Goal: Information Seeking & Learning: Check status

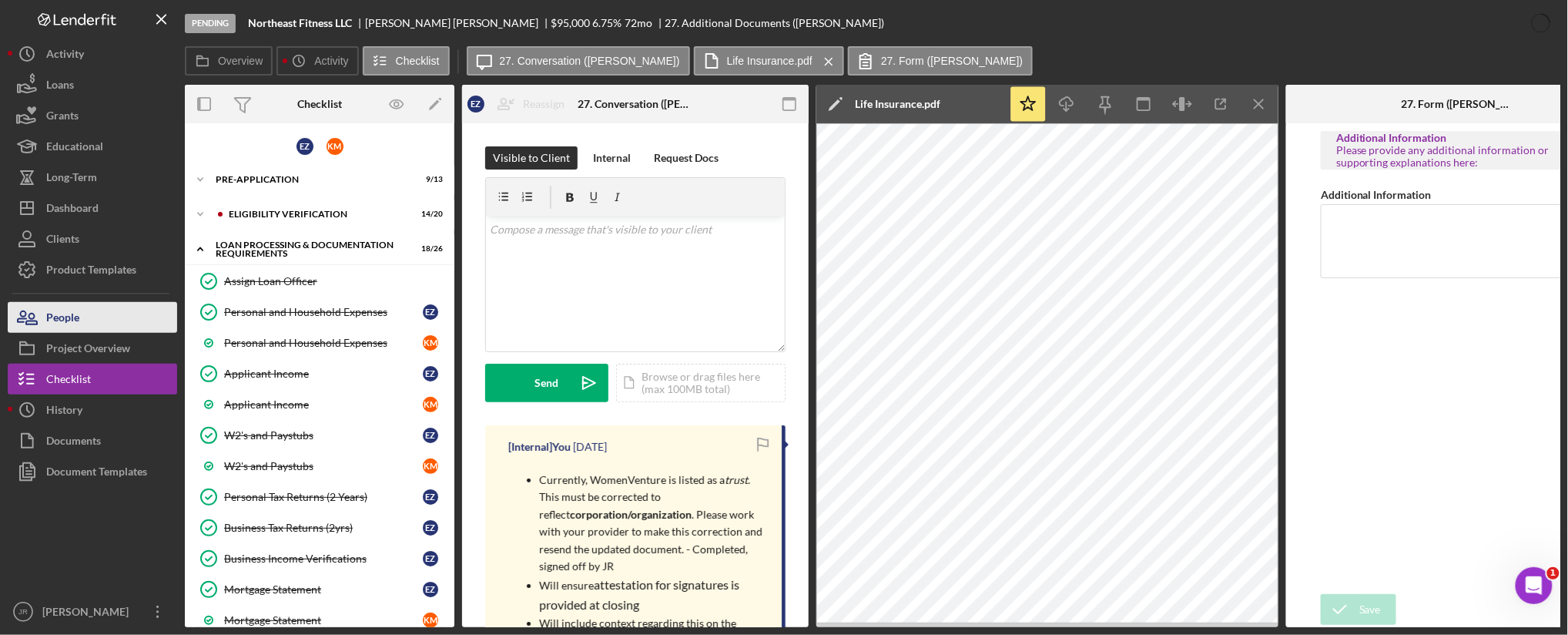
scroll to position [342, 0]
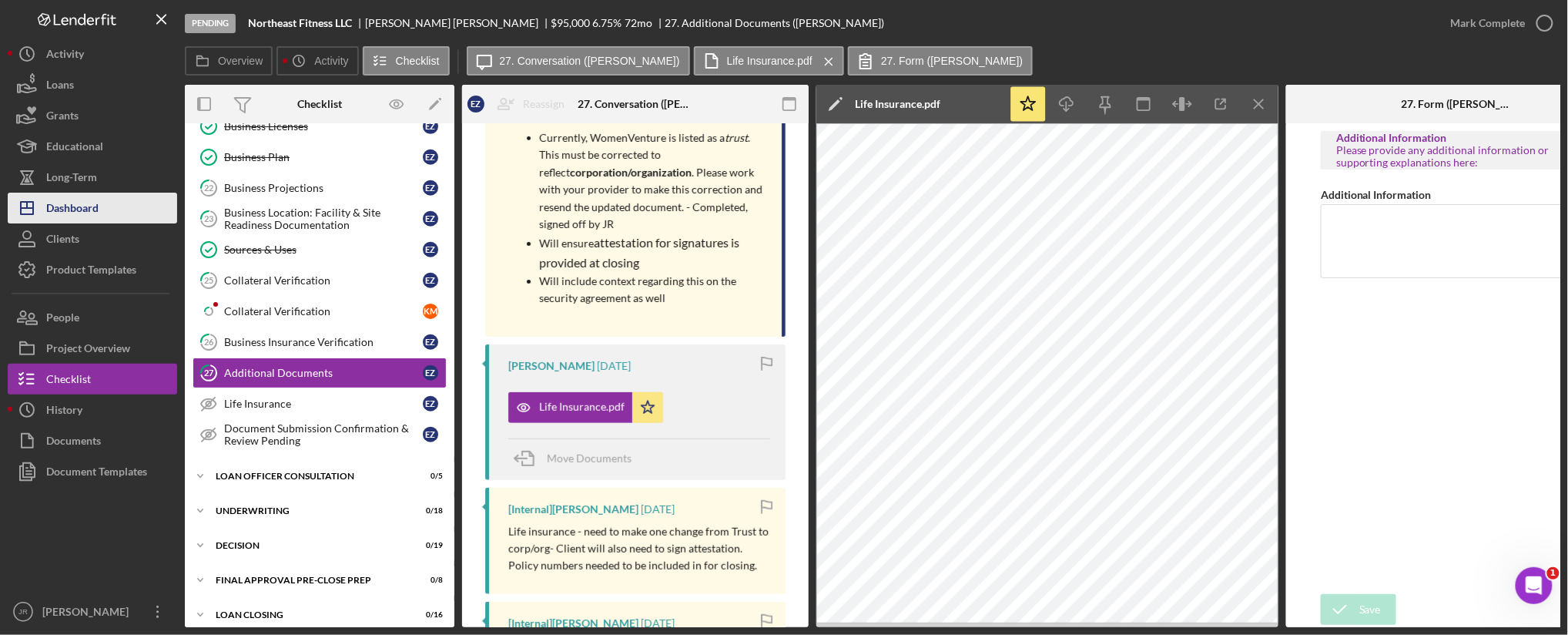
click at [83, 204] on div "Dashboard" at bounding box center [72, 209] width 53 height 35
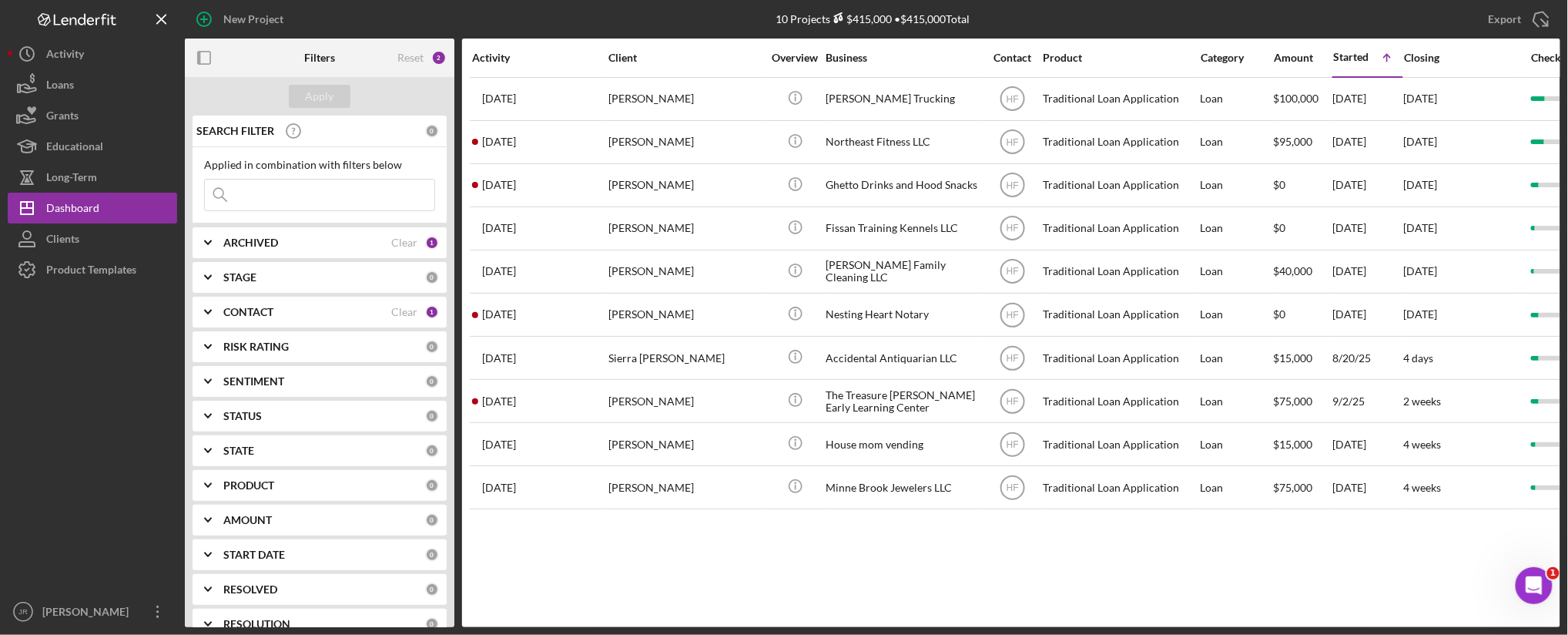
click at [254, 313] on b "CONTACT" at bounding box center [248, 312] width 50 height 12
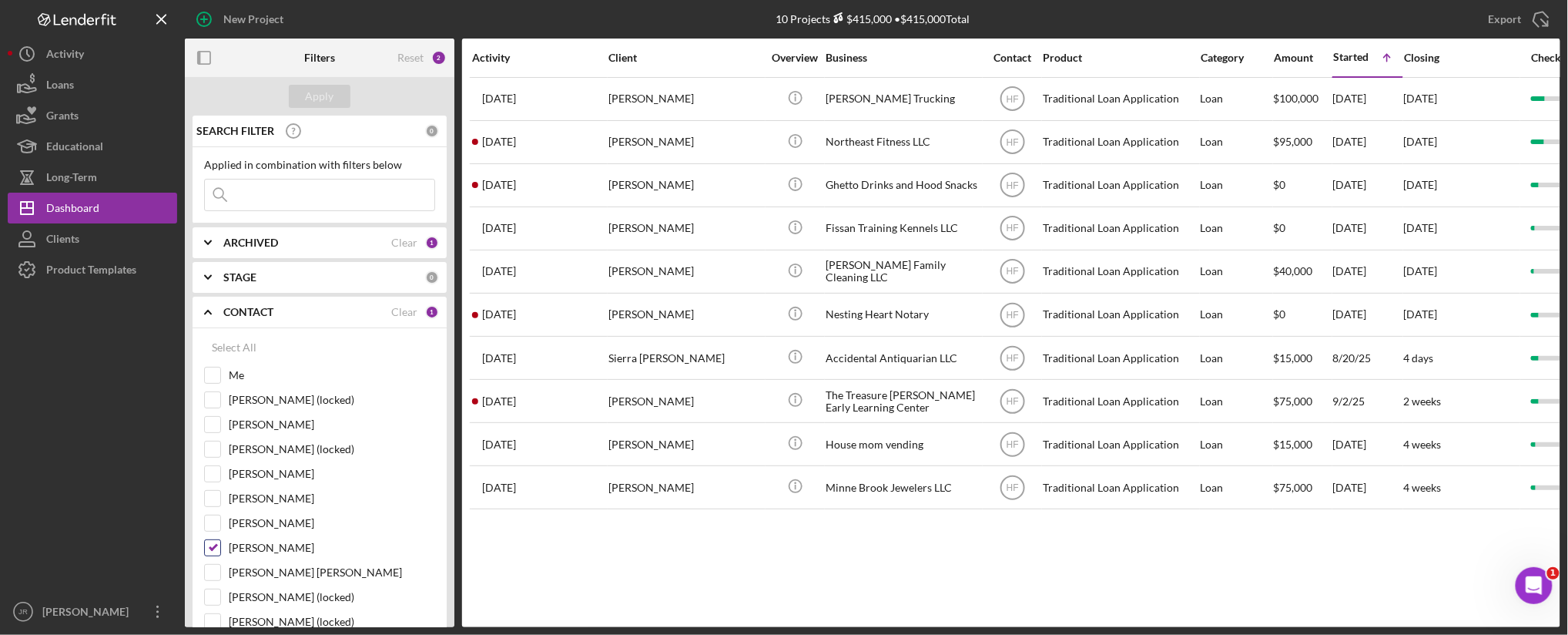
click at [213, 550] on input "[PERSON_NAME]" at bounding box center [213, 548] width 15 height 15
checkbox input "false"
click at [220, 380] on input "Me" at bounding box center [213, 375] width 15 height 15
checkbox input "true"
click at [334, 95] on button "Apply" at bounding box center [320, 96] width 61 height 23
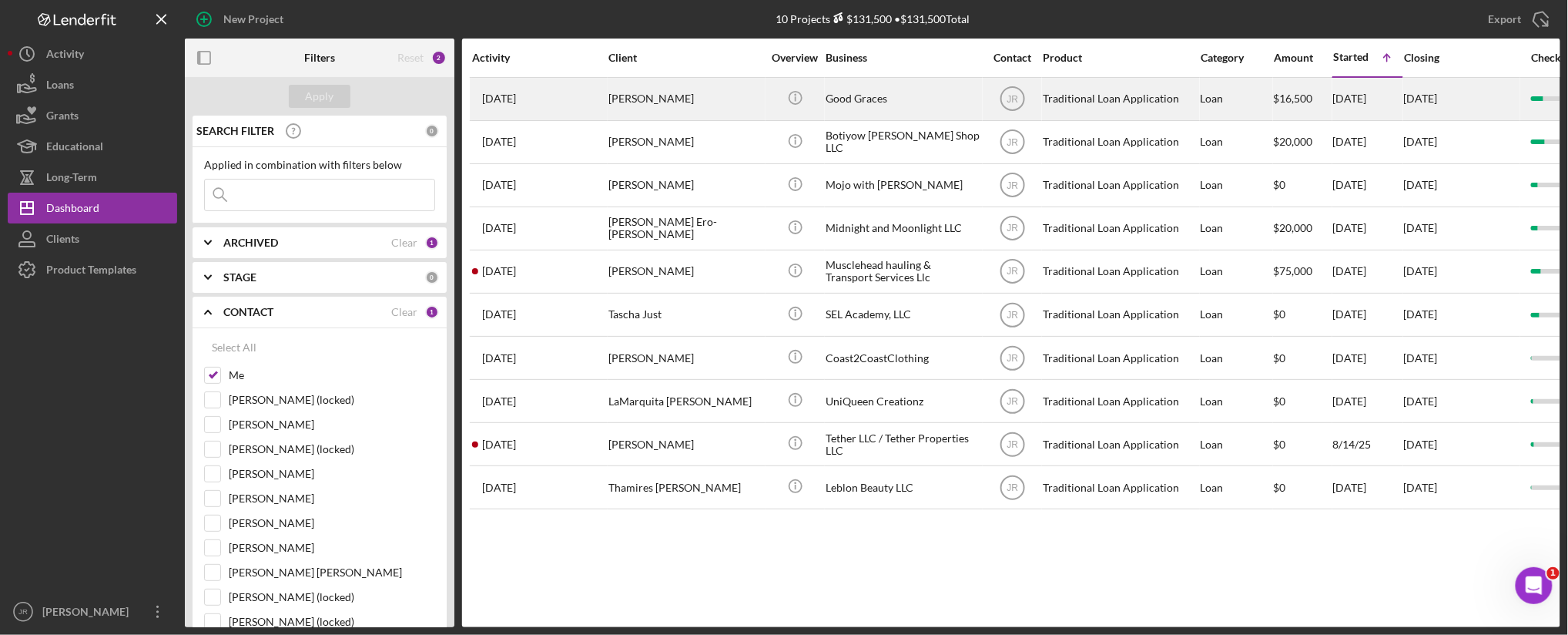
click at [650, 104] on div "[PERSON_NAME]" at bounding box center [685, 99] width 154 height 41
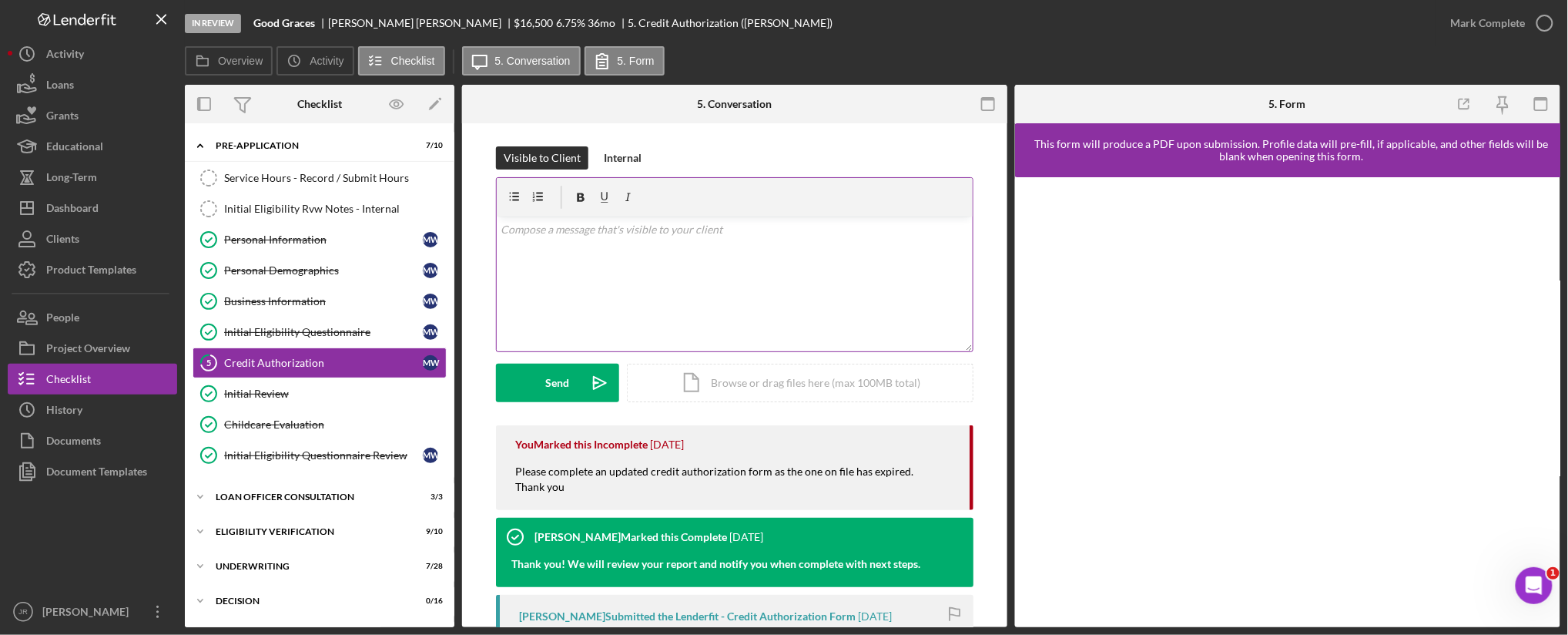
click at [590, 298] on div "v Color teal Color pink Remove color Add row above Add row below Add column bef…" at bounding box center [735, 283] width 476 height 134
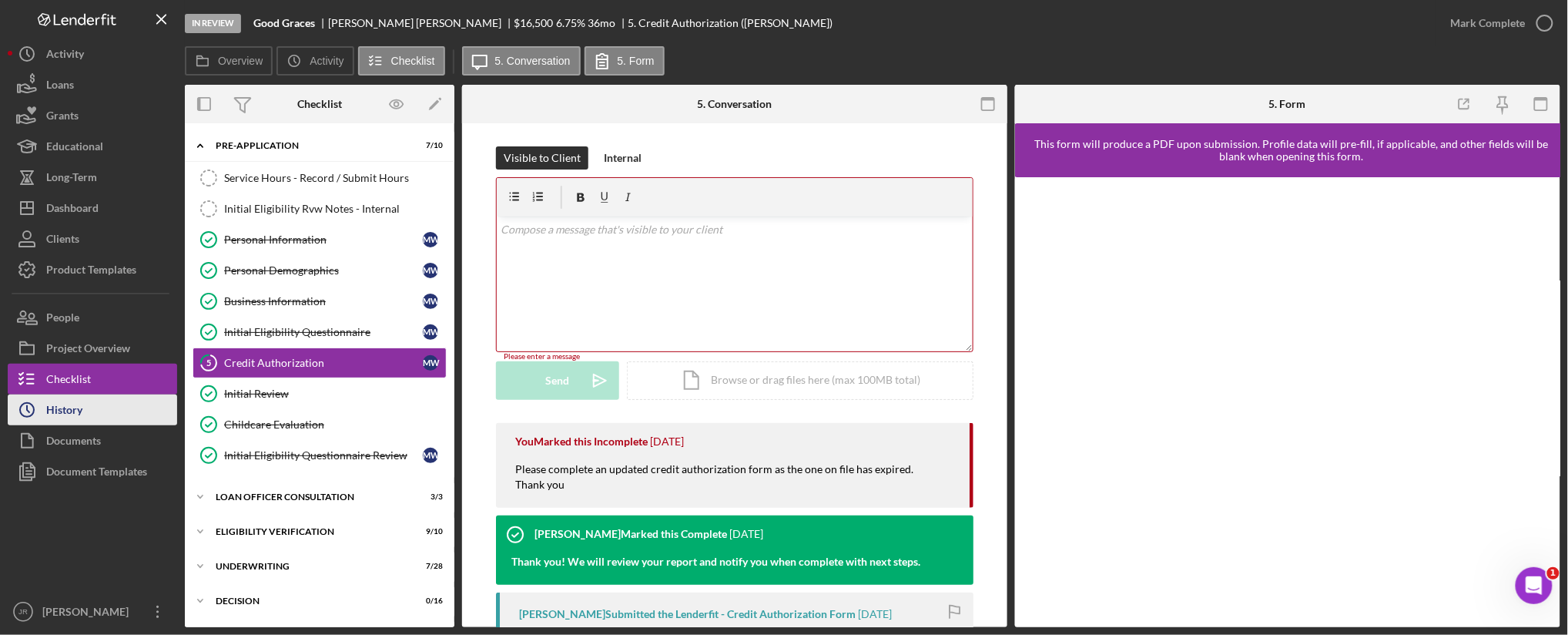
click at [83, 402] on button "Icon/History History" at bounding box center [92, 410] width 169 height 31
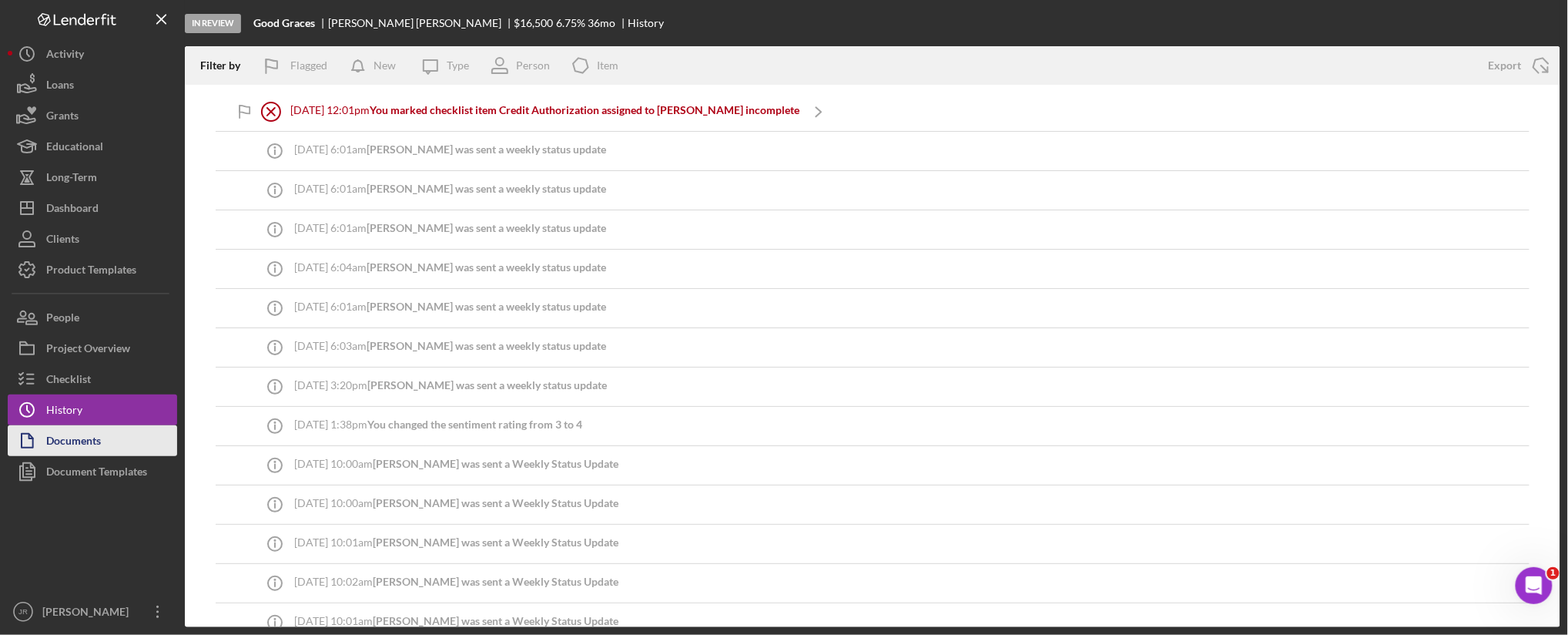
click at [68, 435] on div "Documents" at bounding box center [73, 443] width 54 height 35
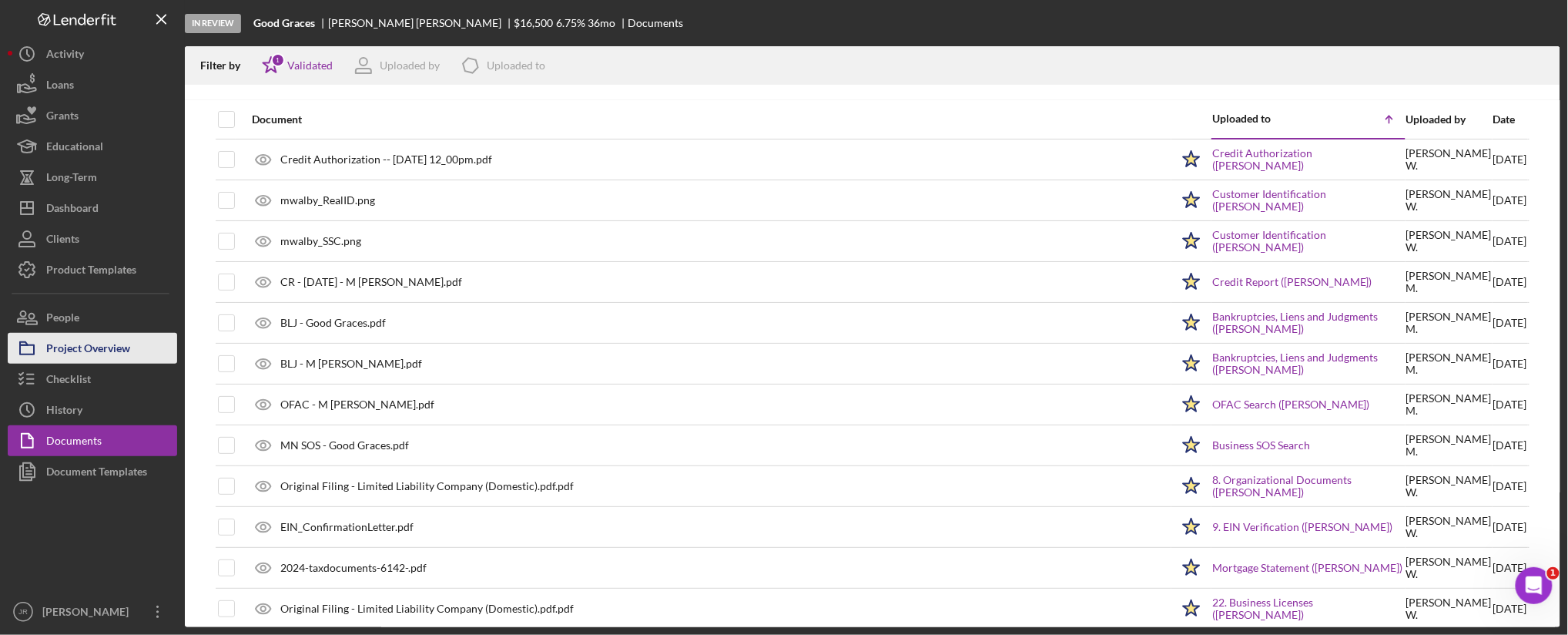
click at [99, 340] on div "Project Overview" at bounding box center [88, 350] width 84 height 35
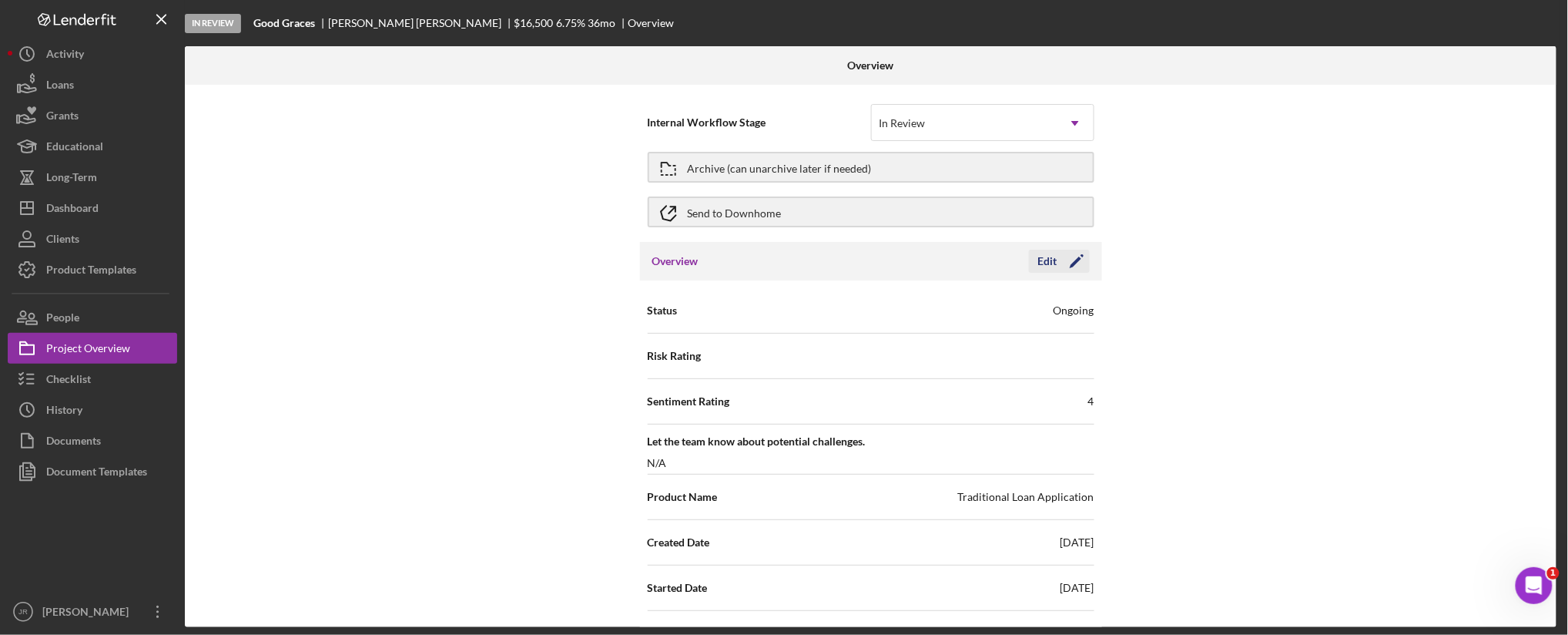
click at [1071, 260] on icon "Icon/Edit" at bounding box center [1076, 260] width 38 height 38
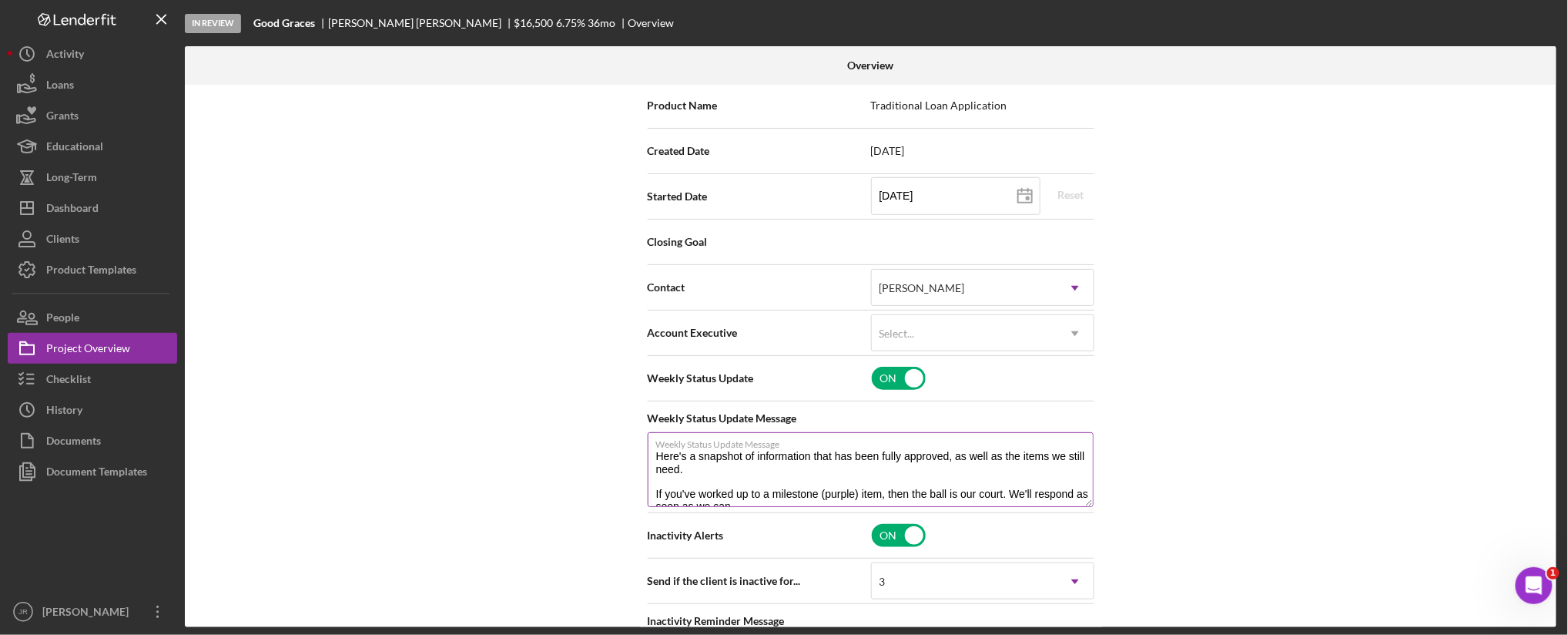
scroll to position [513, 0]
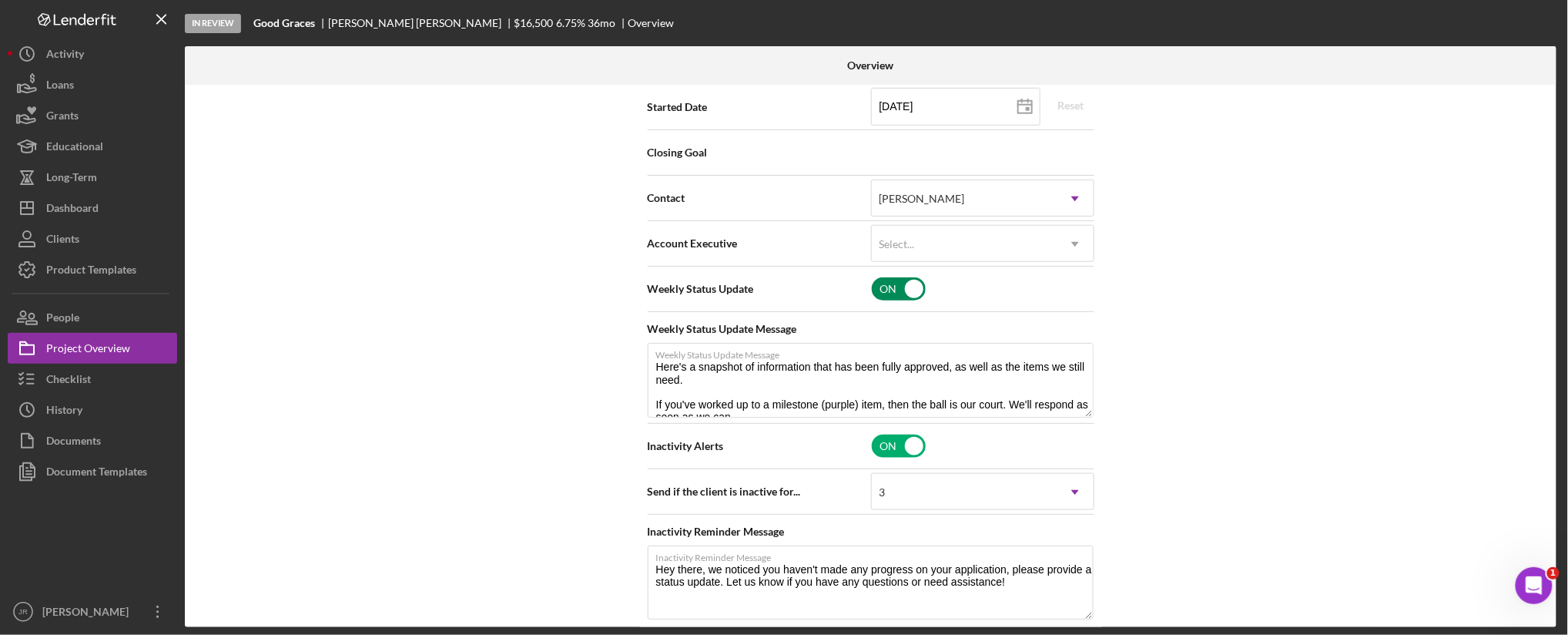
click at [904, 296] on input "checkbox" at bounding box center [898, 289] width 54 height 23
checkbox input "false"
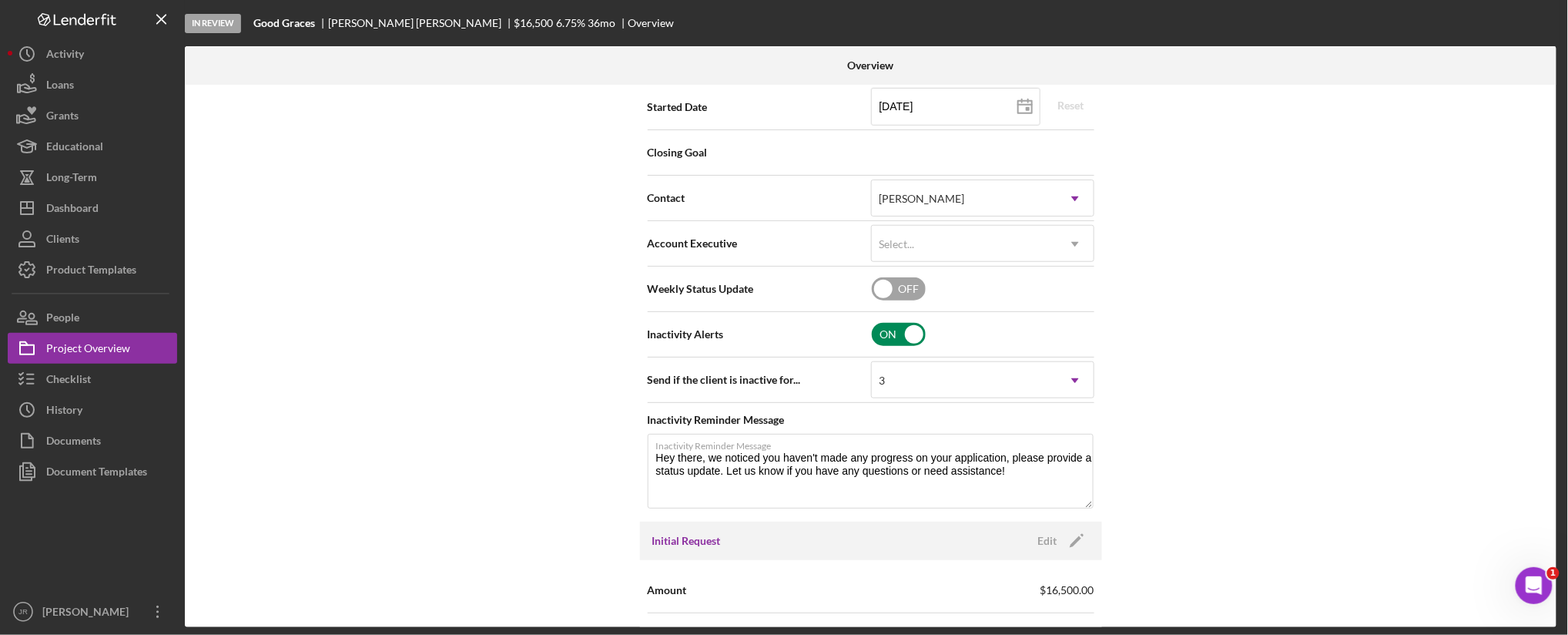
click at [907, 344] on input "checkbox" at bounding box center [898, 334] width 54 height 23
checkbox input "false"
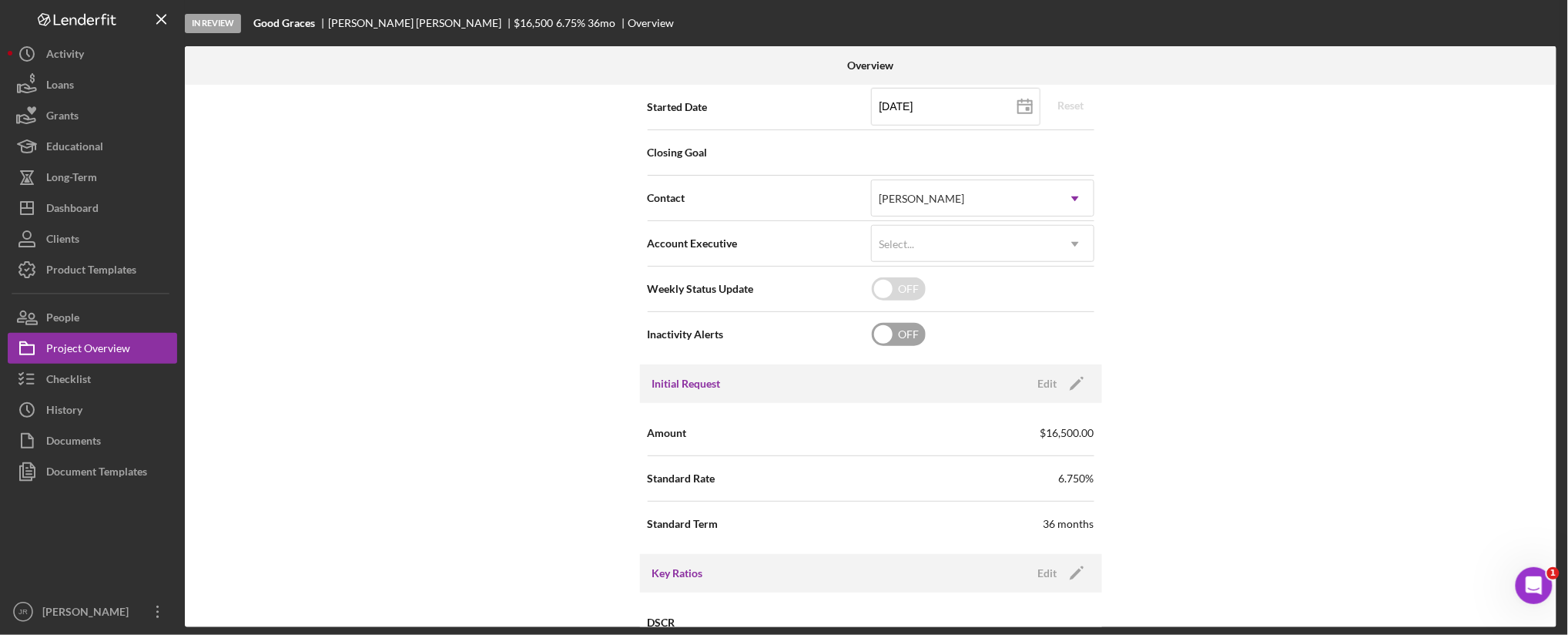
click at [1233, 331] on div "Internal Workflow Stage In Review Icon/Dropdown Arrow Archive (can unarchive la…" at bounding box center [870, 356] width 1372 height 542
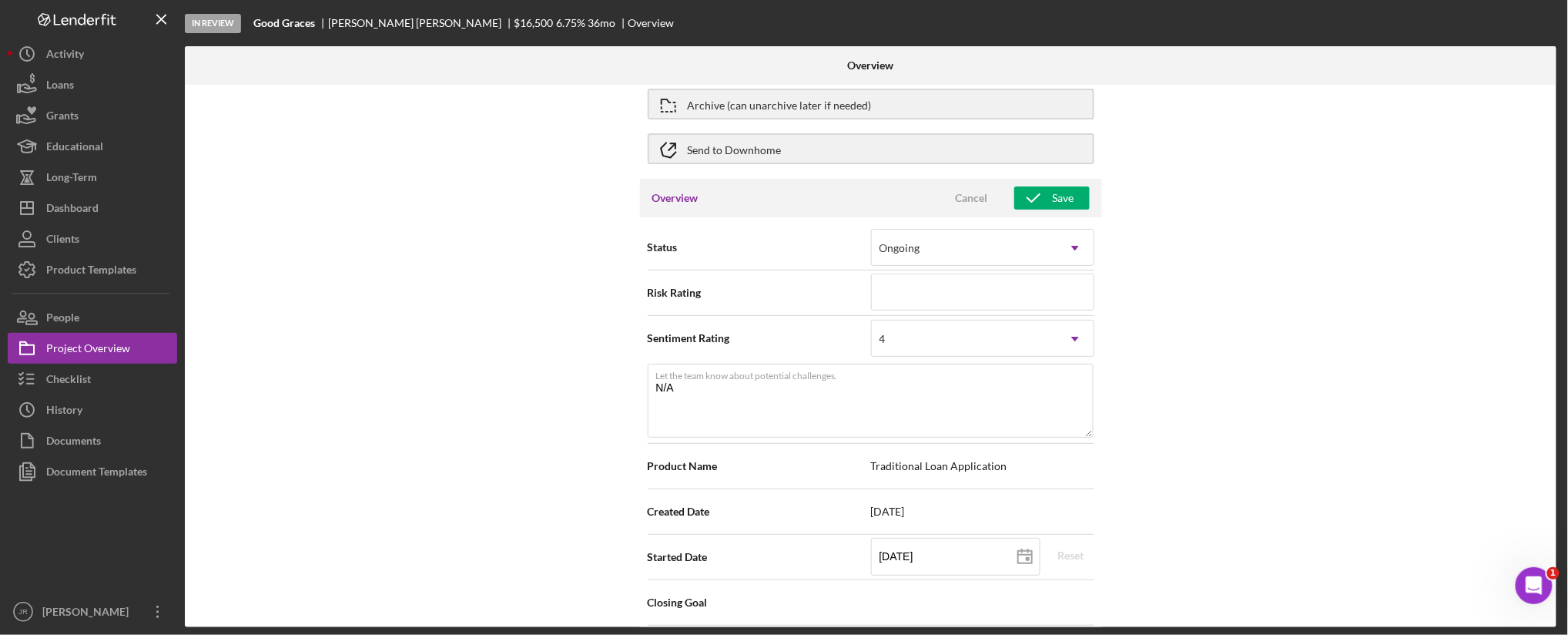
scroll to position [0, 0]
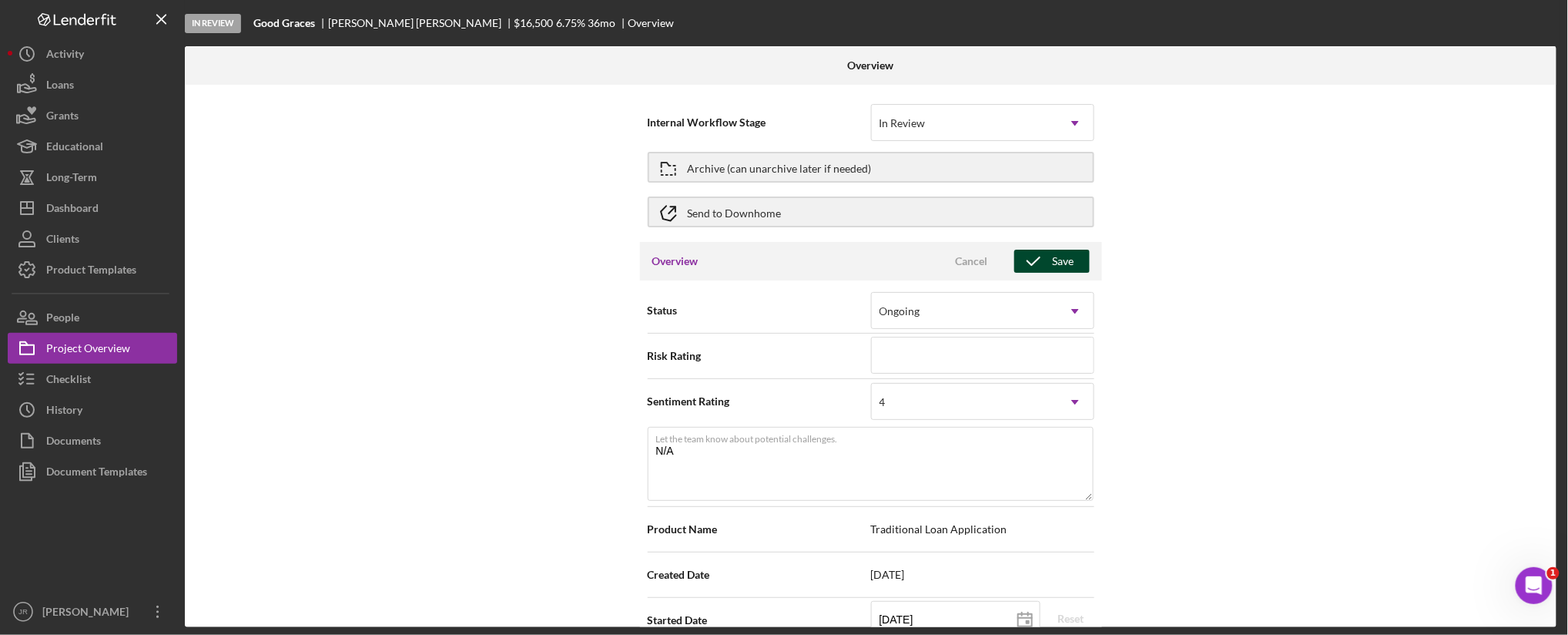
click at [1056, 264] on div "Save" at bounding box center [1063, 260] width 21 height 23
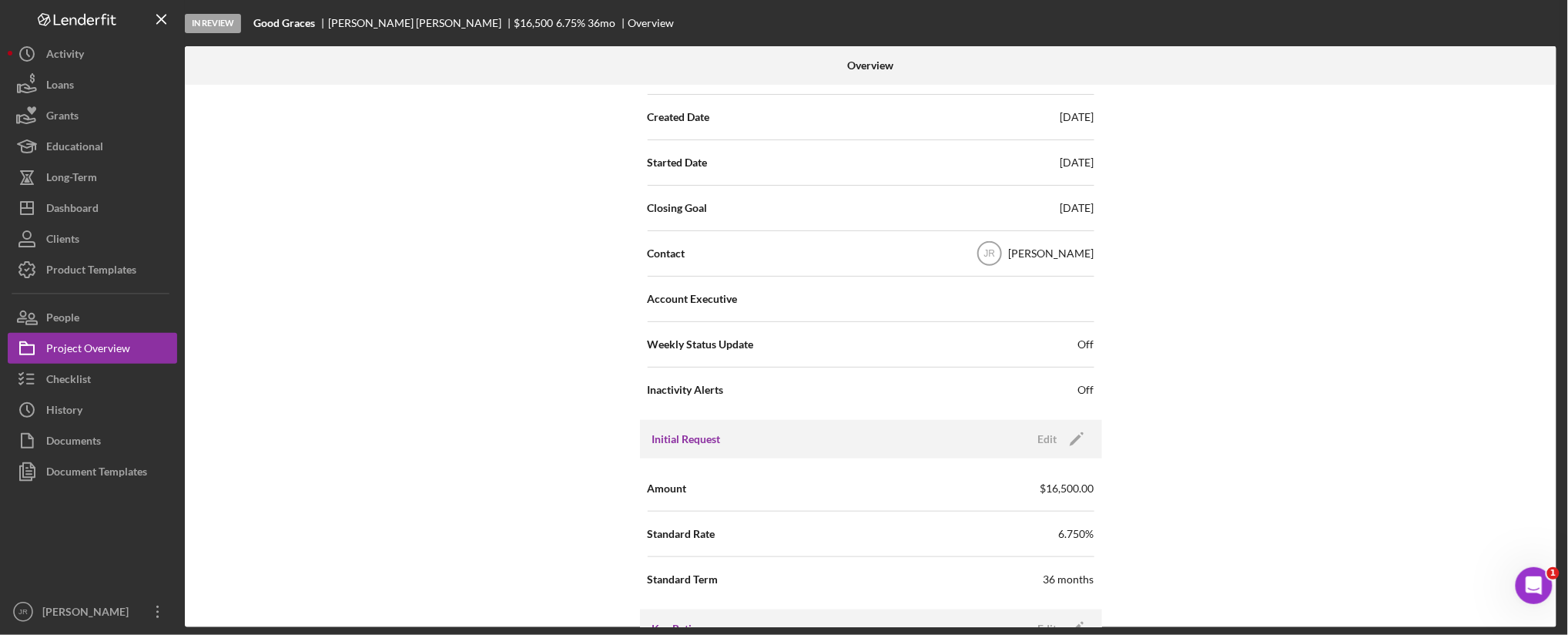
scroll to position [171, 0]
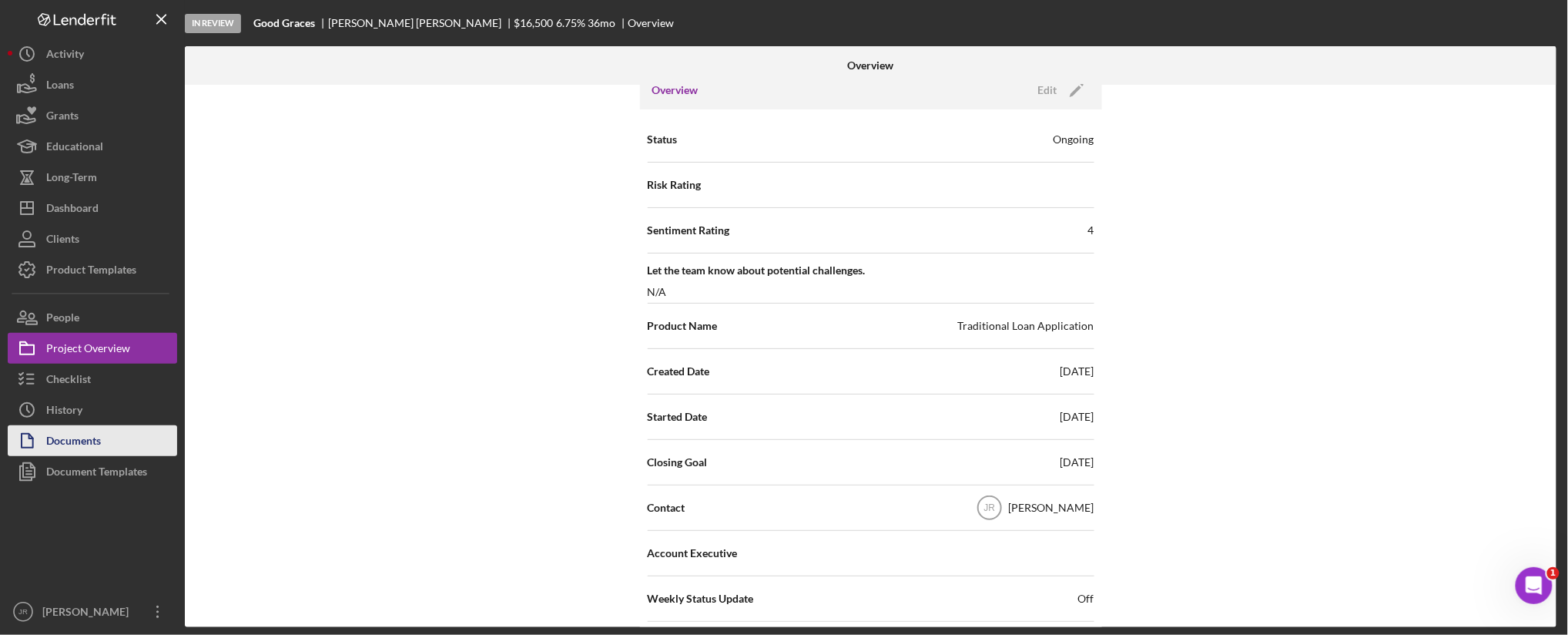
click at [80, 435] on div "Documents" at bounding box center [73, 443] width 54 height 35
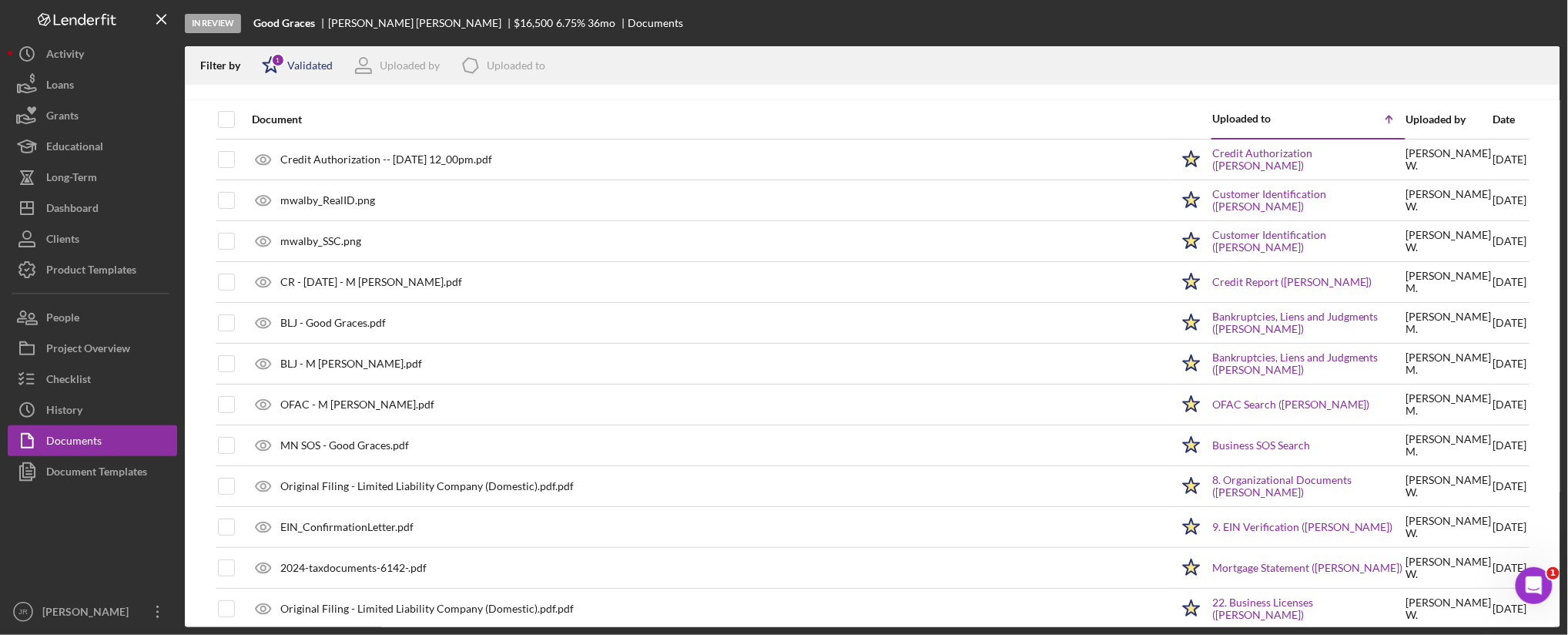
click at [320, 66] on div "Validated" at bounding box center [310, 66] width 45 height 12
click at [271, 118] on input "checkbox" at bounding box center [270, 123] width 15 height 15
checkbox input "false"
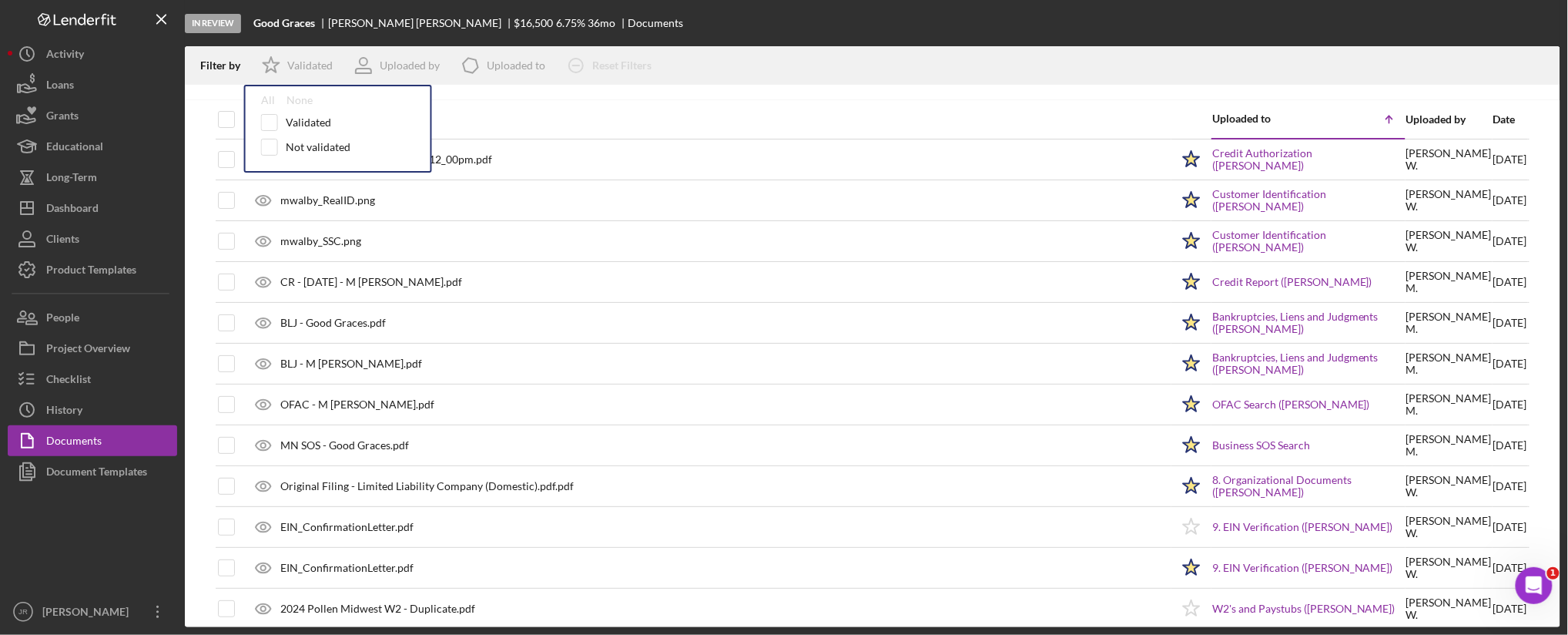
click at [851, 68] on div "Filter by Icon/Star Validated All None Validated Not validated Uploaded by Icon…" at bounding box center [872, 65] width 1376 height 38
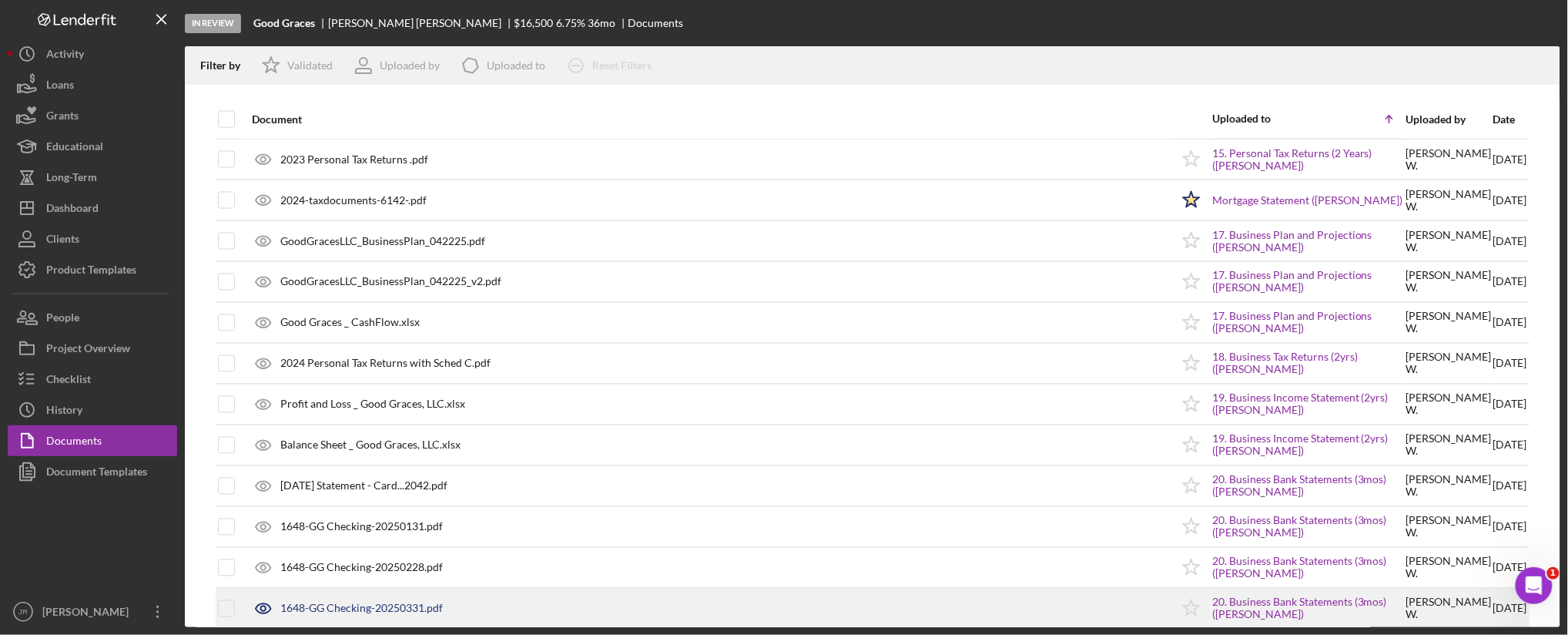
scroll to position [992, 0]
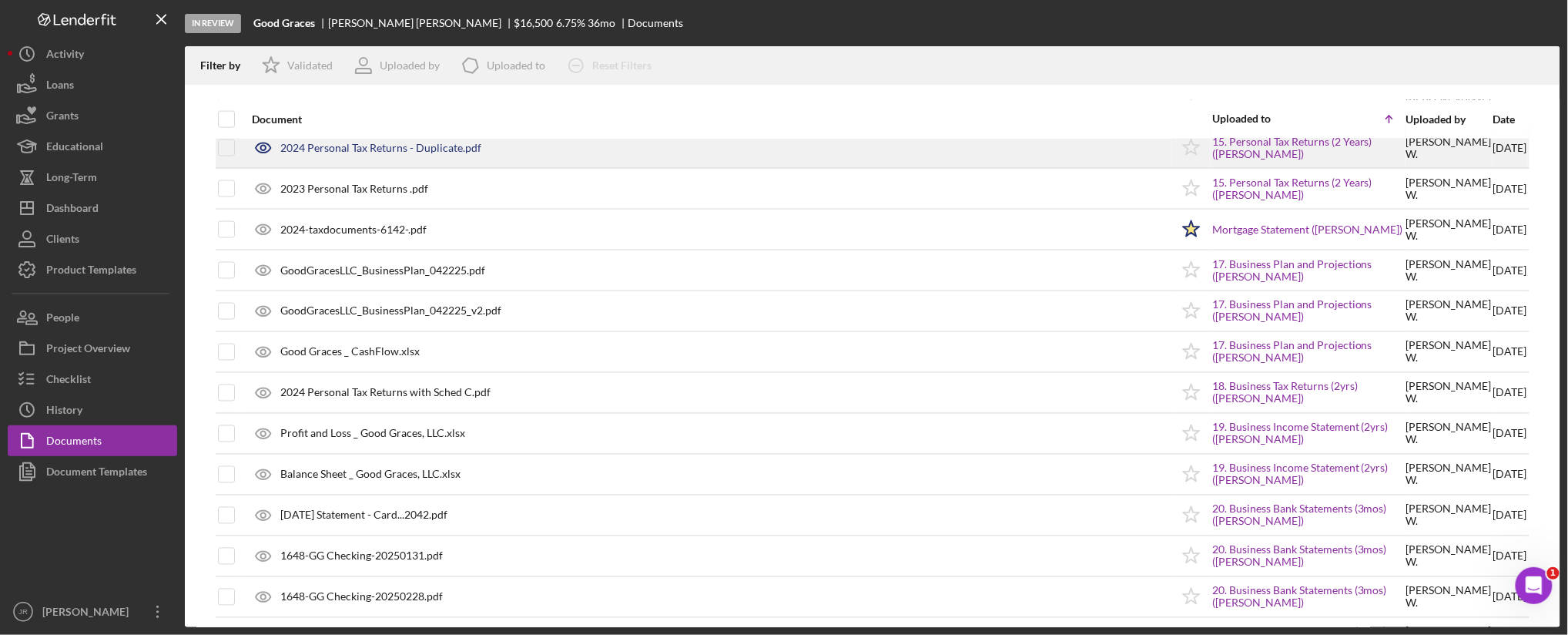
click at [411, 150] on div "2024 Personal Tax Returns - Duplicate.pdf" at bounding box center [381, 148] width 201 height 12
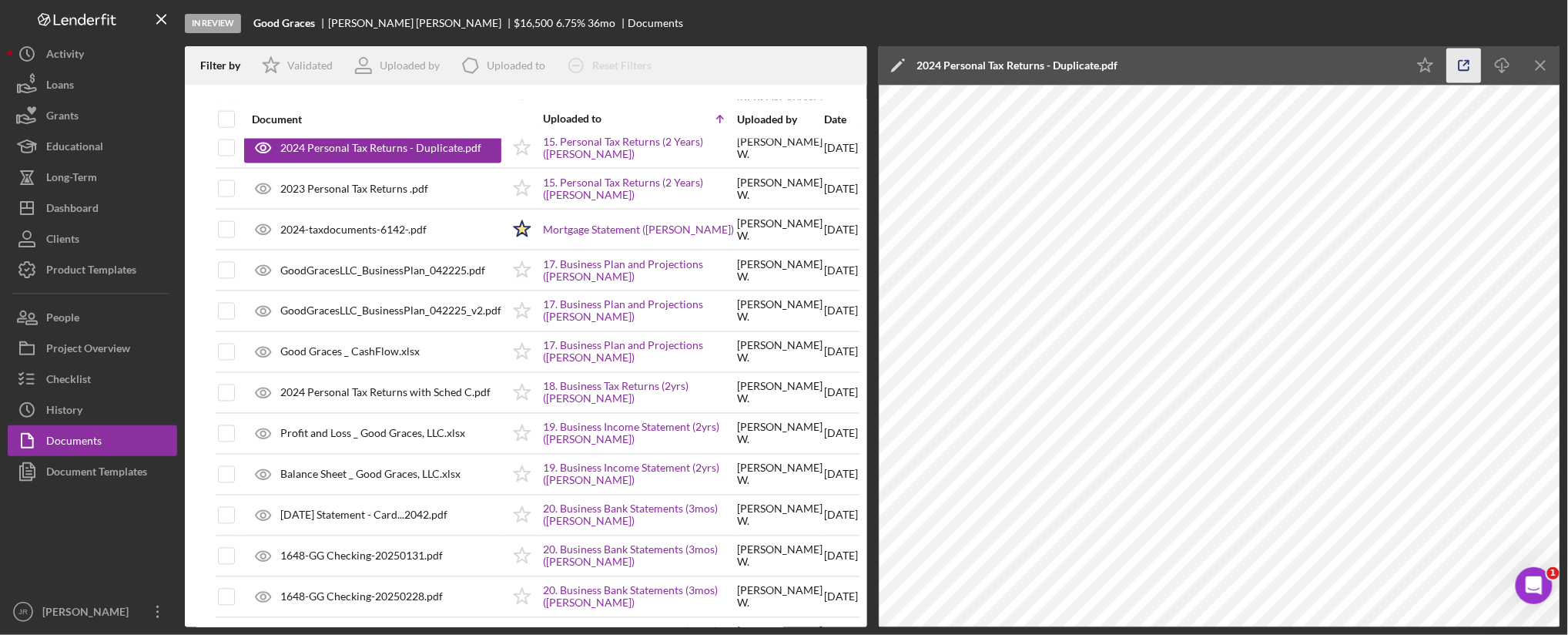
click at [1466, 65] on line "button" at bounding box center [1466, 63] width 4 height 4
click at [71, 202] on div "Dashboard" at bounding box center [72, 209] width 53 height 35
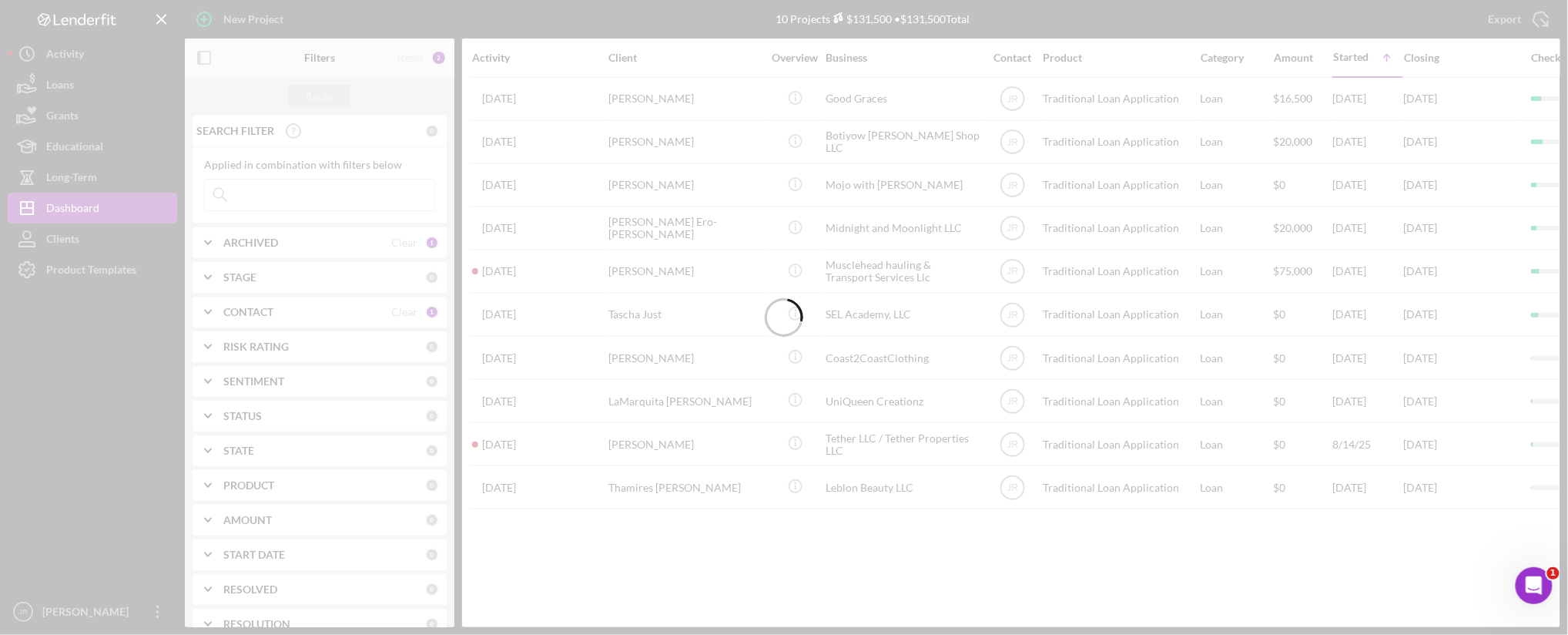
click at [331, 245] on div at bounding box center [784, 318] width 1568 height 635
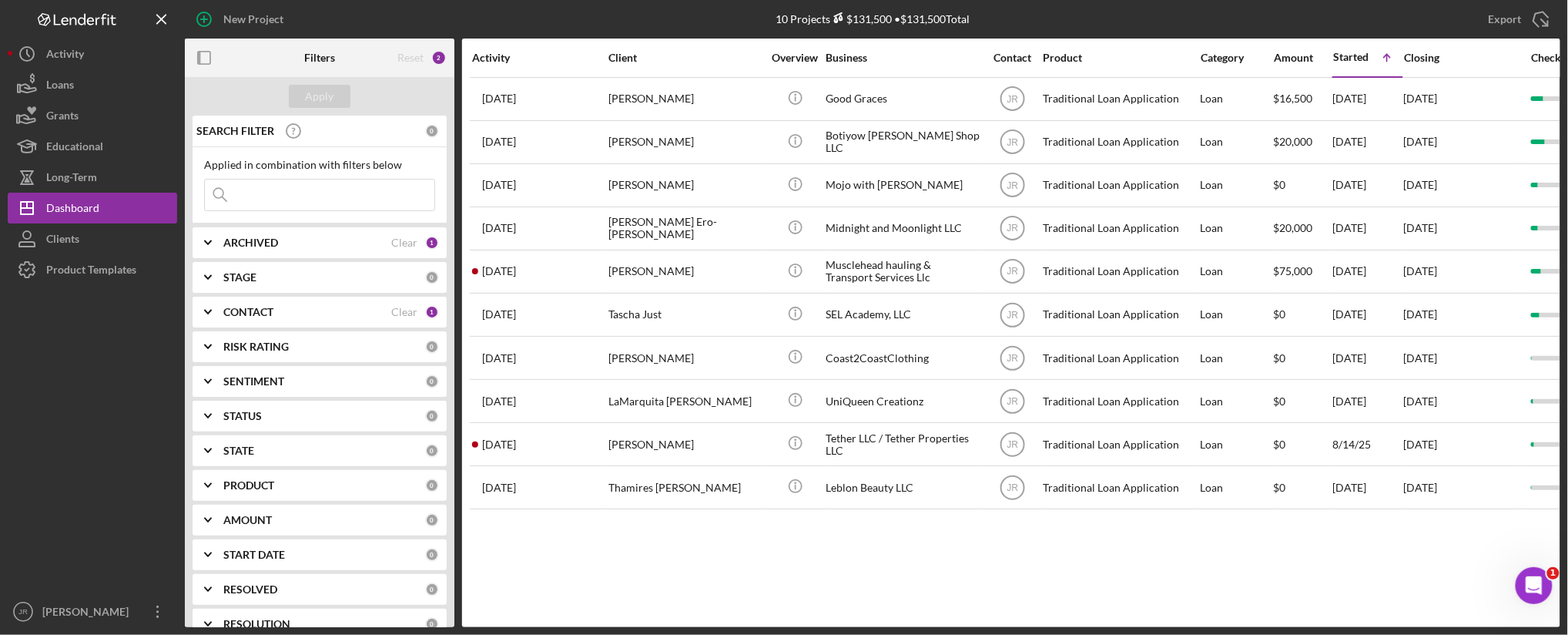
click at [248, 249] on b "ARCHIVED" at bounding box center [251, 243] width 54 height 12
click at [208, 309] on input "Active" at bounding box center [213, 306] width 15 height 15
checkbox input "false"
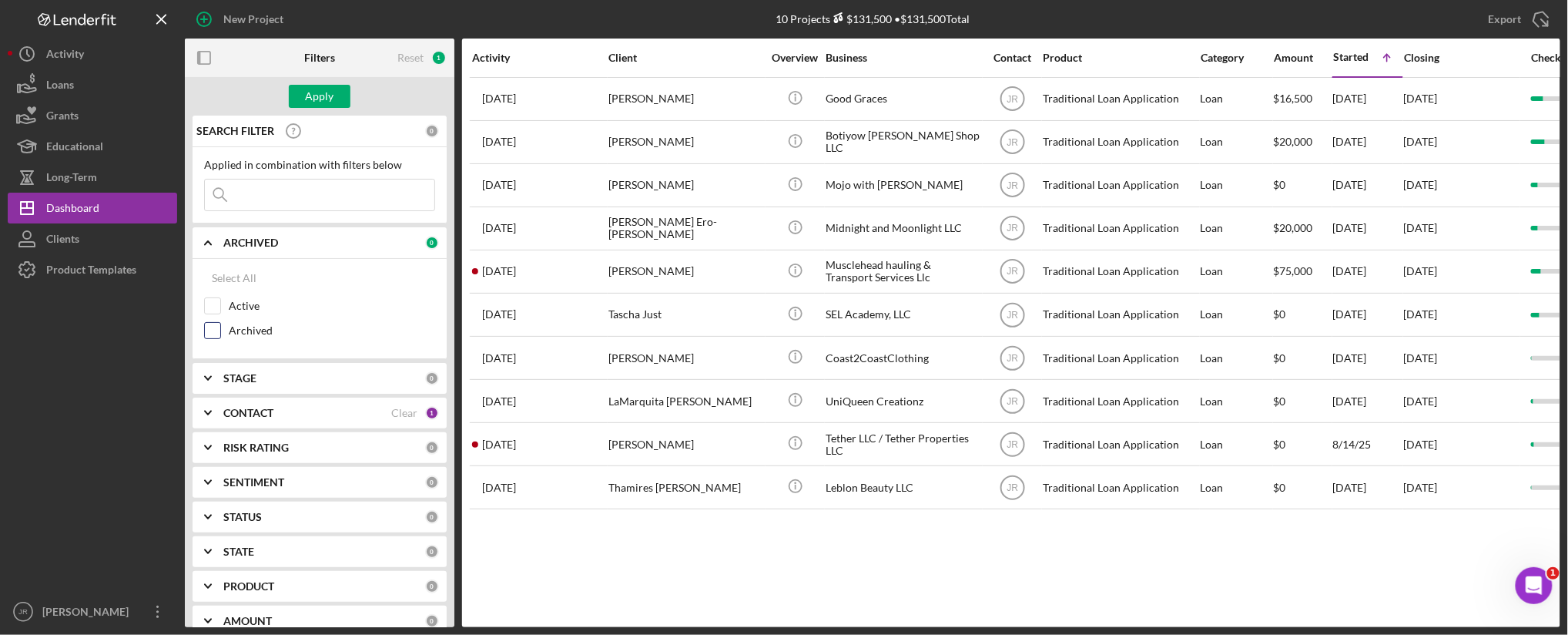
click at [217, 338] on input "Archived" at bounding box center [213, 330] width 15 height 15
checkbox input "true"
click at [234, 412] on b "CONTACT" at bounding box center [248, 413] width 50 height 12
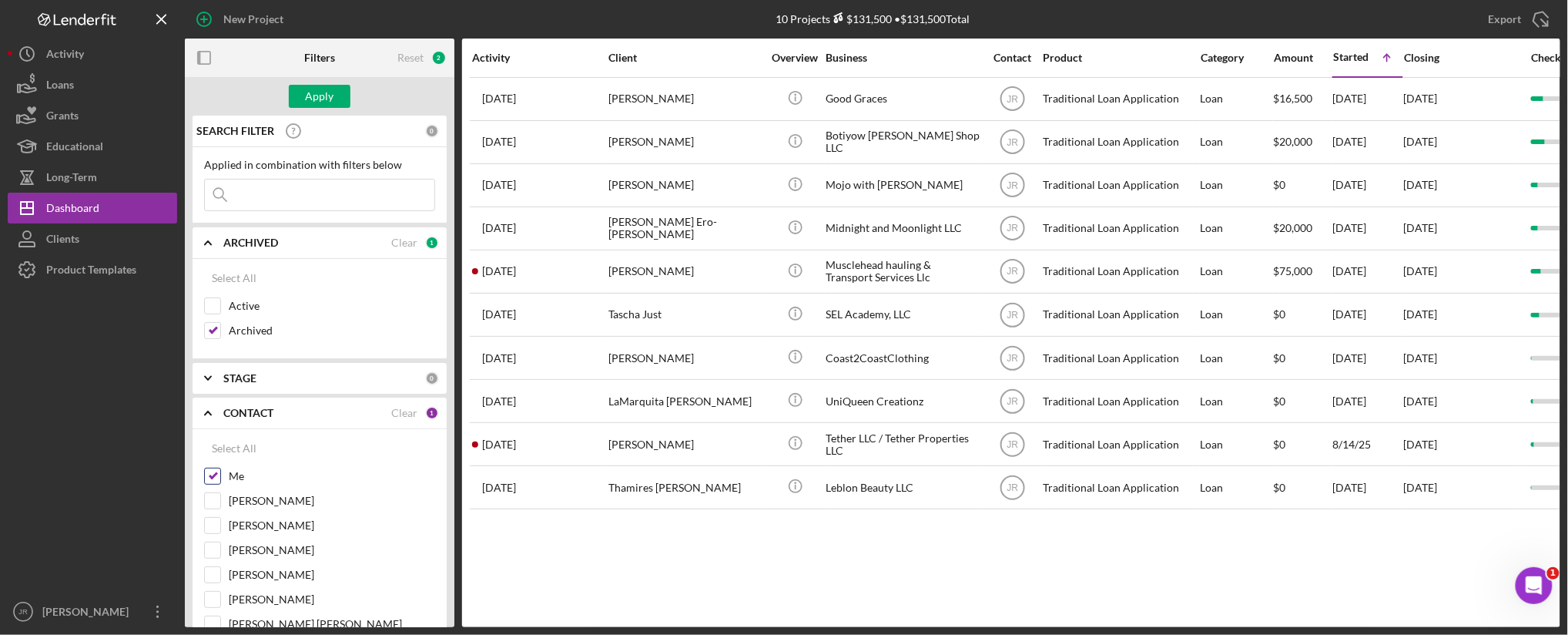
click at [213, 478] on input "Me" at bounding box center [213, 476] width 15 height 15
checkbox input "false"
click at [275, 183] on input at bounding box center [320, 195] width 230 height 31
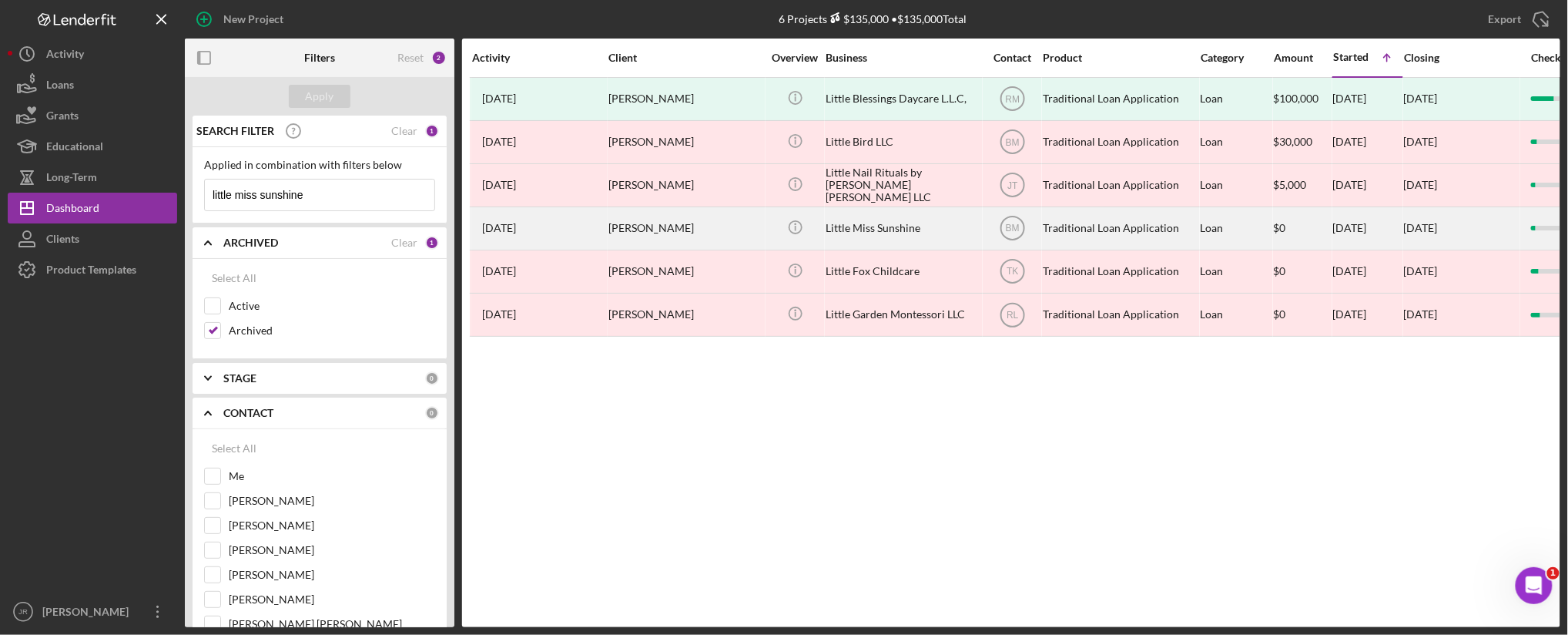
type input "little miss sunshine"
click at [904, 225] on div "Little Miss Sunshine" at bounding box center [903, 228] width 154 height 41
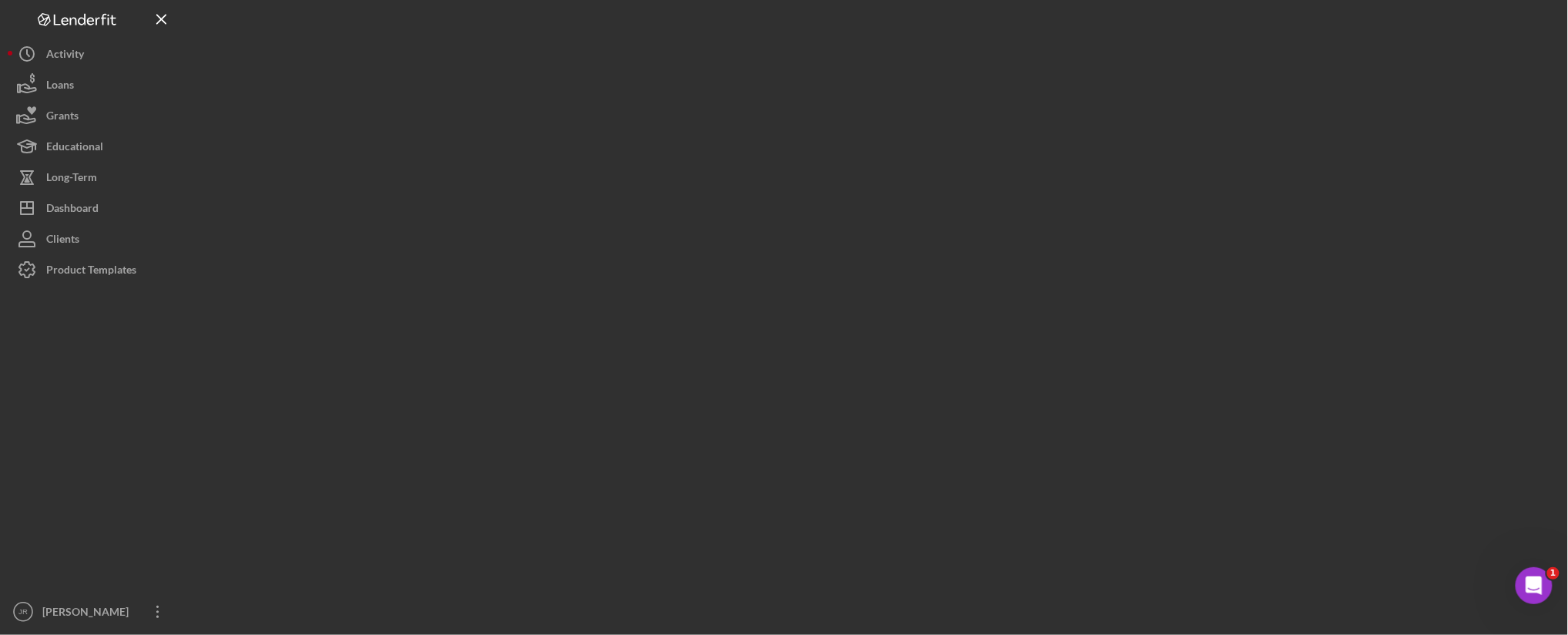
click at [904, 225] on div at bounding box center [872, 313] width 1376 height 627
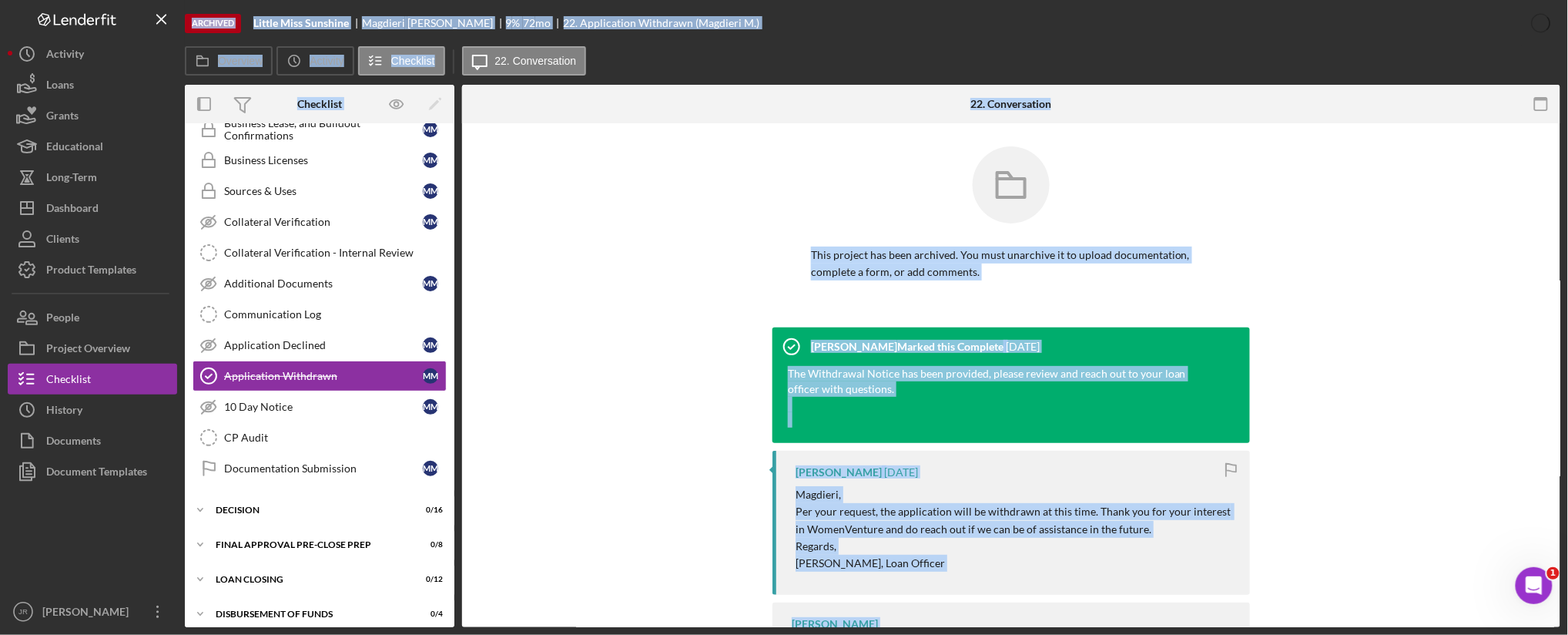
scroll to position [649, 0]
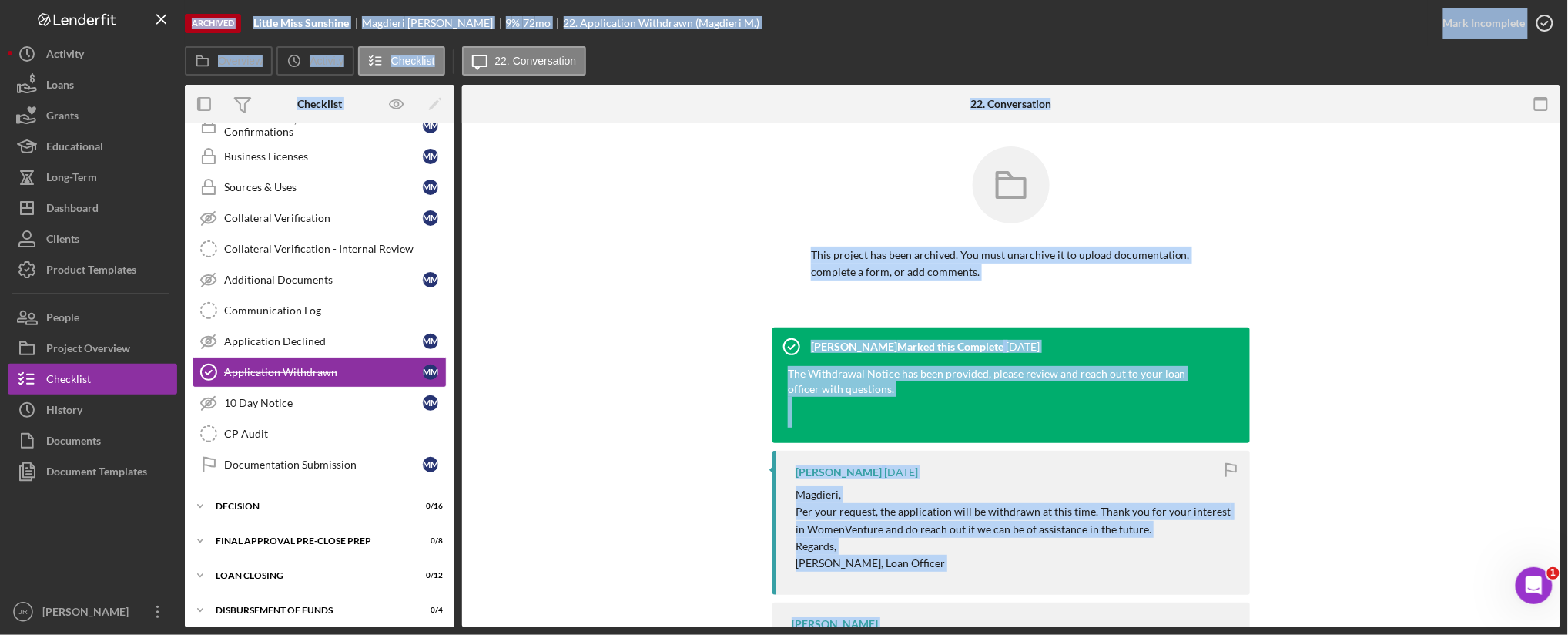
click at [676, 328] on div "[PERSON_NAME] Marked this Complete [DATE] The Withdrawal Notice has been provid…" at bounding box center [1011, 546] width 1052 height 437
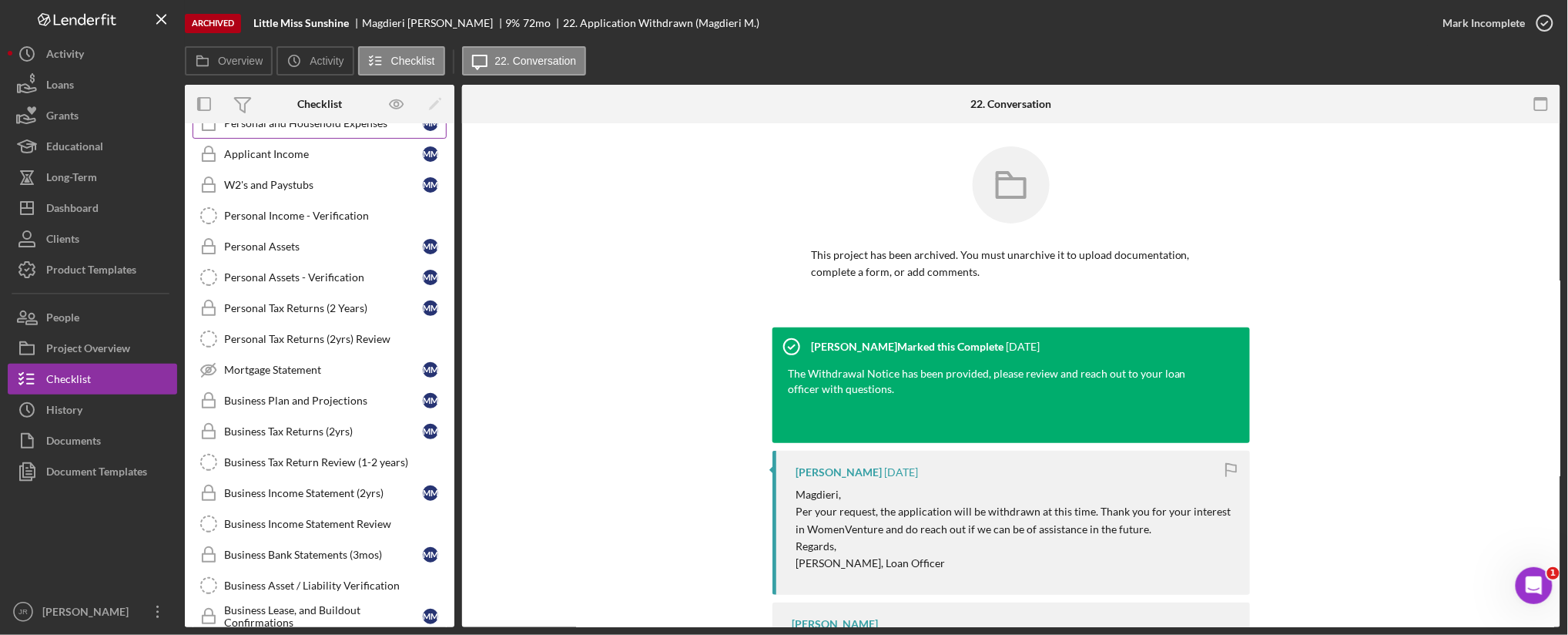
scroll to position [0, 0]
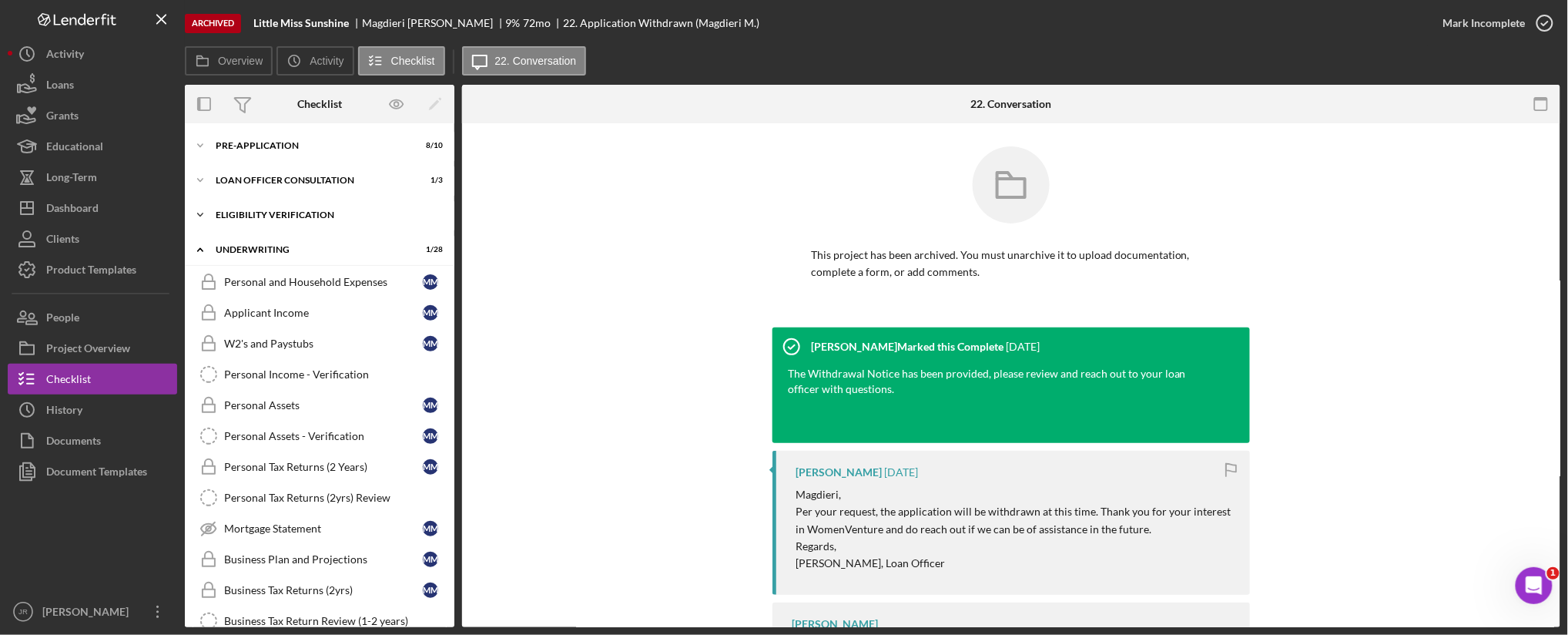
click at [232, 206] on div "Icon/Expander Eligibility Verification 0 / 10" at bounding box center [319, 215] width 270 height 31
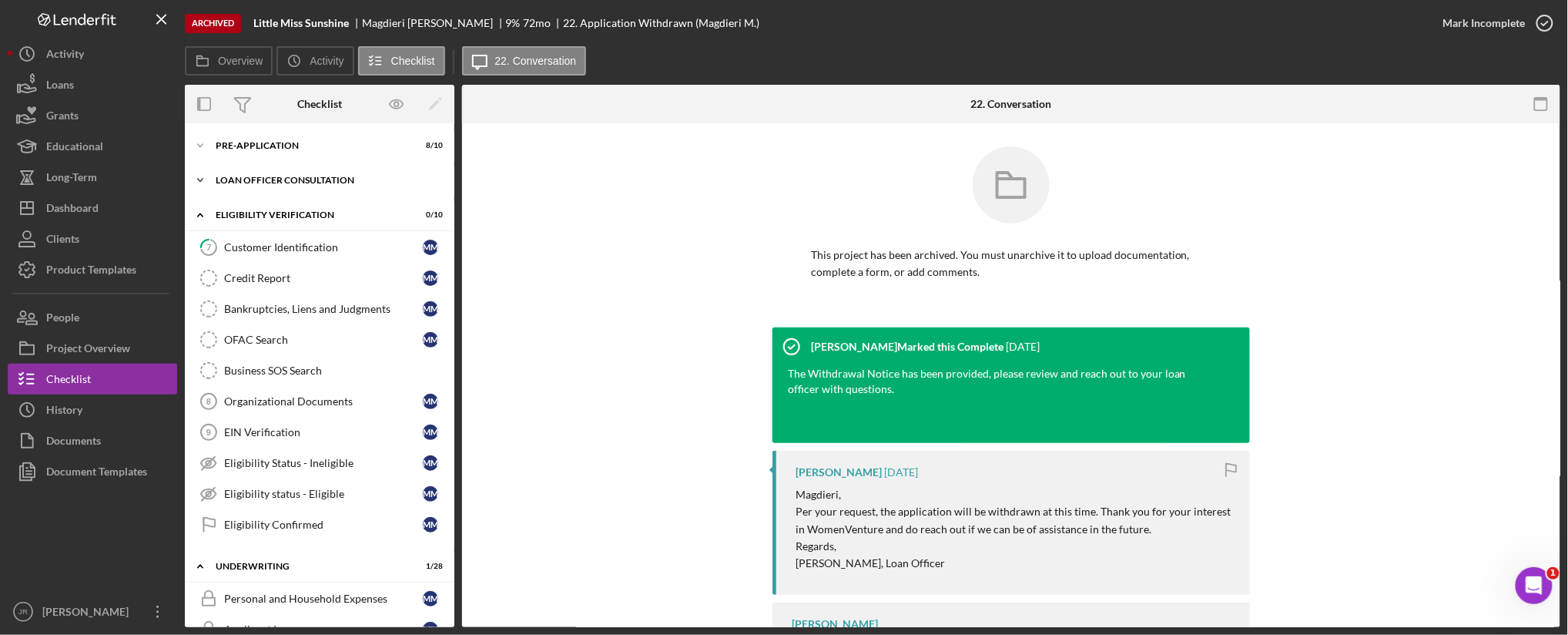
click at [237, 179] on div "Loan Officer Consultation" at bounding box center [326, 180] width 220 height 9
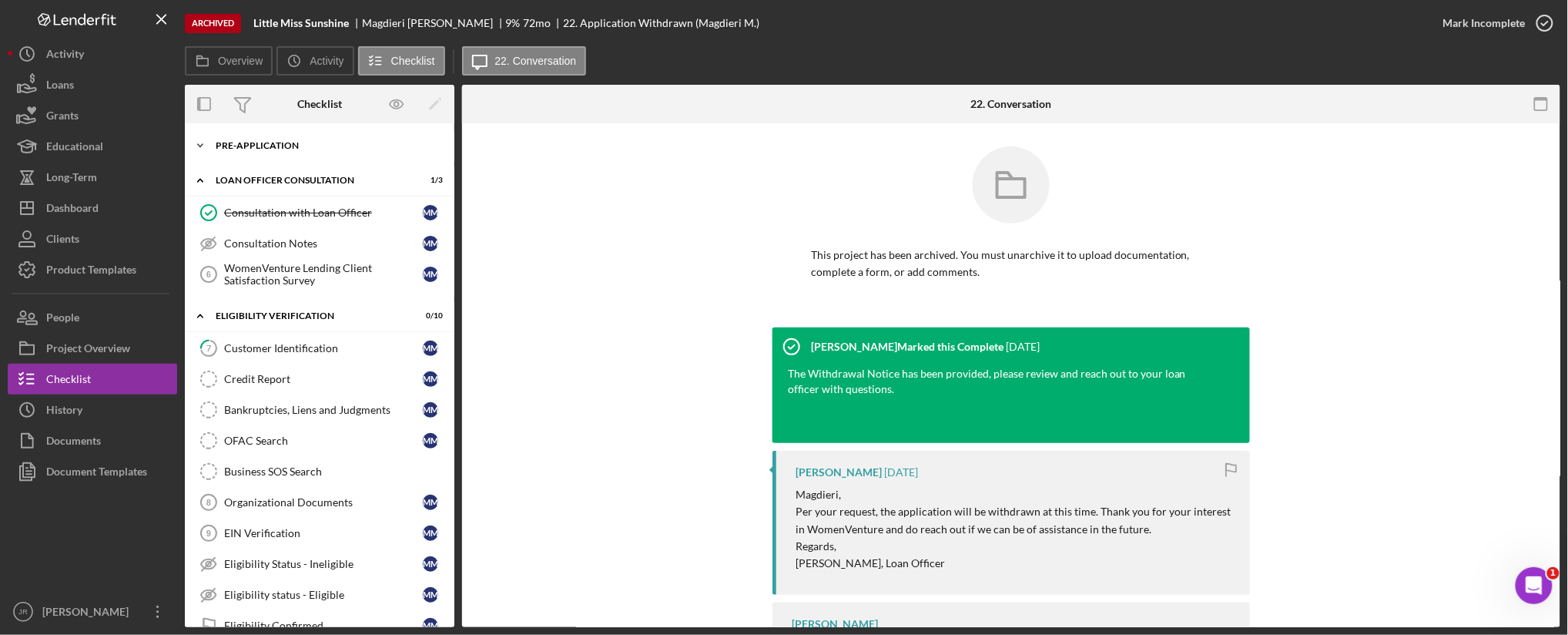
click at [243, 145] on div "Pre-Application" at bounding box center [326, 146] width 220 height 9
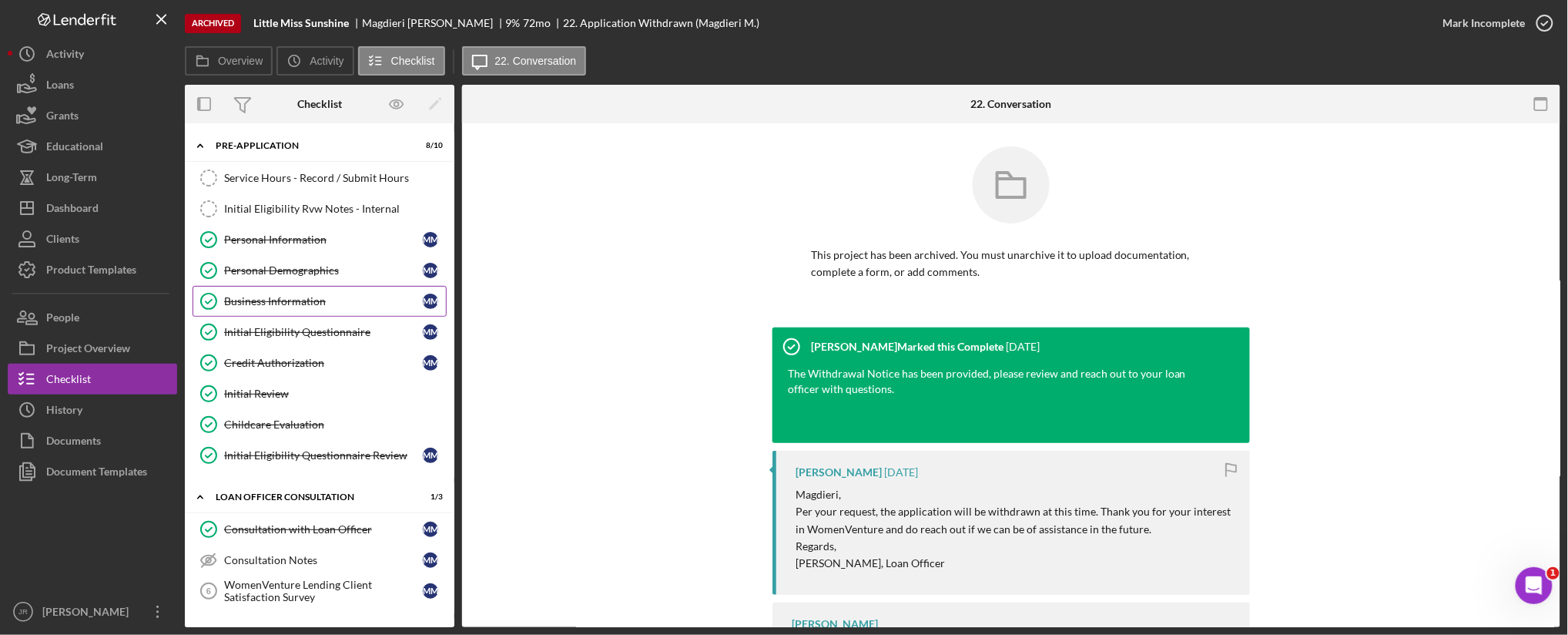
click at [305, 301] on div "Business Information" at bounding box center [323, 301] width 199 height 12
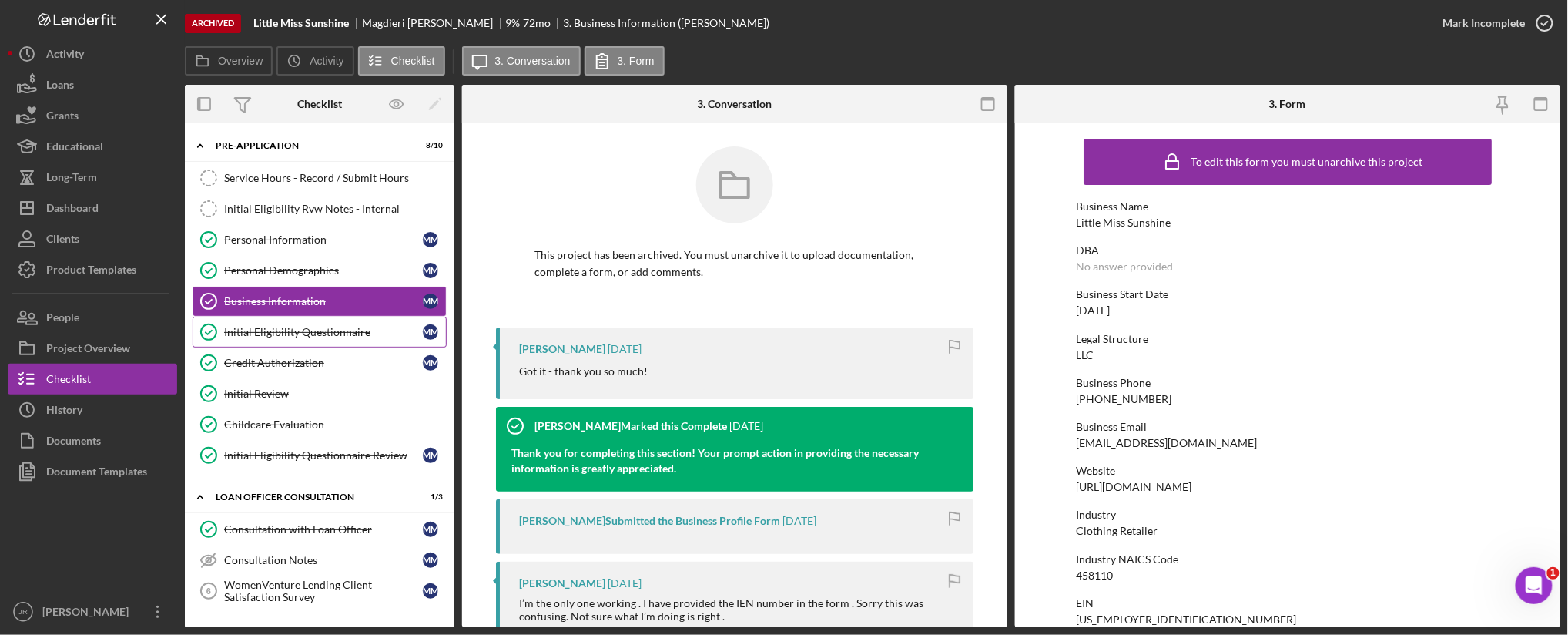
click at [349, 336] on div "Initial Eligibility Questionnaire" at bounding box center [323, 332] width 199 height 12
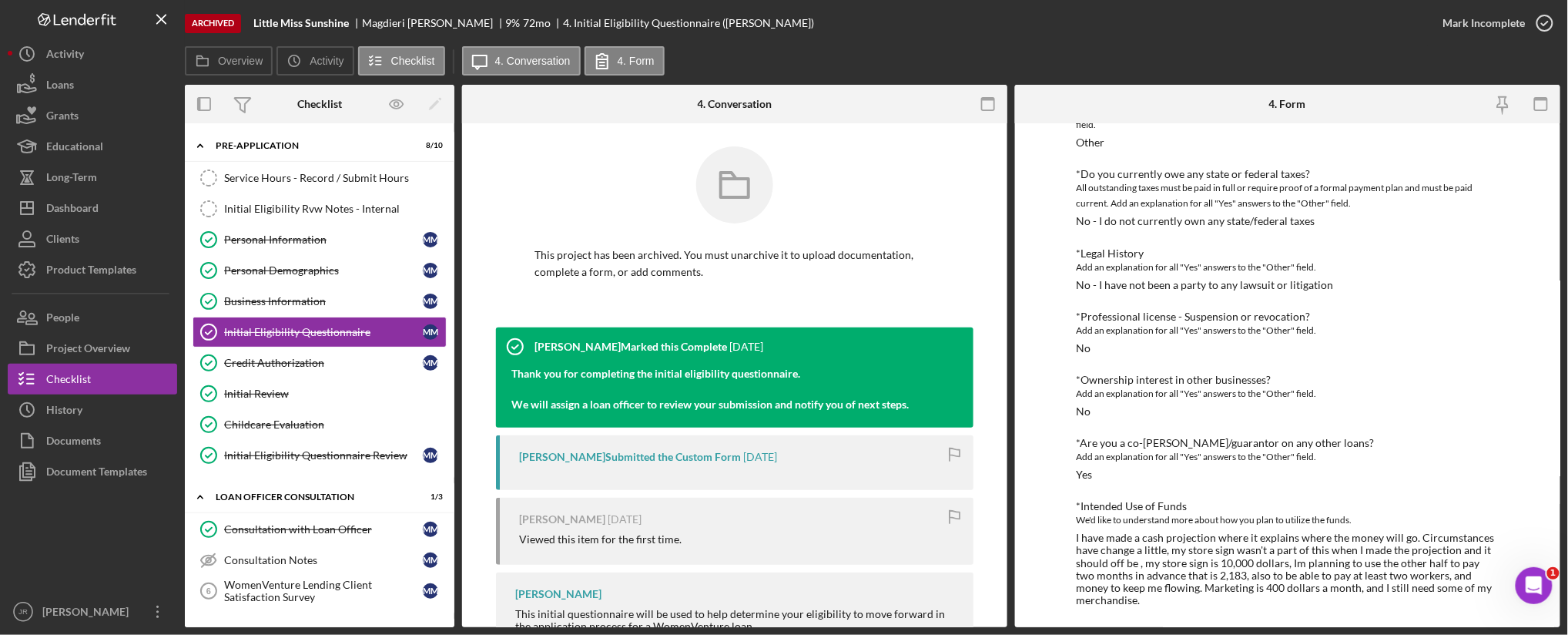
scroll to position [599, 0]
click at [109, 212] on button "Icon/Dashboard Dashboard" at bounding box center [92, 208] width 169 height 31
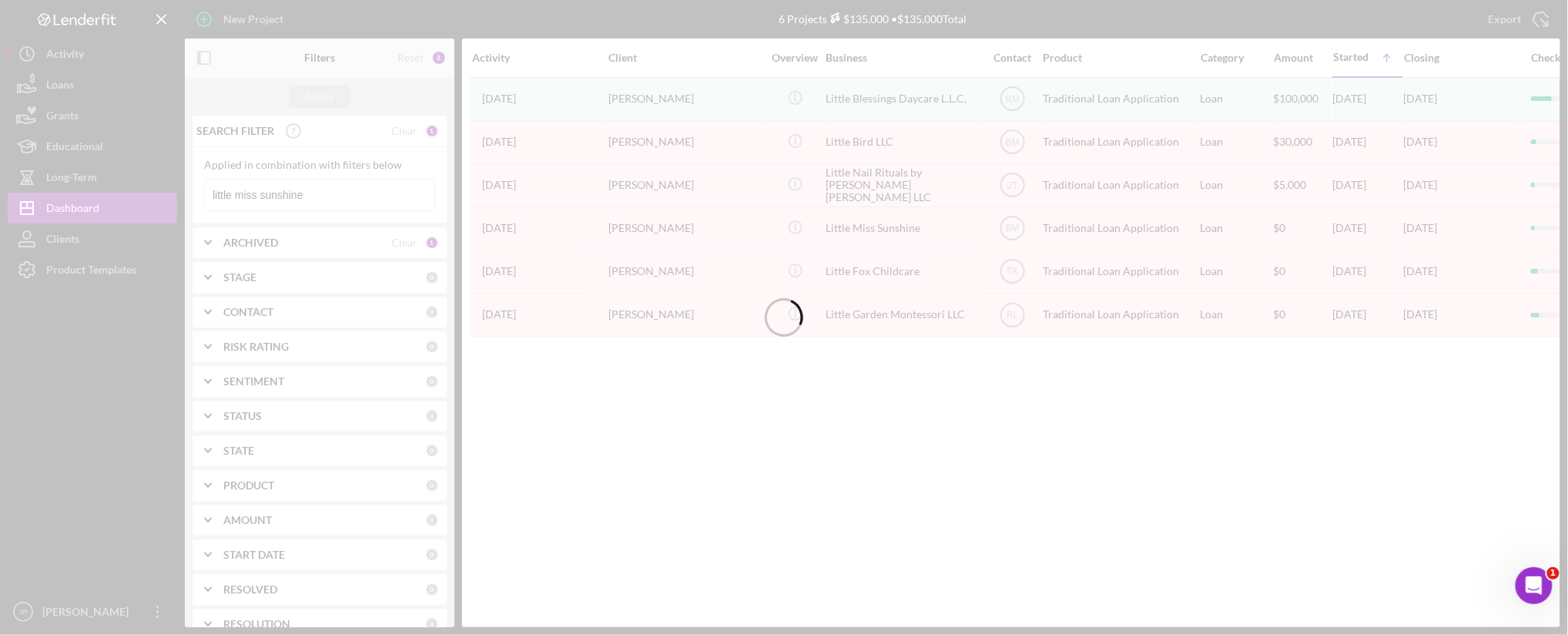
click at [340, 193] on div at bounding box center [784, 318] width 1568 height 635
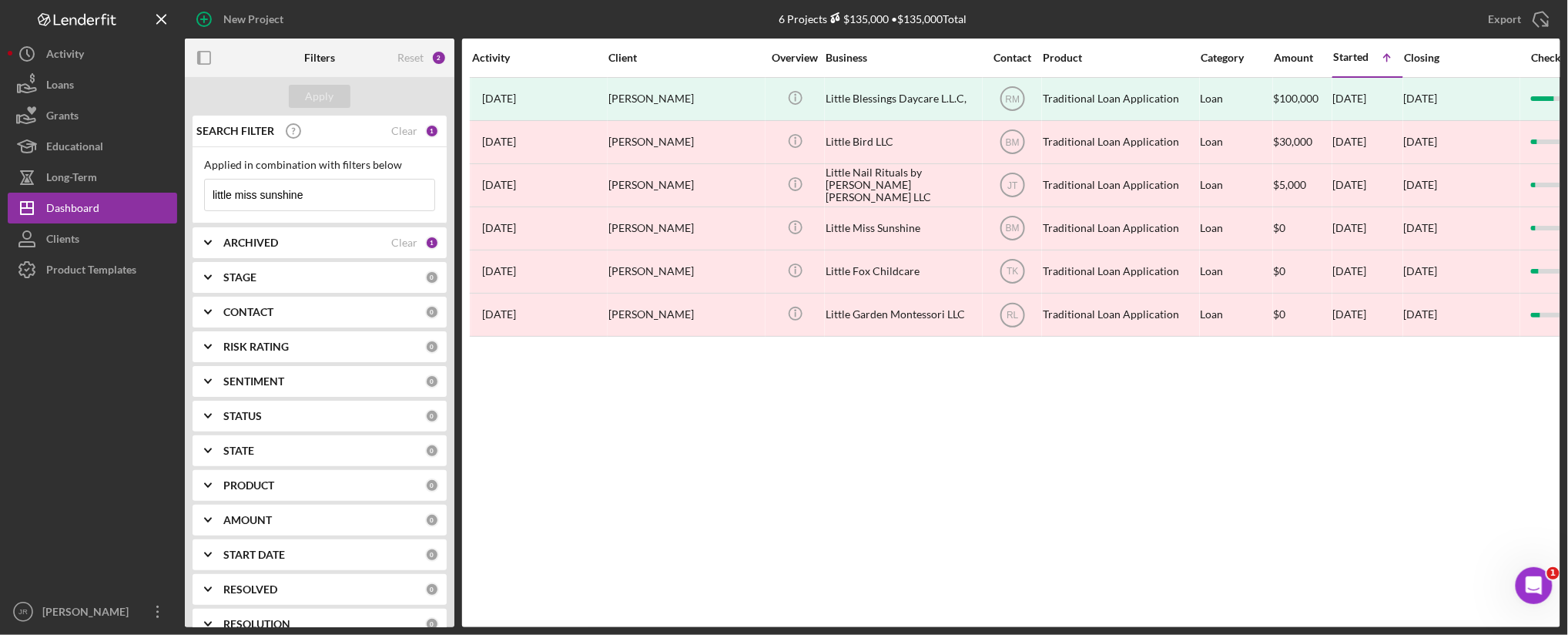
click at [340, 193] on input "little miss sunshine" at bounding box center [320, 195] width 230 height 31
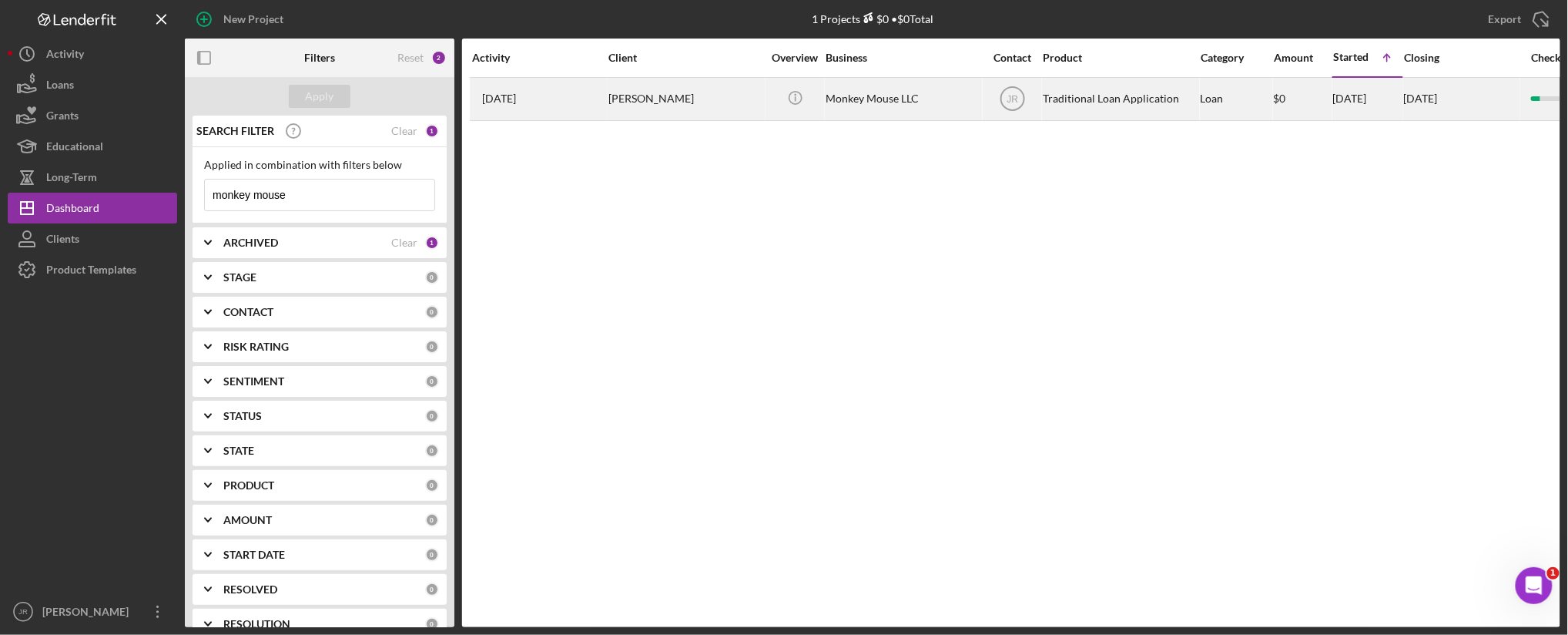
type input "monkey mouse"
click at [897, 100] on div "Monkey Mouse LLC" at bounding box center [903, 99] width 154 height 41
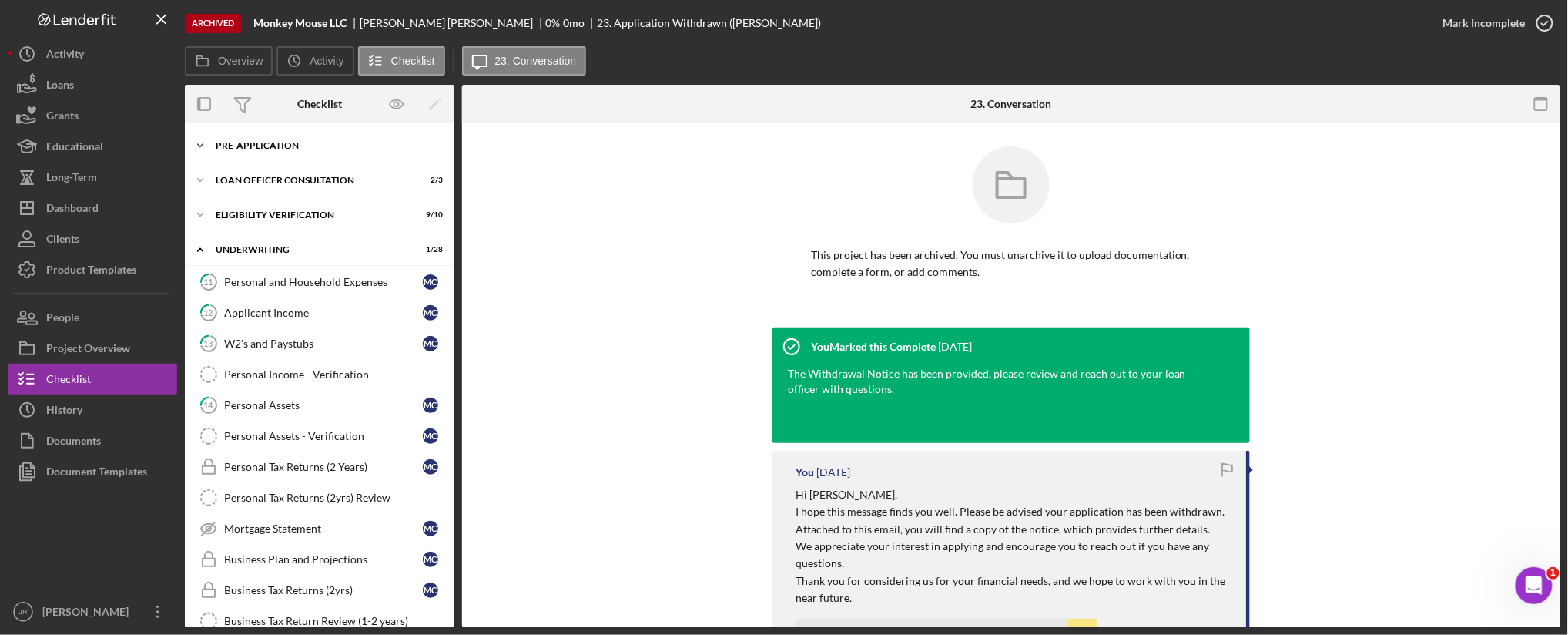
click at [255, 145] on div "Pre-Application" at bounding box center [326, 146] width 220 height 9
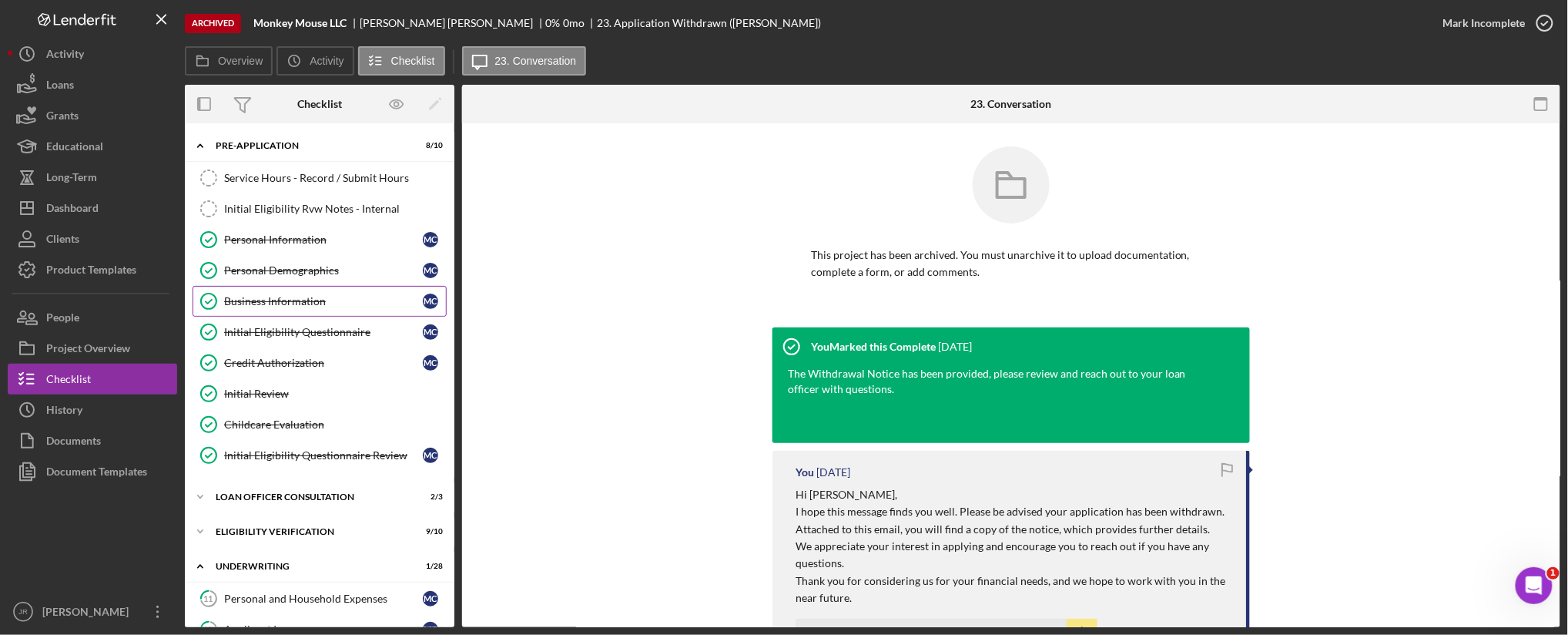
click at [322, 297] on div "Business Information" at bounding box center [323, 301] width 199 height 12
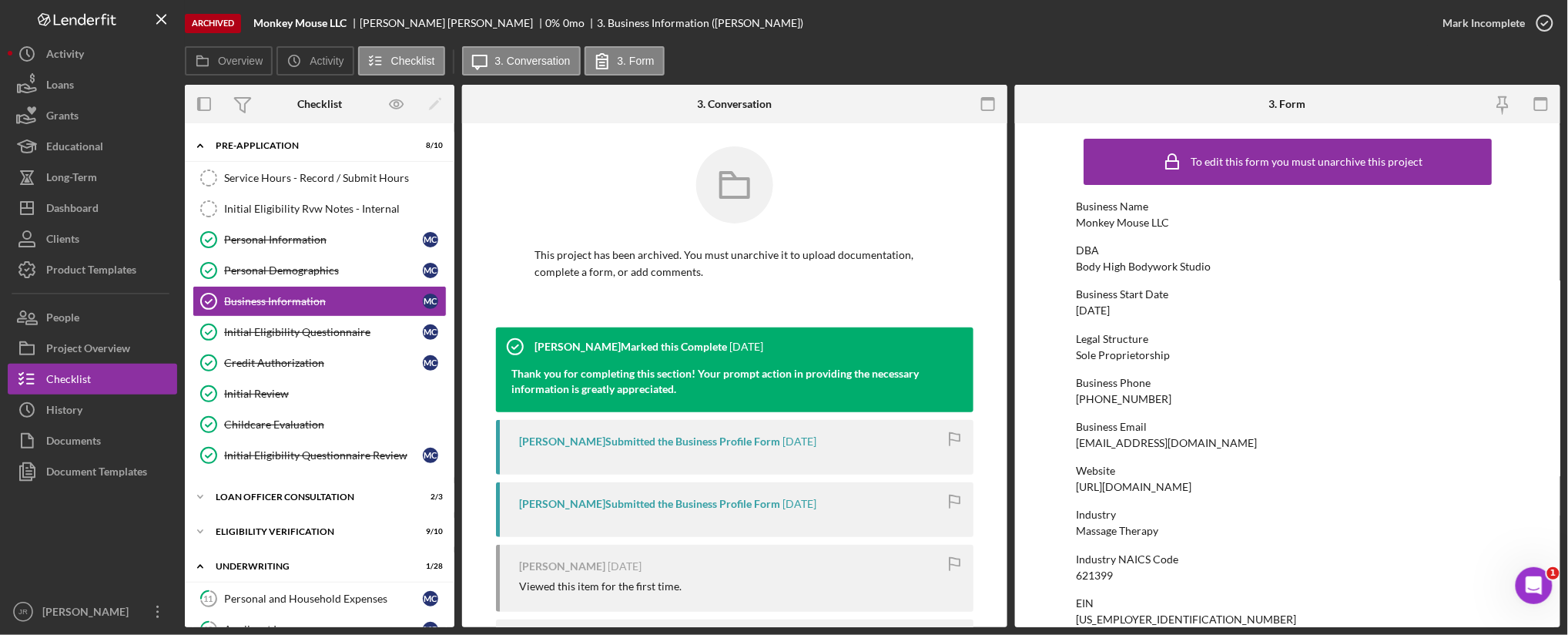
click at [922, 28] on div "Archived Monkey Mouse LLC [PERSON_NAME] 0 % 0 mo 3. Business Information ([PERS…" at bounding box center [806, 23] width 1243 height 46
click at [1013, 28] on div "Archived Monkey Mouse LLC [PERSON_NAME] 0 % 0 mo 3. Business Information ([PERS…" at bounding box center [806, 23] width 1243 height 46
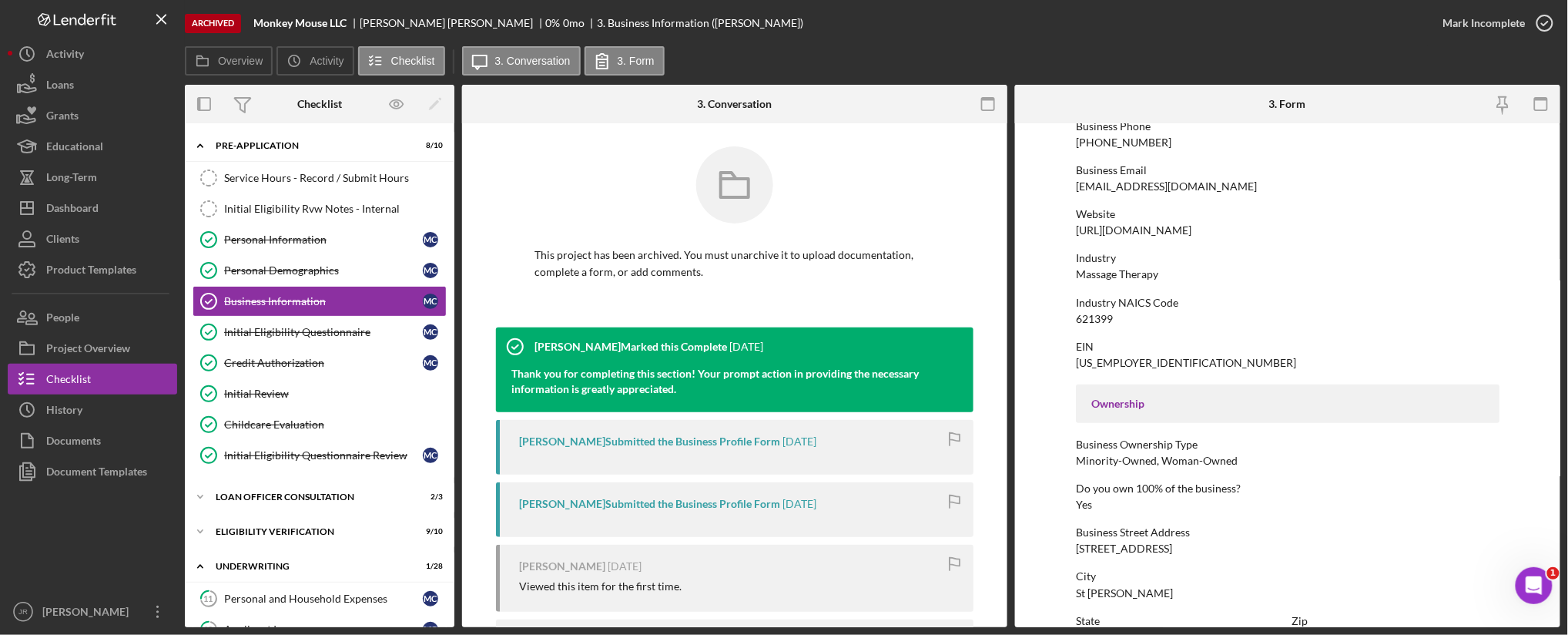
scroll to position [171, 0]
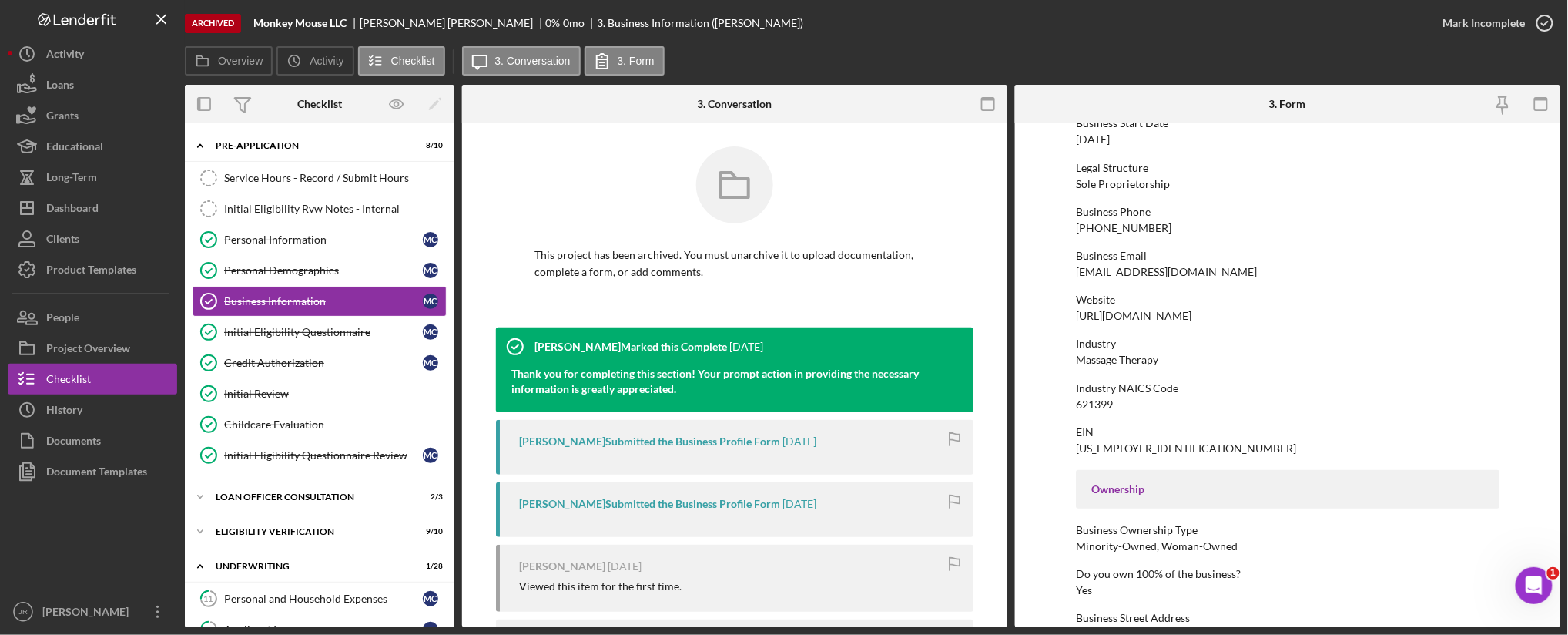
click at [1159, 35] on div "Archived Monkey Mouse LLC [PERSON_NAME] 0 % 0 mo 3. Business Information ([PERS…" at bounding box center [806, 23] width 1243 height 46
click at [100, 209] on button "Icon/Dashboard Dashboard" at bounding box center [92, 208] width 169 height 31
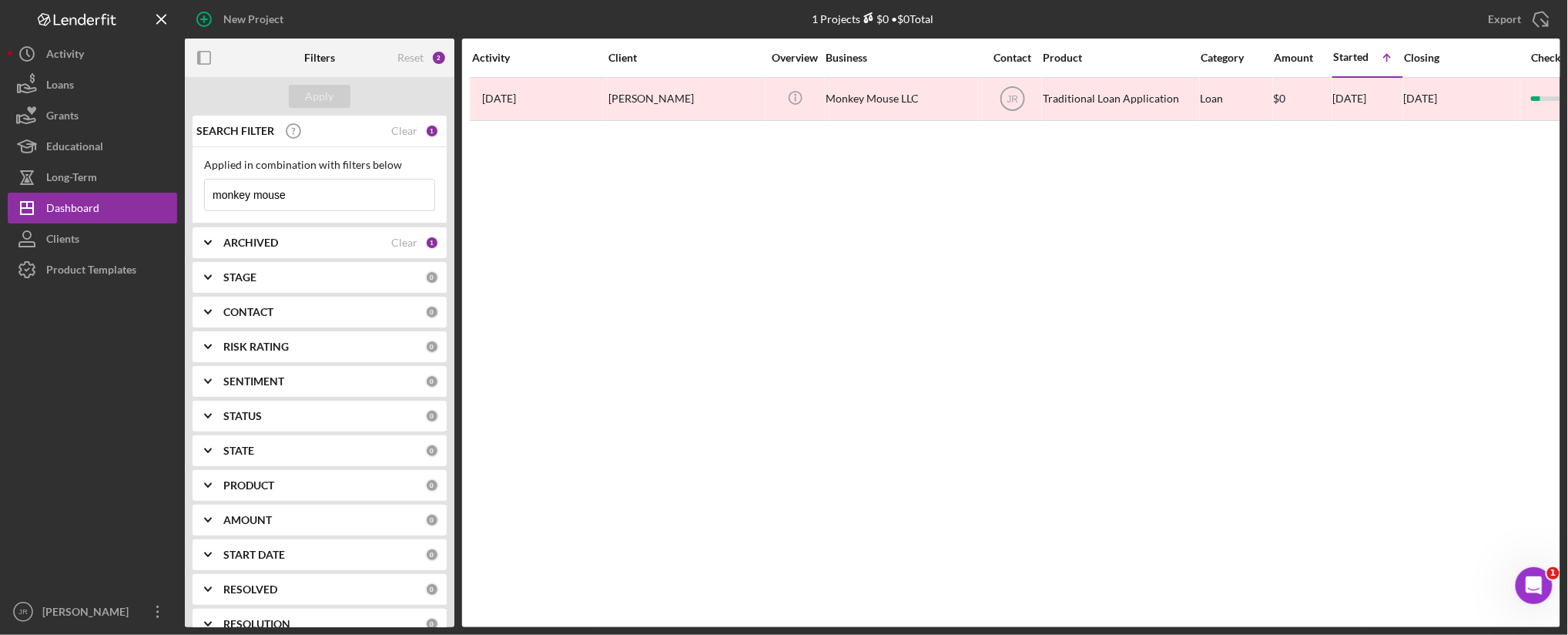
click at [252, 237] on b "ARCHIVED" at bounding box center [251, 243] width 54 height 12
click at [310, 197] on input "monkey mouse" at bounding box center [320, 195] width 230 height 31
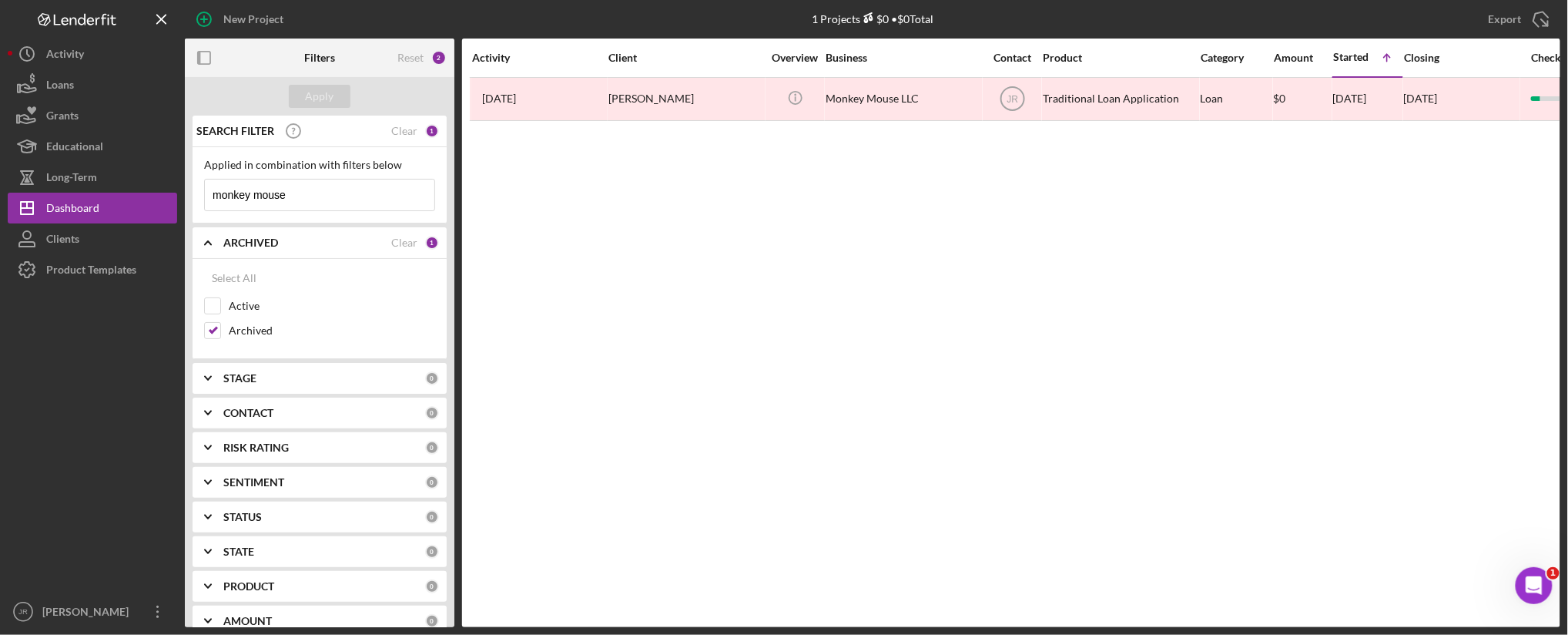
click at [310, 197] on input "monkey mouse" at bounding box center [320, 195] width 230 height 31
click at [293, 202] on input at bounding box center [320, 195] width 230 height 31
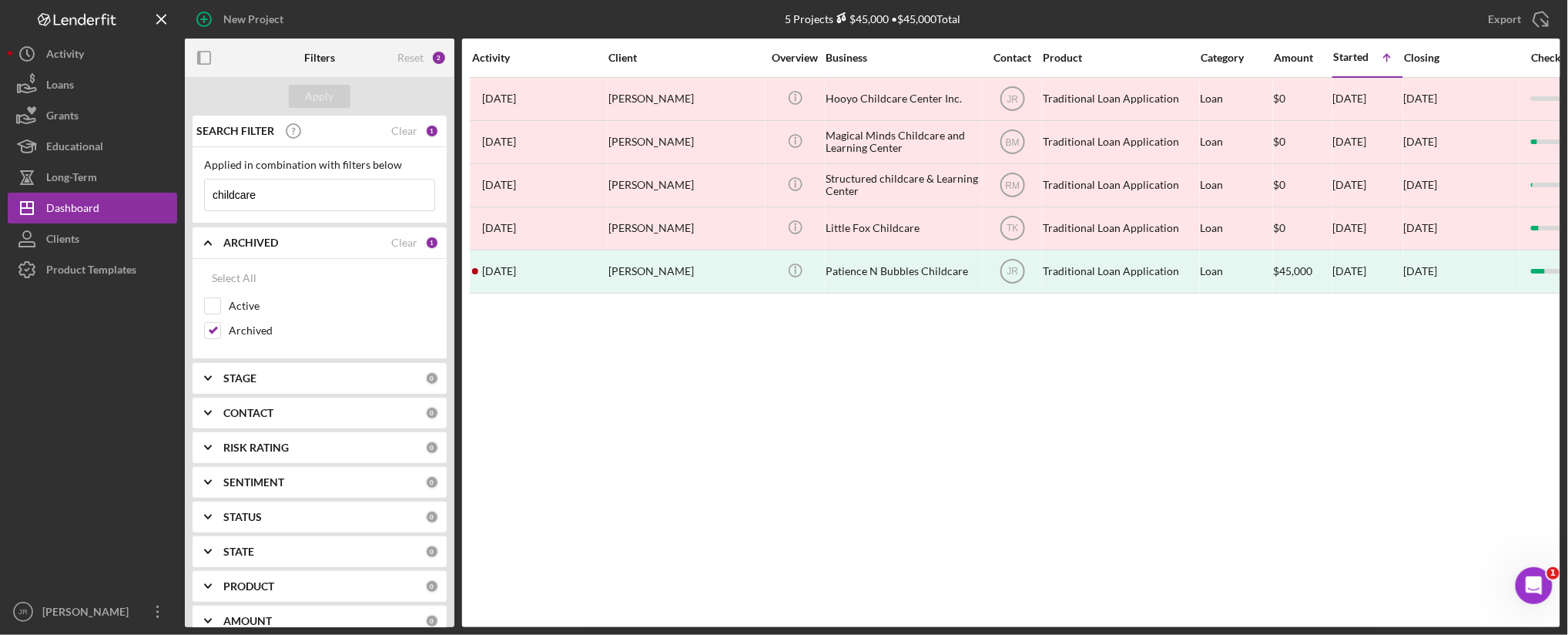
type input "childcare"
click at [753, 432] on div "Activity Client Overview Business Contact Product Category Amount Started Icon/…" at bounding box center [1011, 333] width 1098 height 589
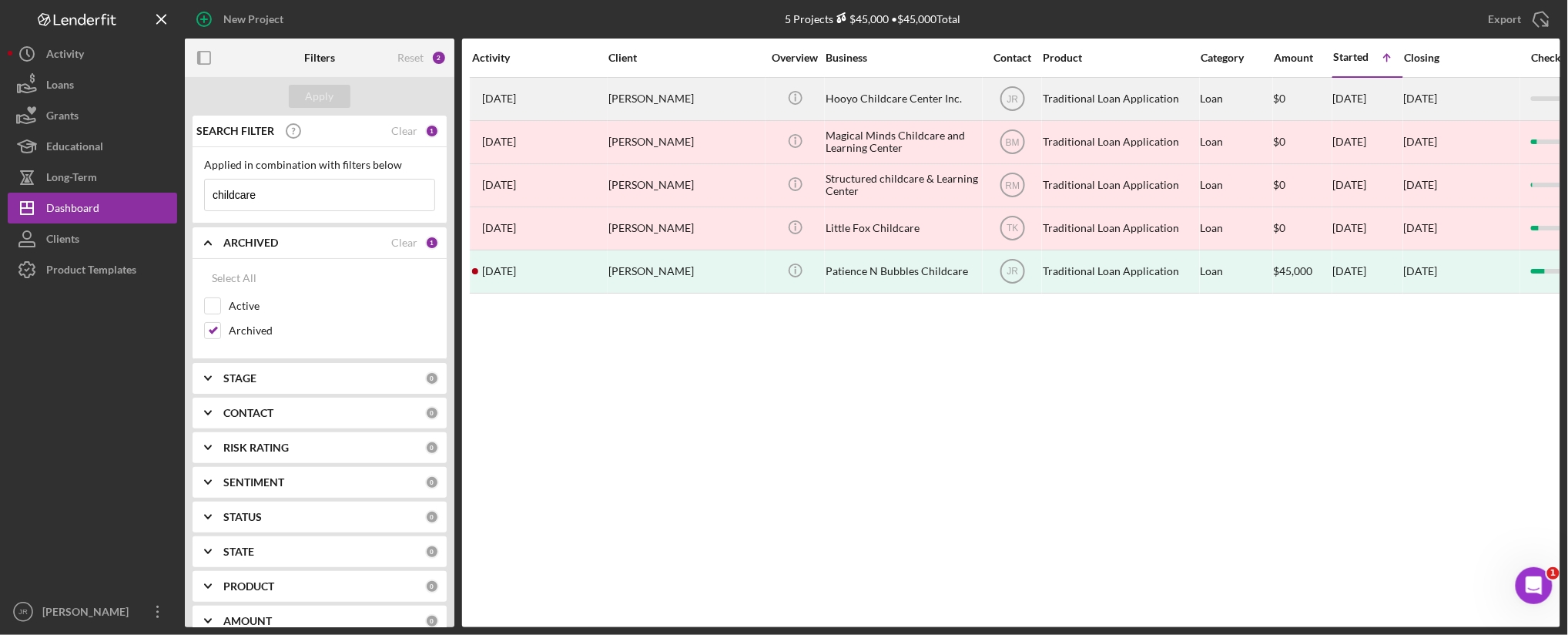
click at [750, 108] on div "[PERSON_NAME]" at bounding box center [685, 99] width 154 height 41
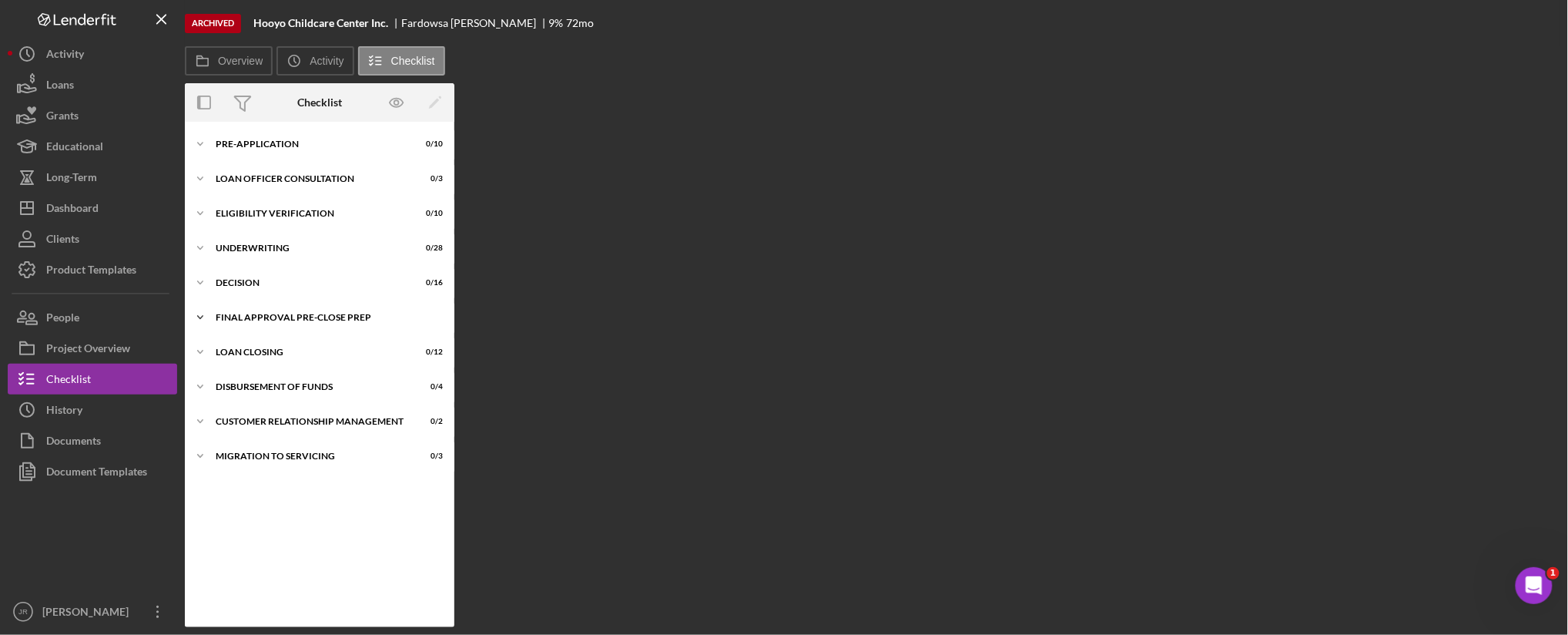
scroll to position [19, 0]
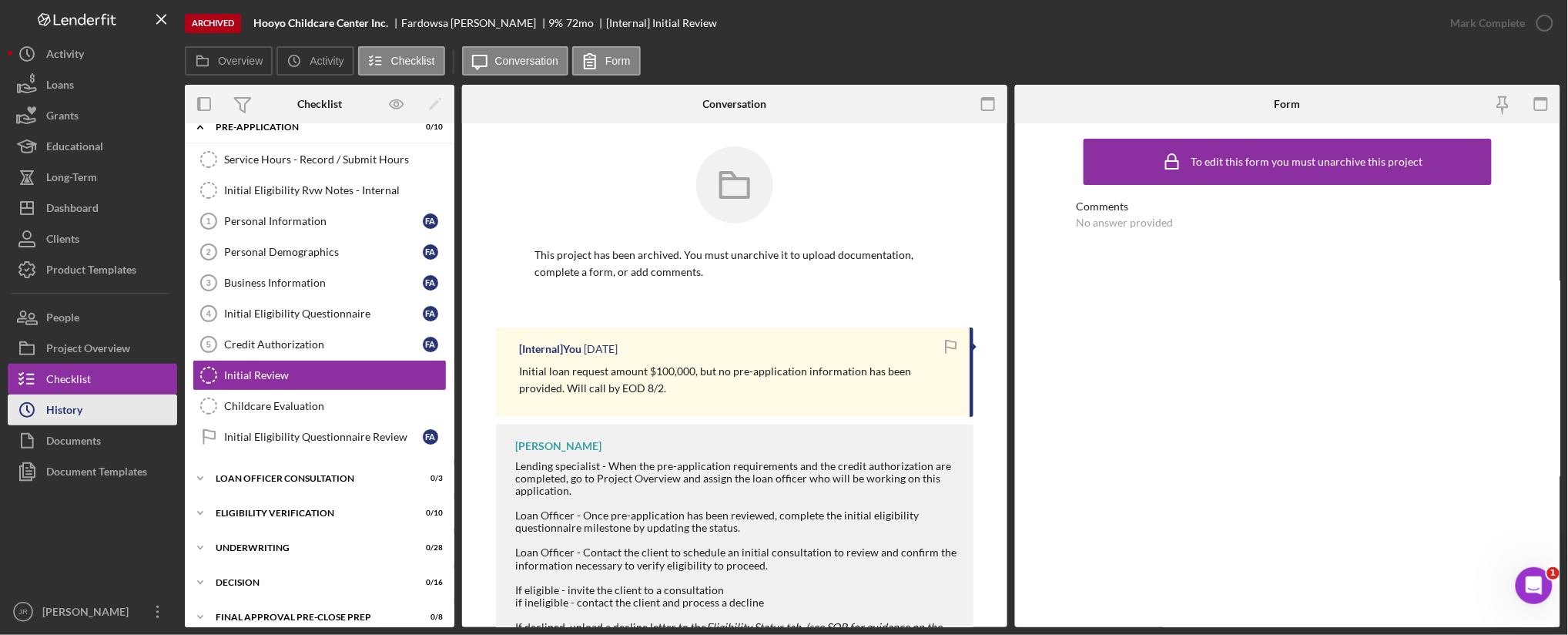
click at [86, 409] on button "Icon/History History" at bounding box center [92, 410] width 169 height 31
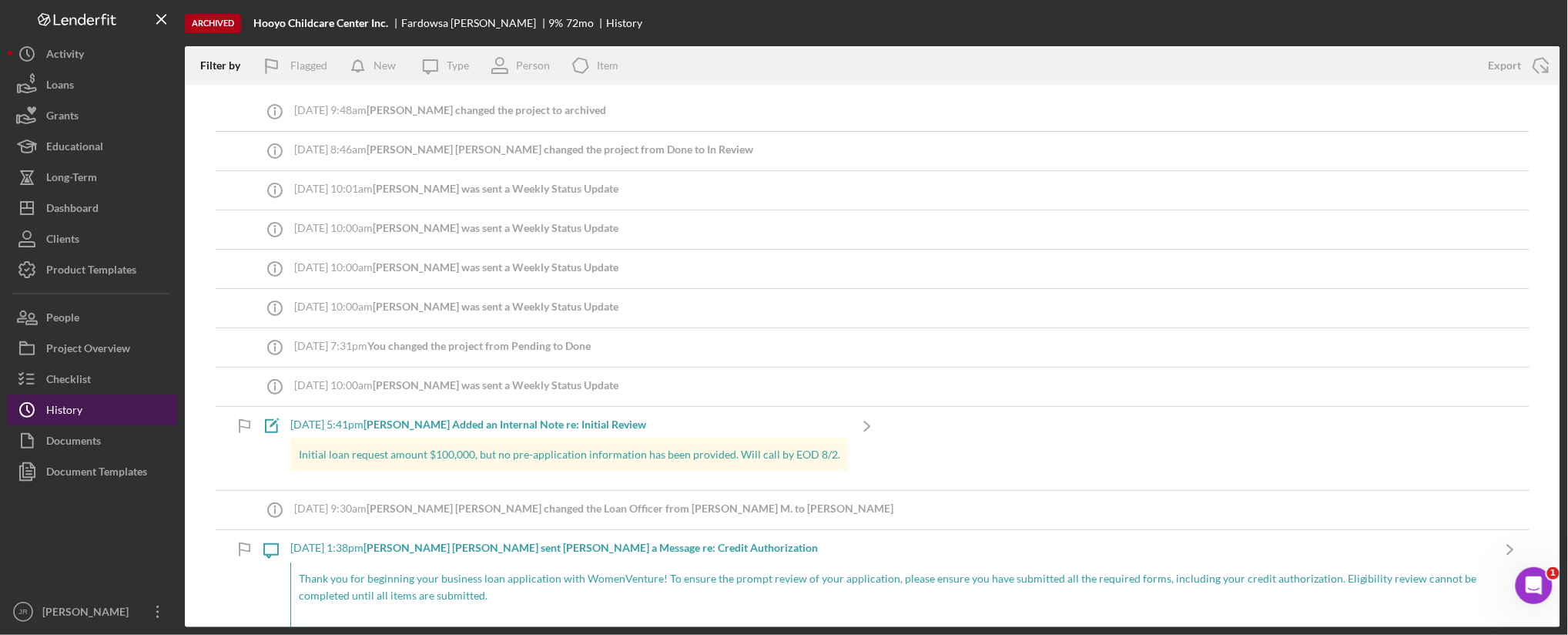
click at [53, 403] on div "History" at bounding box center [64, 412] width 37 height 35
click at [93, 384] on button "Checklist" at bounding box center [92, 379] width 169 height 31
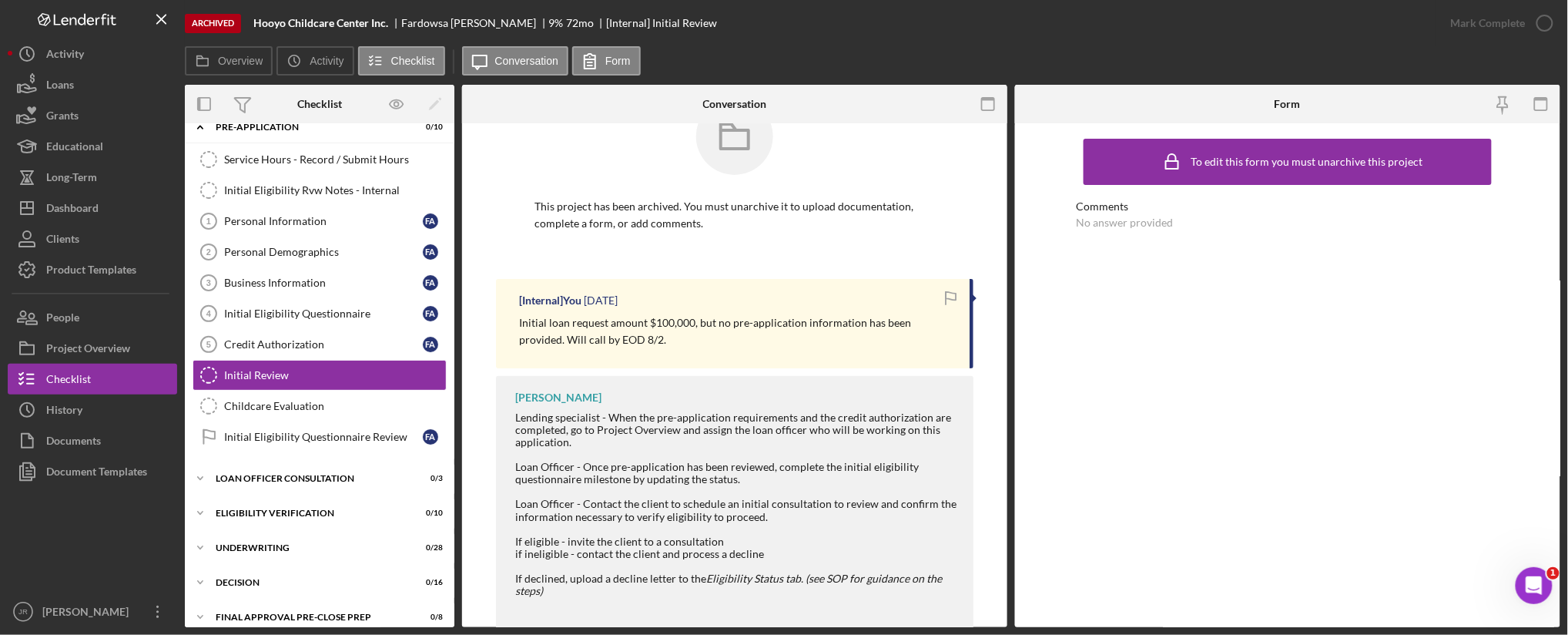
scroll to position [93, 0]
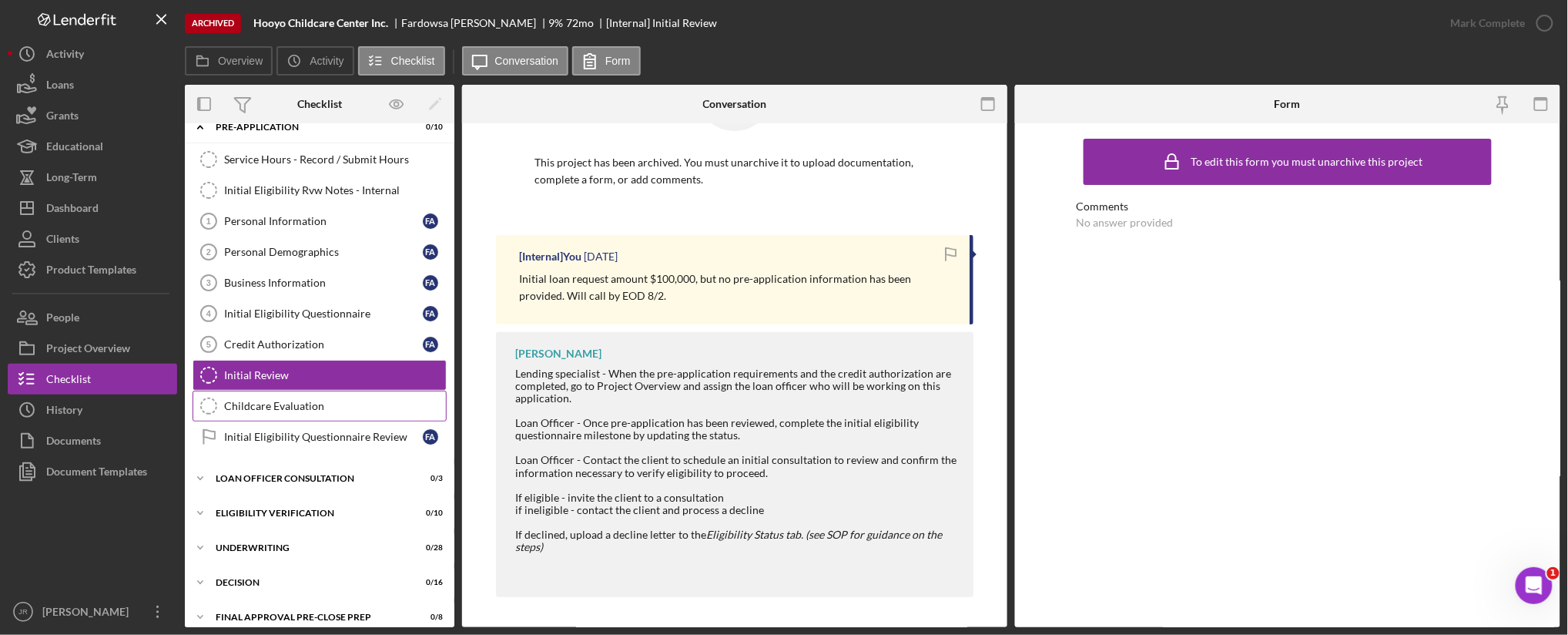
click at [268, 409] on div "Childcare Evaluation" at bounding box center [334, 406] width 222 height 12
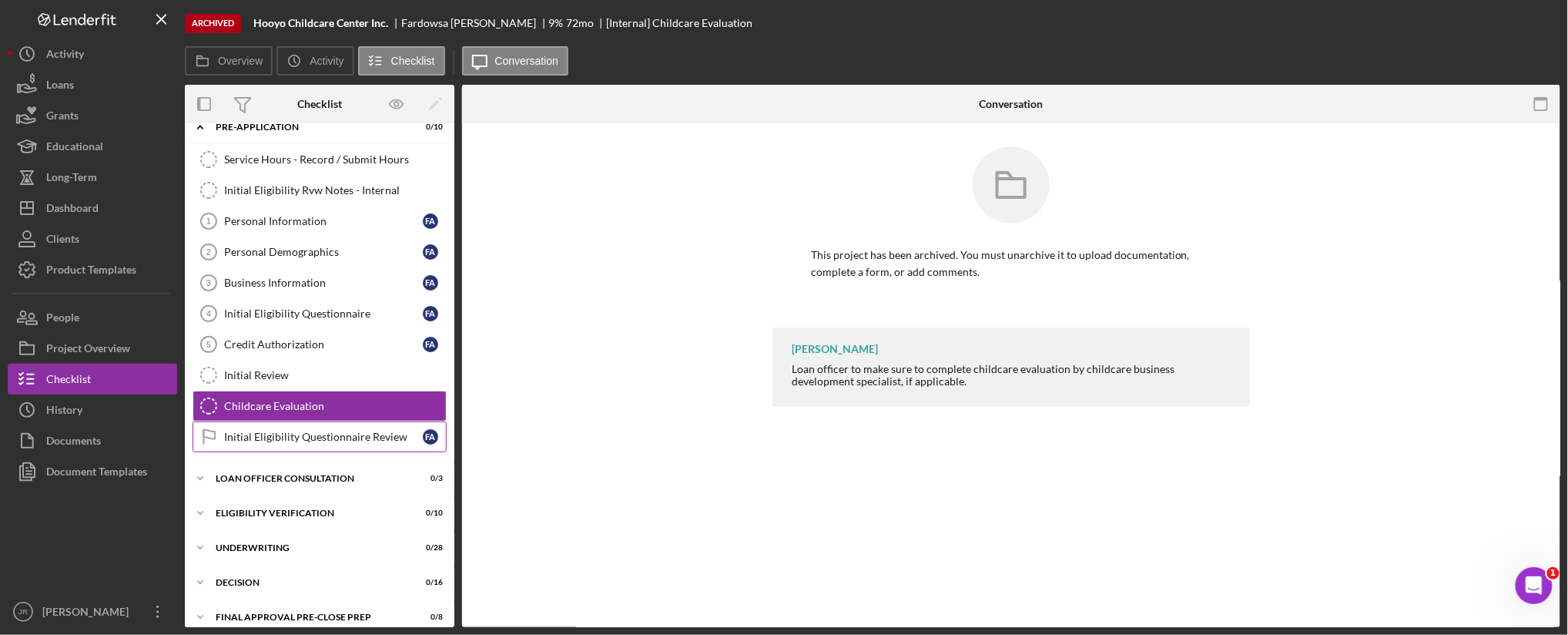
click at [302, 433] on div "Initial Eligibility Questionnaire Review" at bounding box center [323, 437] width 199 height 12
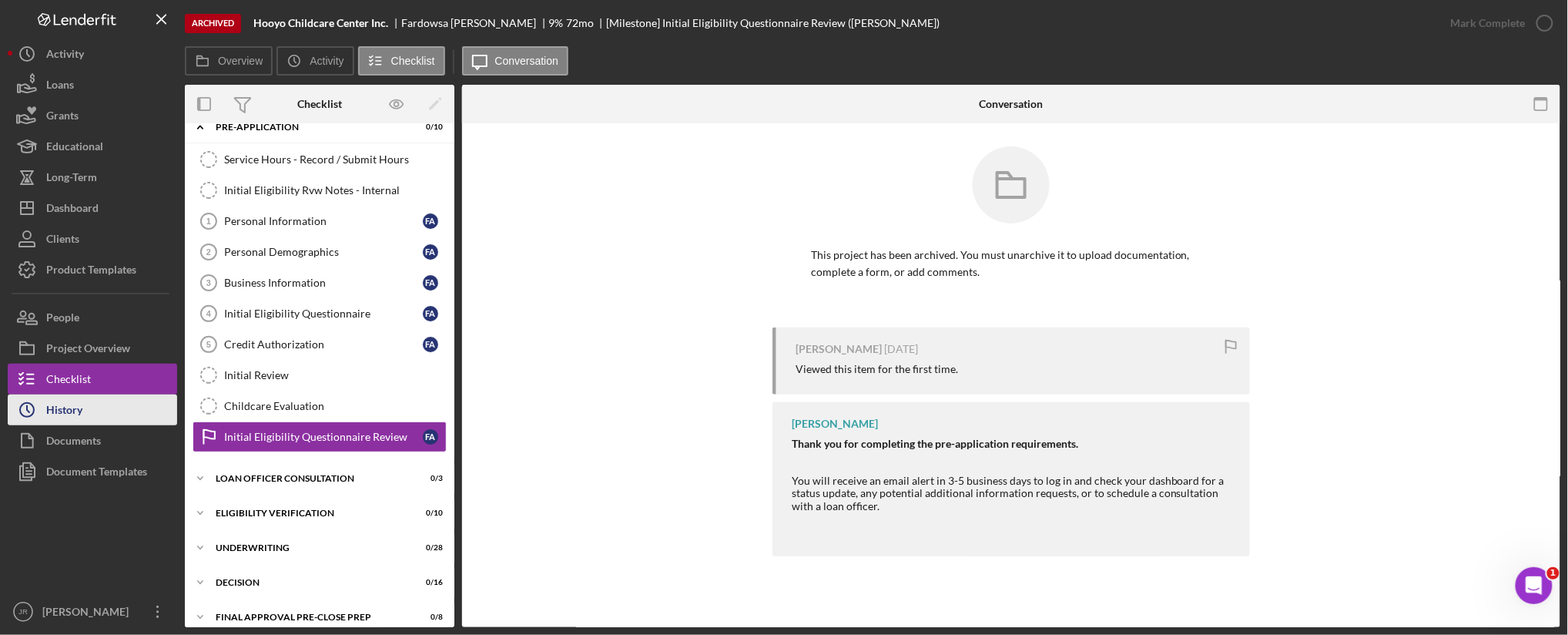
click at [105, 407] on button "Icon/History History" at bounding box center [92, 410] width 169 height 31
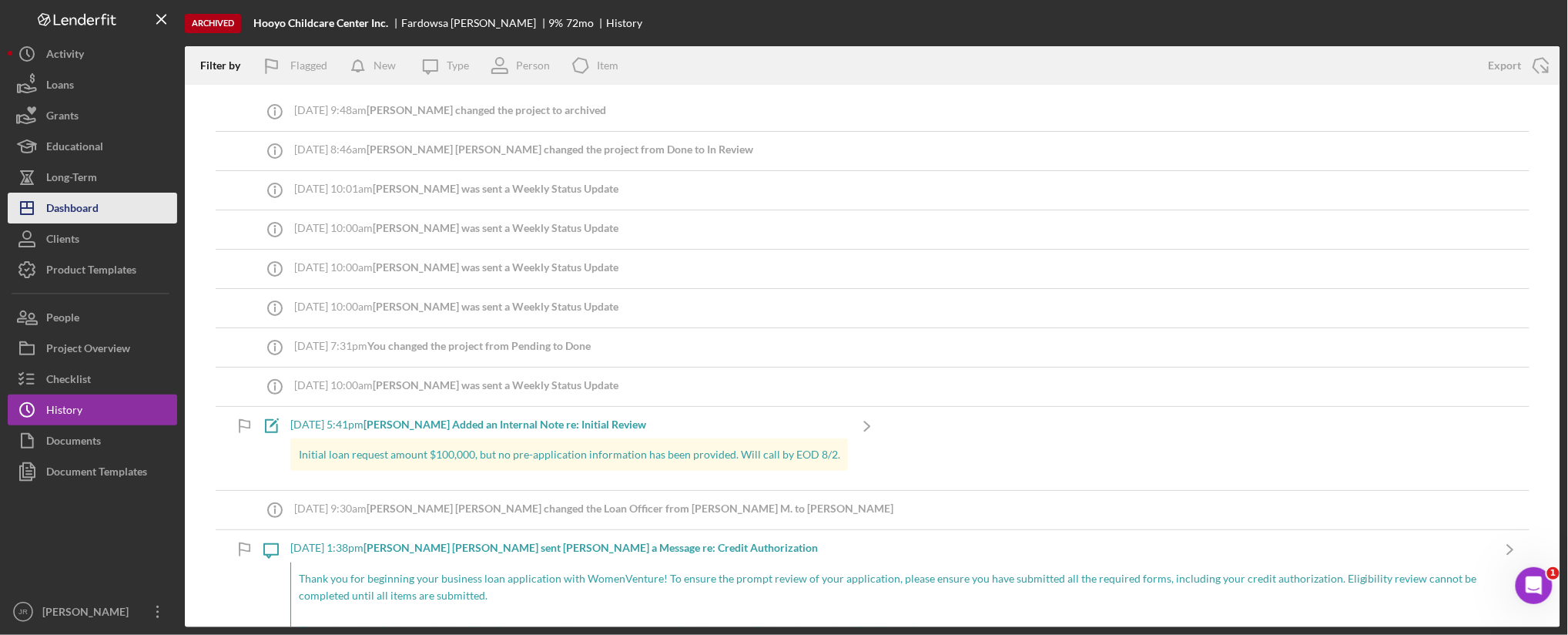
click at [87, 219] on div "Dashboard" at bounding box center [72, 209] width 53 height 35
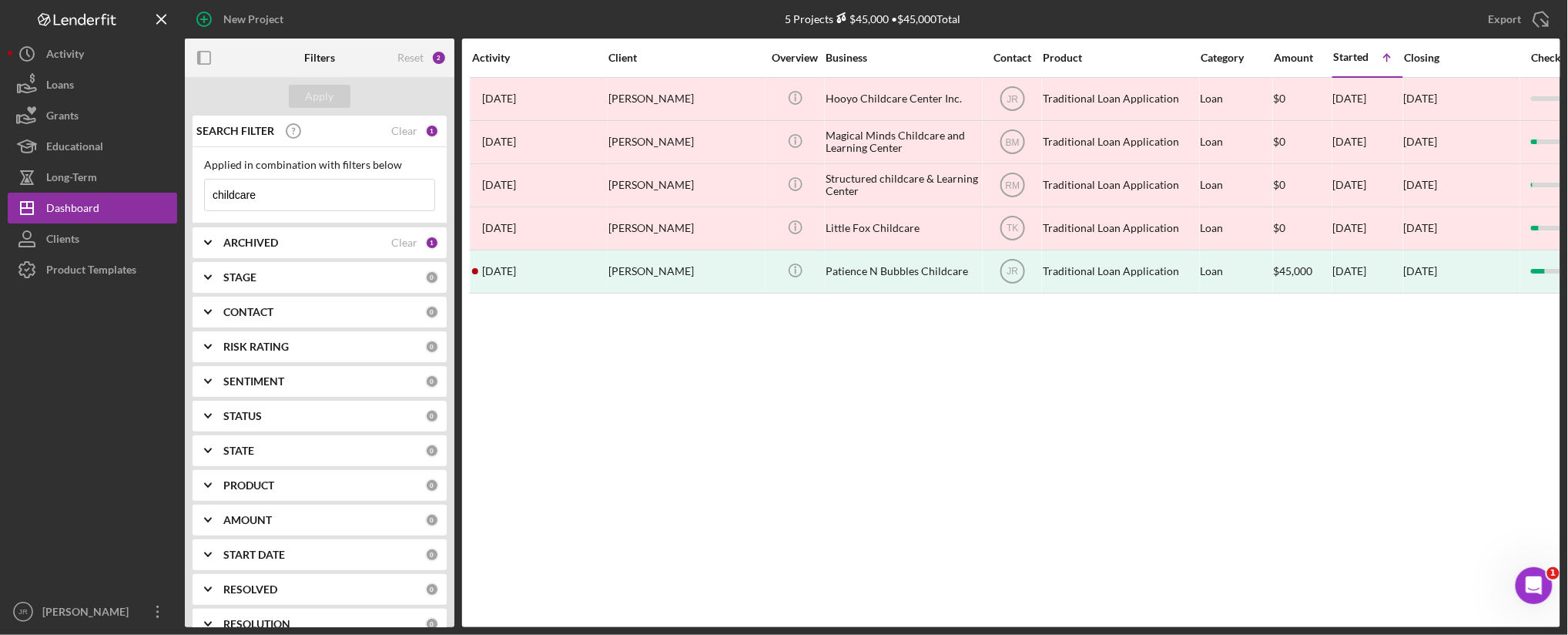
click at [1083, 410] on div "Activity Client Overview Business Contact Product Category Amount Started Icon/…" at bounding box center [1011, 333] width 1098 height 589
click at [1026, 487] on div "Activity Client Overview Business Contact Product Category Amount Started Icon/…" at bounding box center [1011, 333] width 1098 height 589
click at [748, 511] on div "Activity Client Overview Business Contact Product Category Amount Started Icon/…" at bounding box center [1011, 333] width 1098 height 589
click at [760, 534] on div "Activity Client Overview Business Contact Product Category Amount Started Icon/…" at bounding box center [1011, 333] width 1098 height 589
click at [1274, 432] on div "Activity Client Overview Business Contact Product Category Amount Started Icon/…" at bounding box center [1011, 333] width 1098 height 589
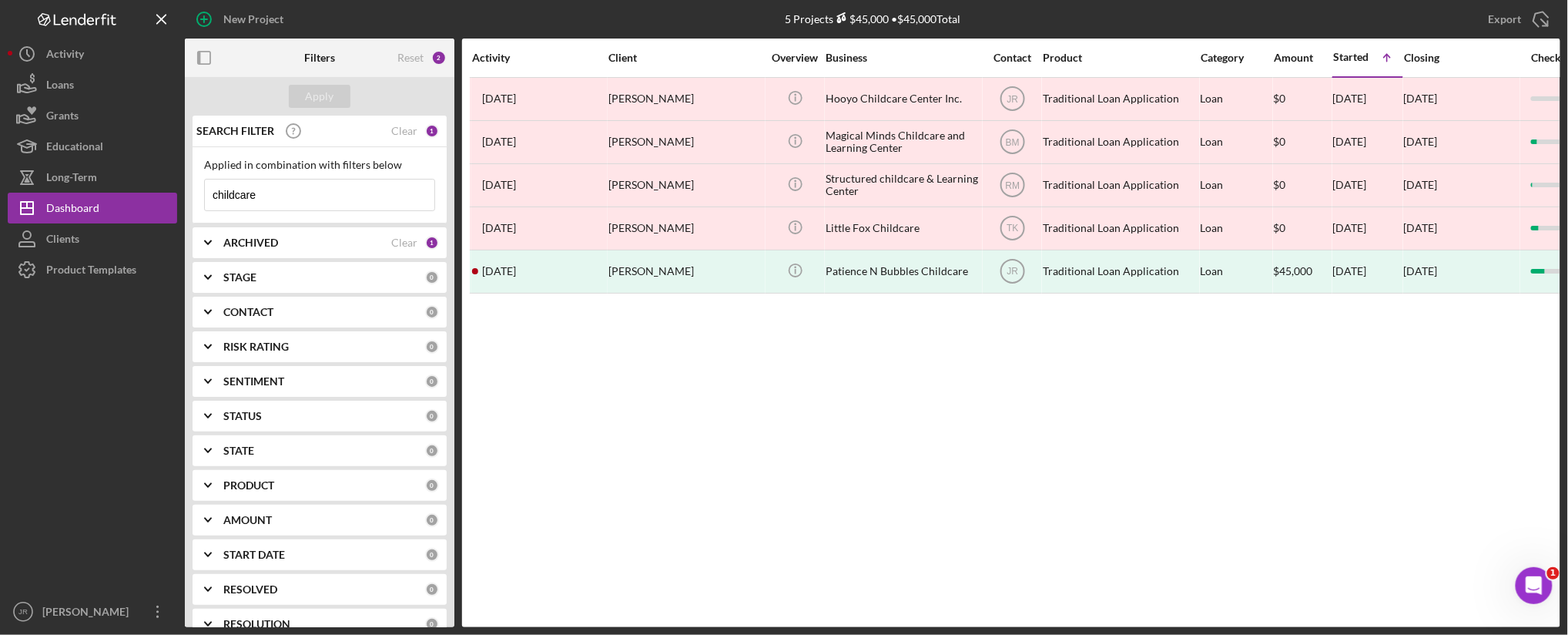
click at [258, 192] on input "childcare" at bounding box center [320, 195] width 230 height 31
click at [752, 437] on div "Activity Client Overview Business Contact Product Category Amount Started Icon/…" at bounding box center [1011, 333] width 1098 height 589
click at [267, 202] on input at bounding box center [320, 195] width 230 height 31
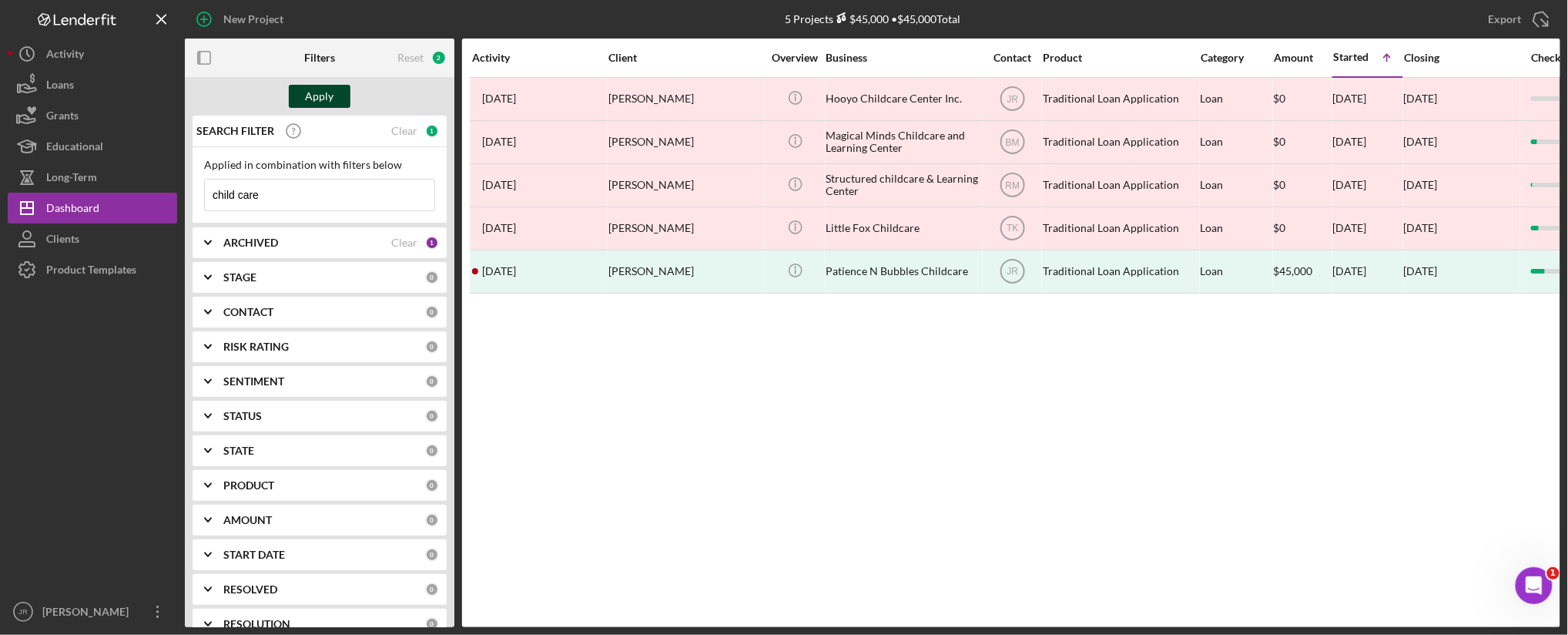
click at [319, 94] on div "Apply" at bounding box center [319, 96] width 28 height 23
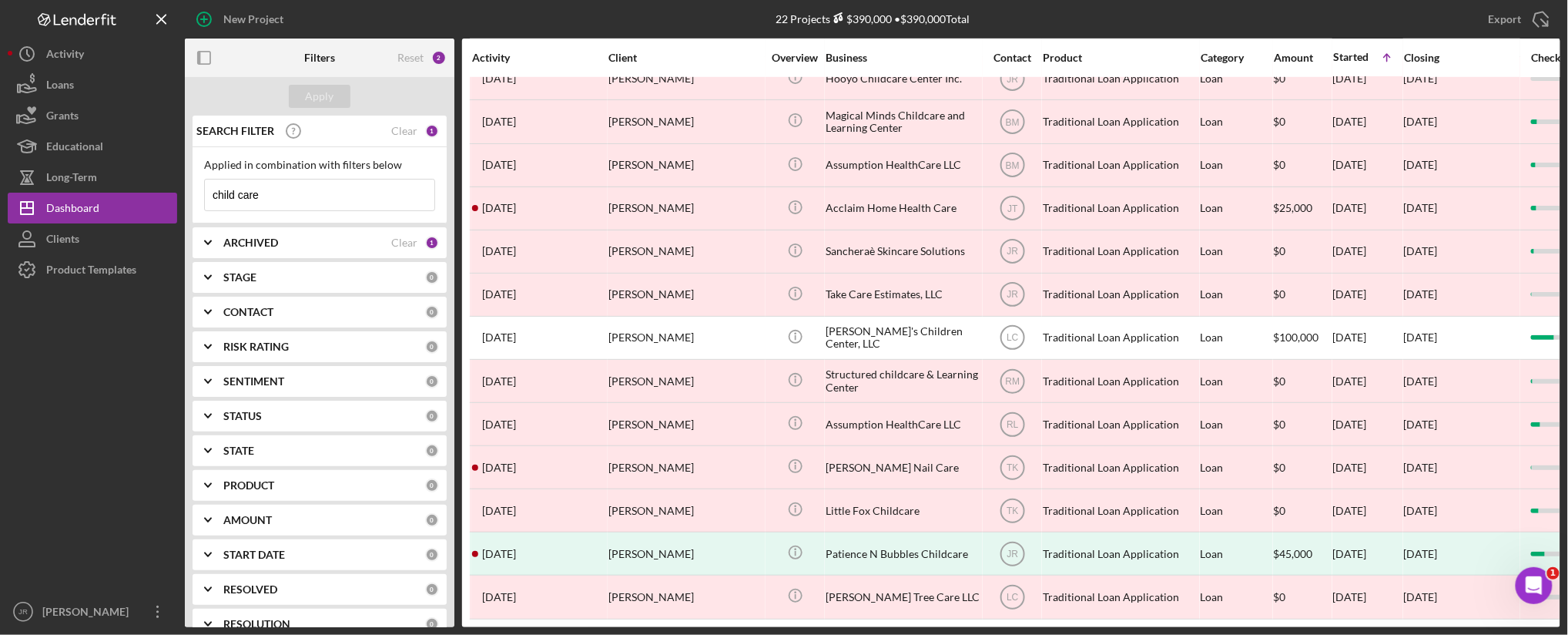
scroll to position [436, 0]
click at [323, 182] on input "child care" at bounding box center [320, 195] width 230 height 31
drag, startPoint x: 318, startPoint y: 183, endPoint x: 180, endPoint y: 193, distance: 138.4
click at [180, 193] on div "New Project 22 Projects $390,000 • $390,000 Total childcare Export Icon/Export …" at bounding box center [784, 313] width 1553 height 627
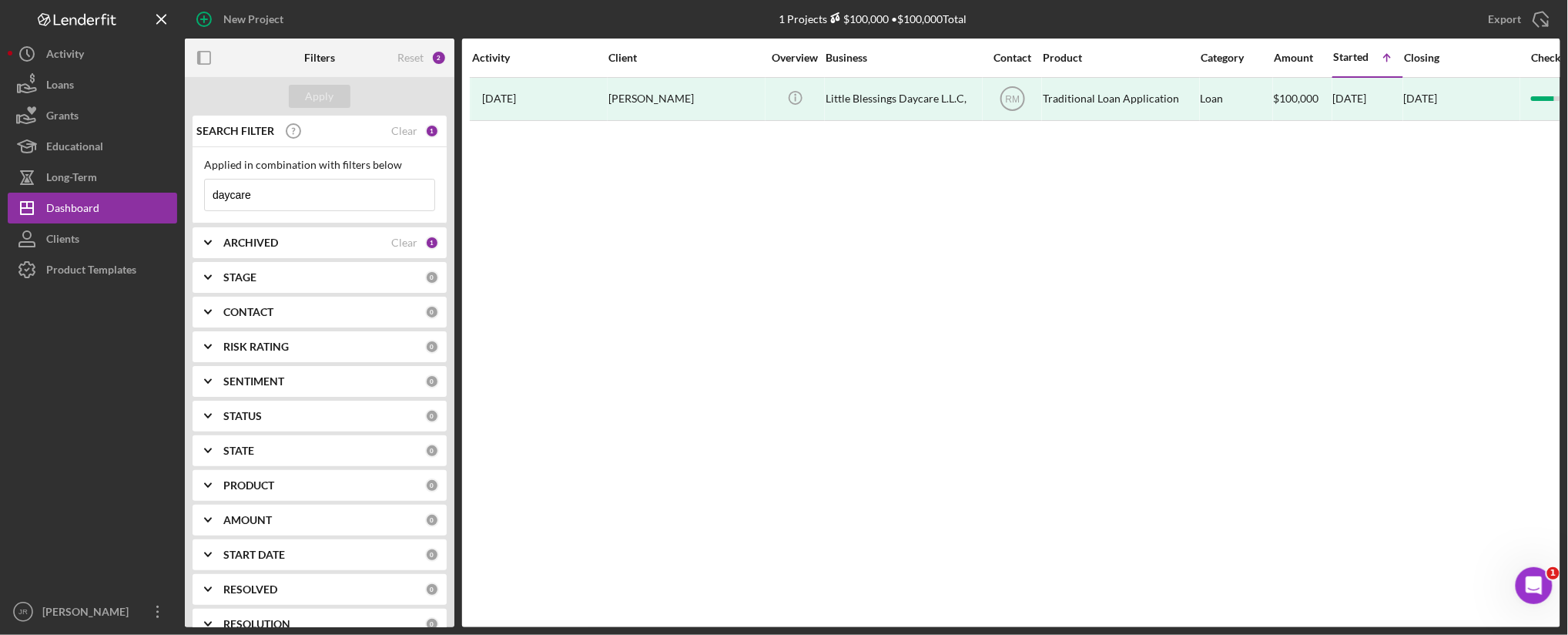
scroll to position [0, 0]
drag, startPoint x: 276, startPoint y: 199, endPoint x: 135, endPoint y: 203, distance: 141.1
click at [135, 203] on div "New Project 1 Projects $100,000 • $100,000 Total childcare Export Icon/Export F…" at bounding box center [784, 313] width 1553 height 627
type input "child care"
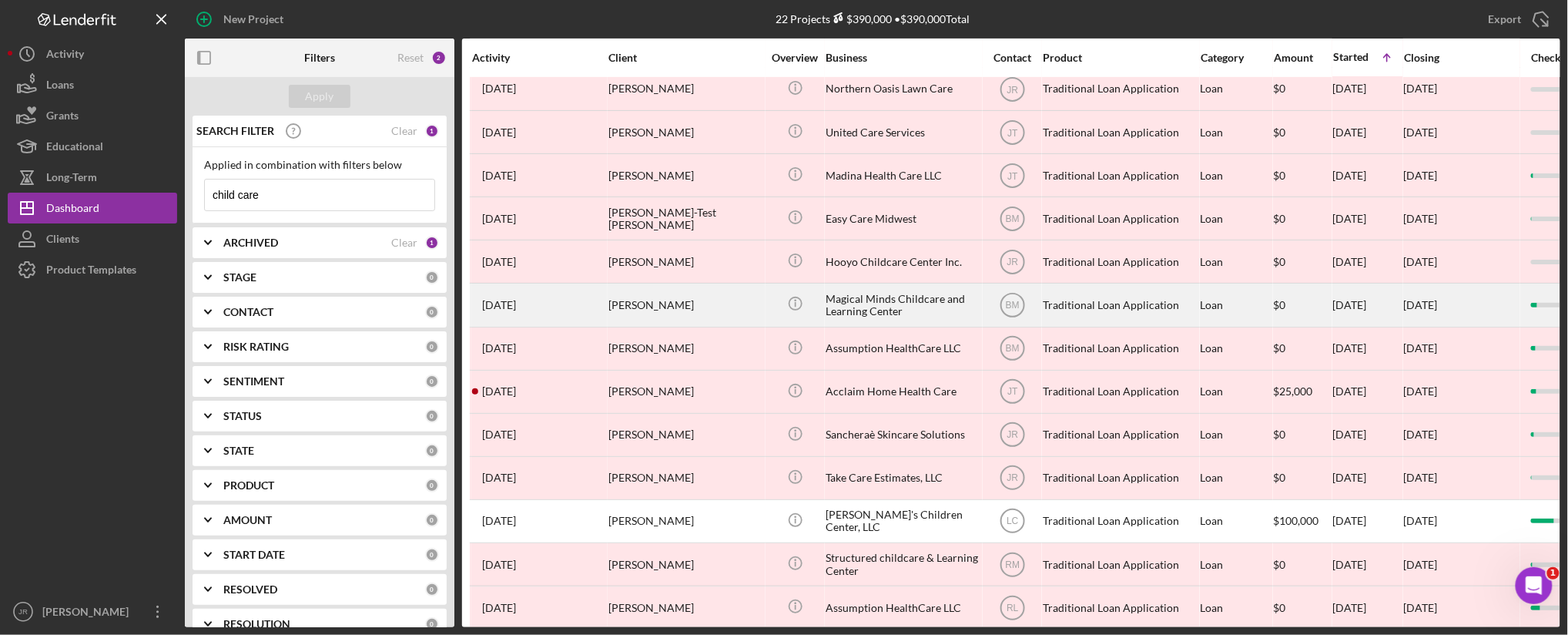
scroll to position [265, 0]
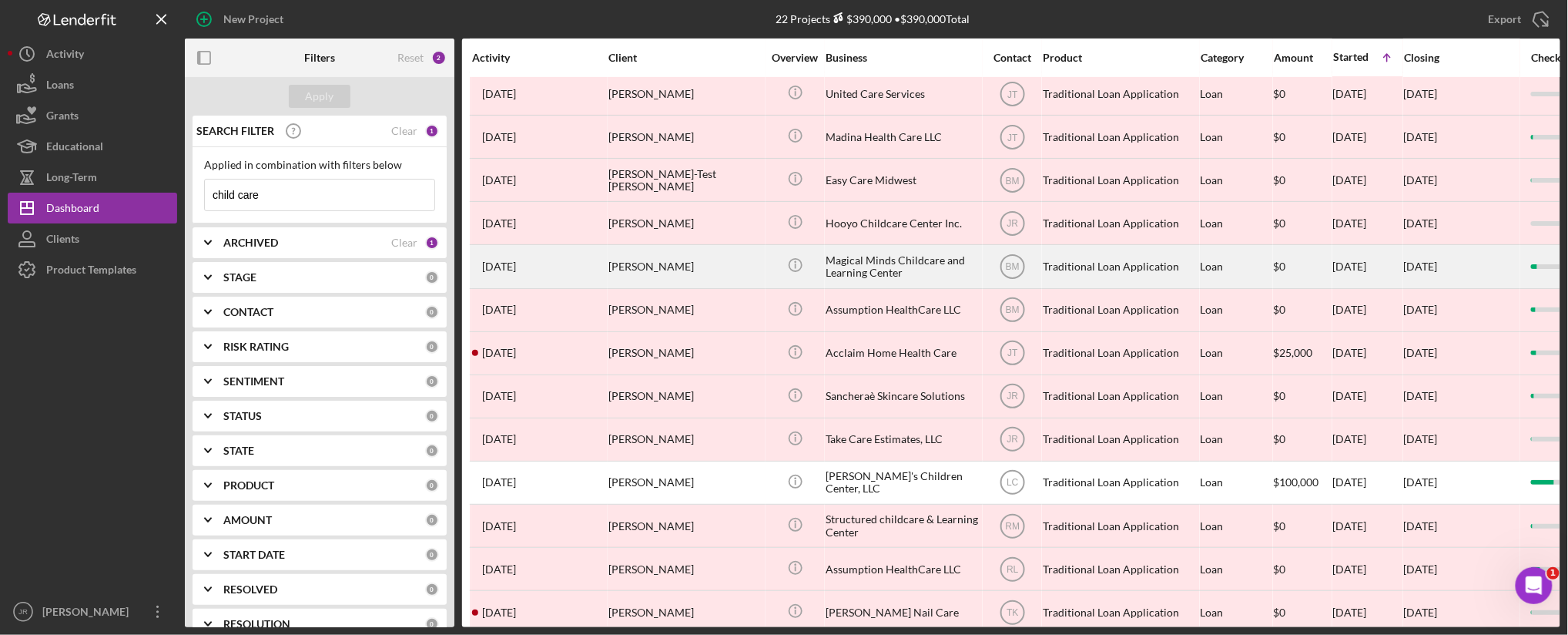
click at [884, 281] on div "Magical Minds Childcare and Learning Center" at bounding box center [903, 266] width 154 height 41
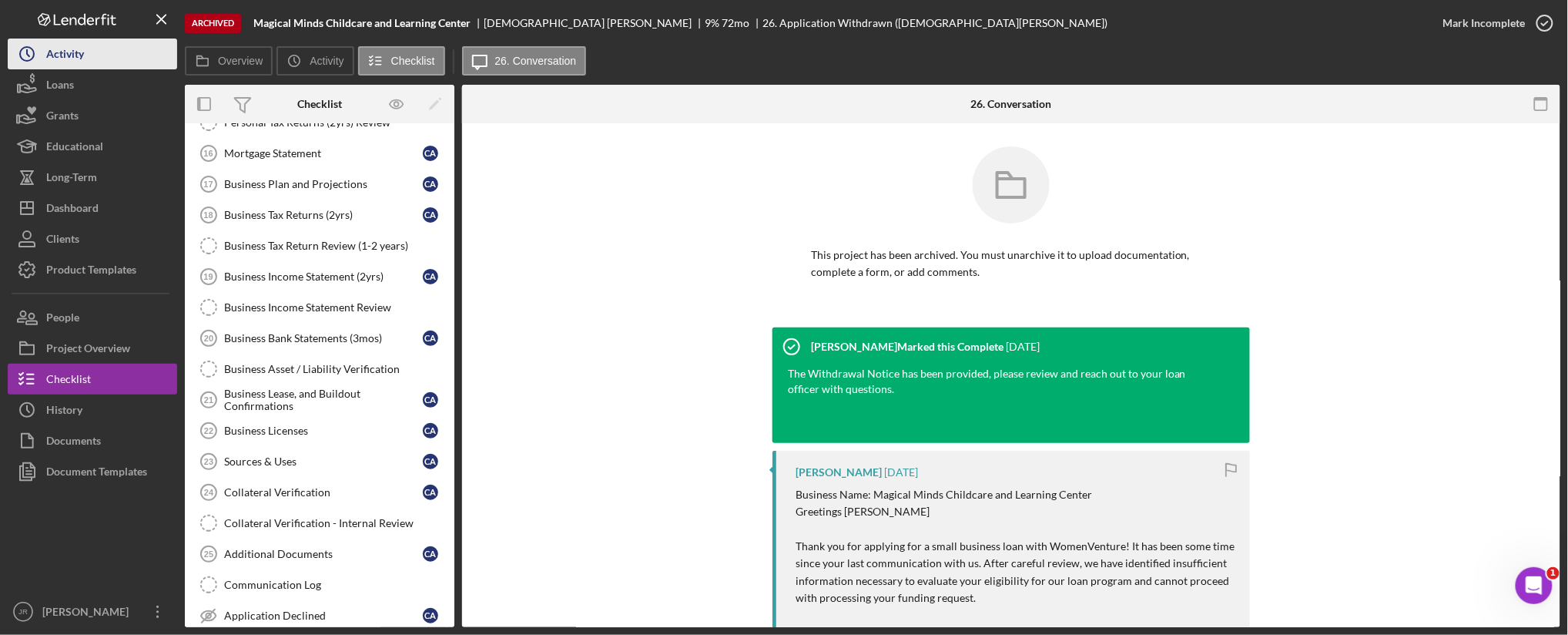
scroll to position [649, 0]
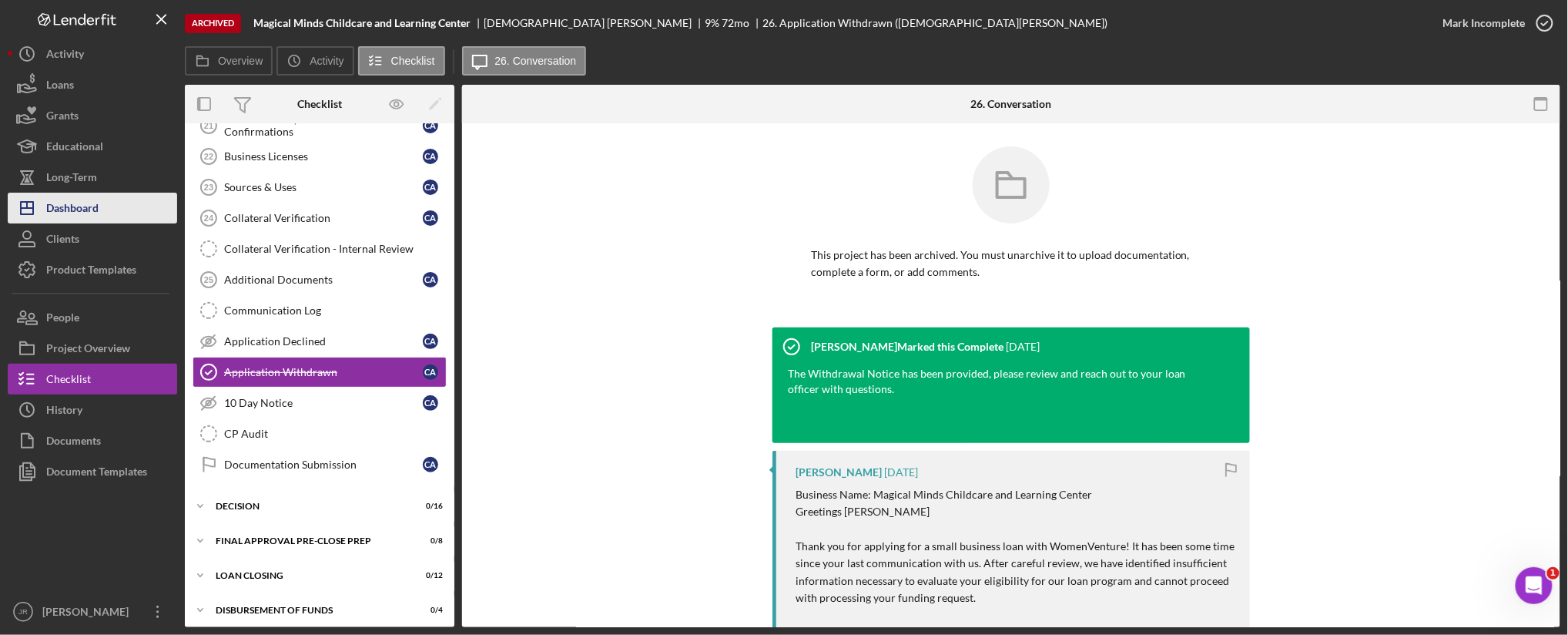
click at [103, 213] on button "Icon/Dashboard Dashboard" at bounding box center [92, 208] width 169 height 31
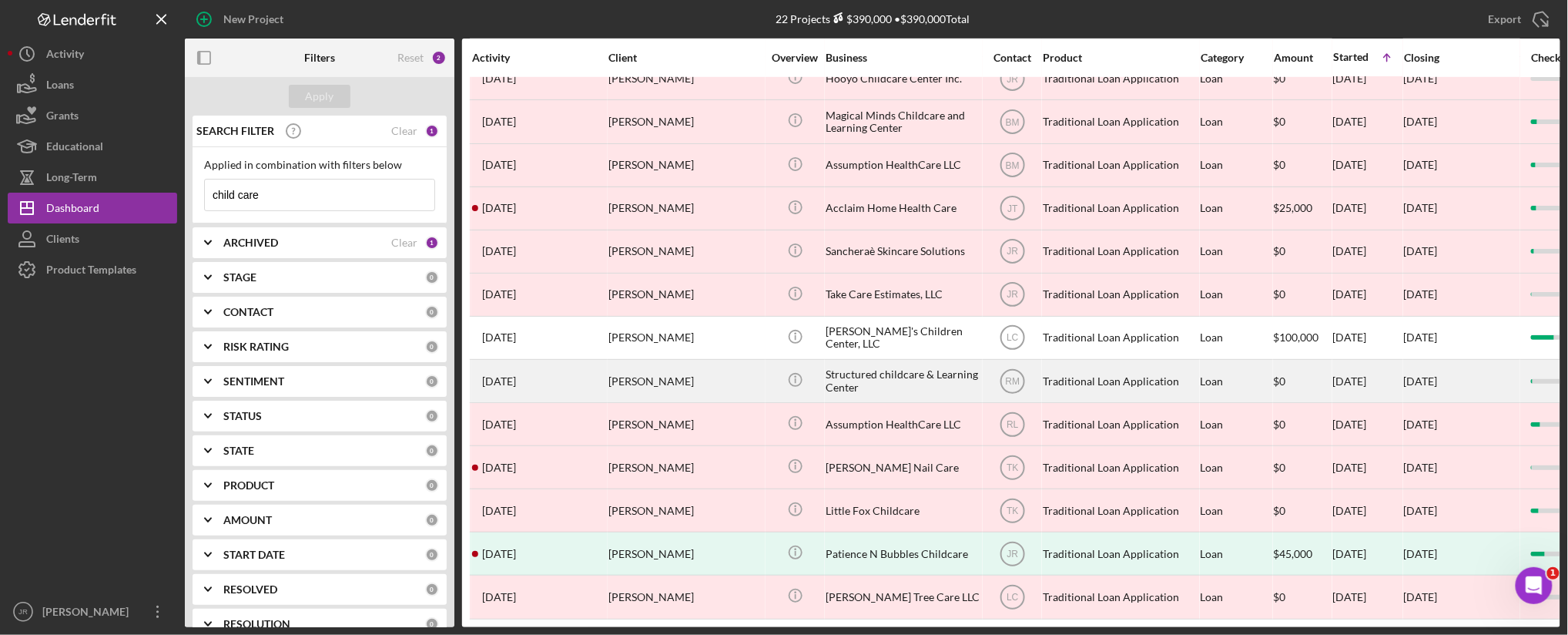
scroll to position [436, 0]
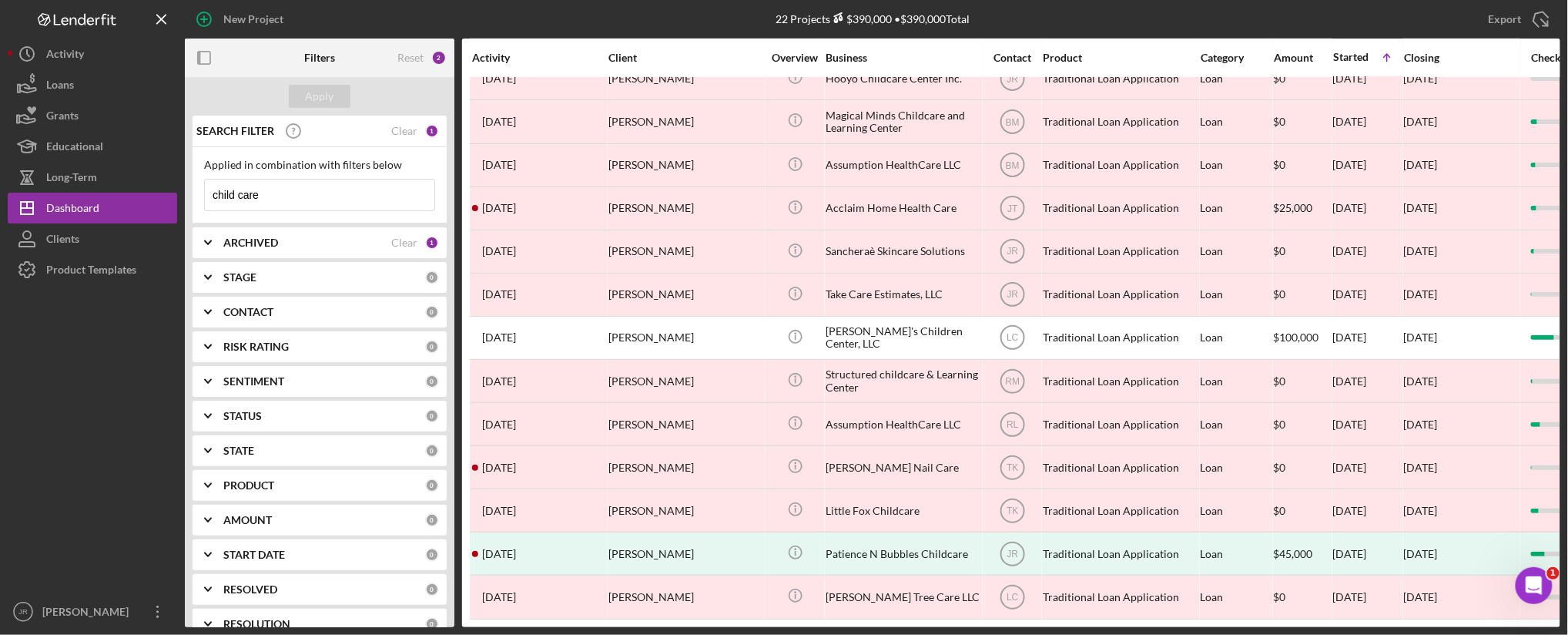
click at [256, 312] on b "CONTACT" at bounding box center [248, 312] width 50 height 12
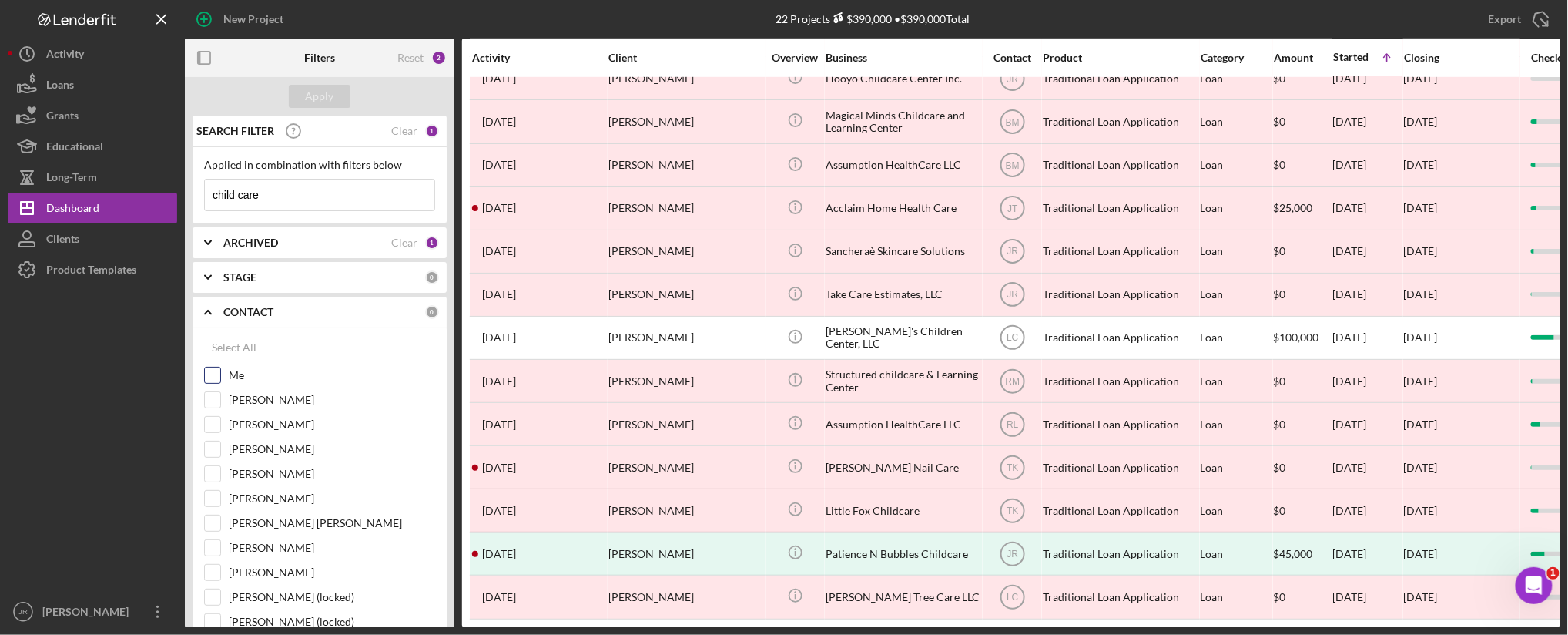
click at [214, 376] on input "Me" at bounding box center [213, 375] width 15 height 15
click at [326, 102] on div "Apply" at bounding box center [319, 96] width 28 height 23
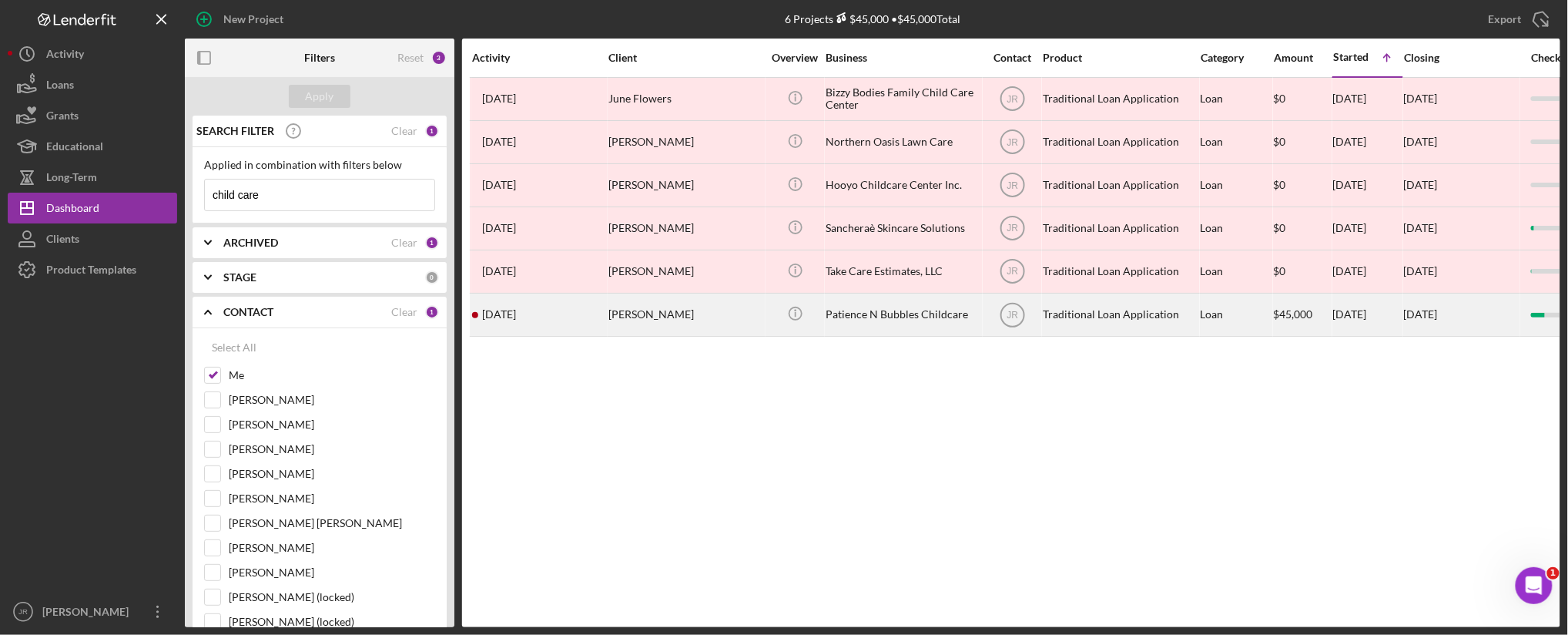
scroll to position [0, 0]
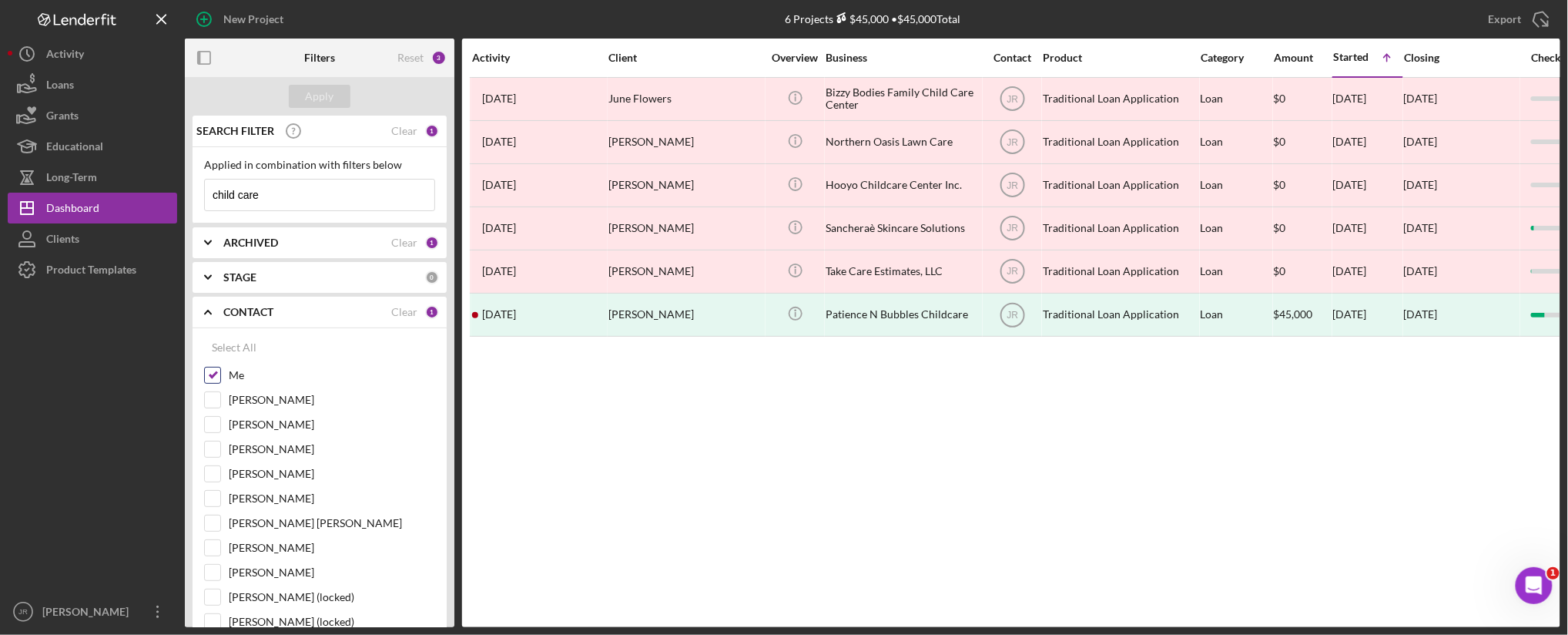
click at [216, 376] on input "Me" at bounding box center [213, 375] width 15 height 15
checkbox input "false"
click at [322, 95] on div "Apply" at bounding box center [319, 96] width 28 height 23
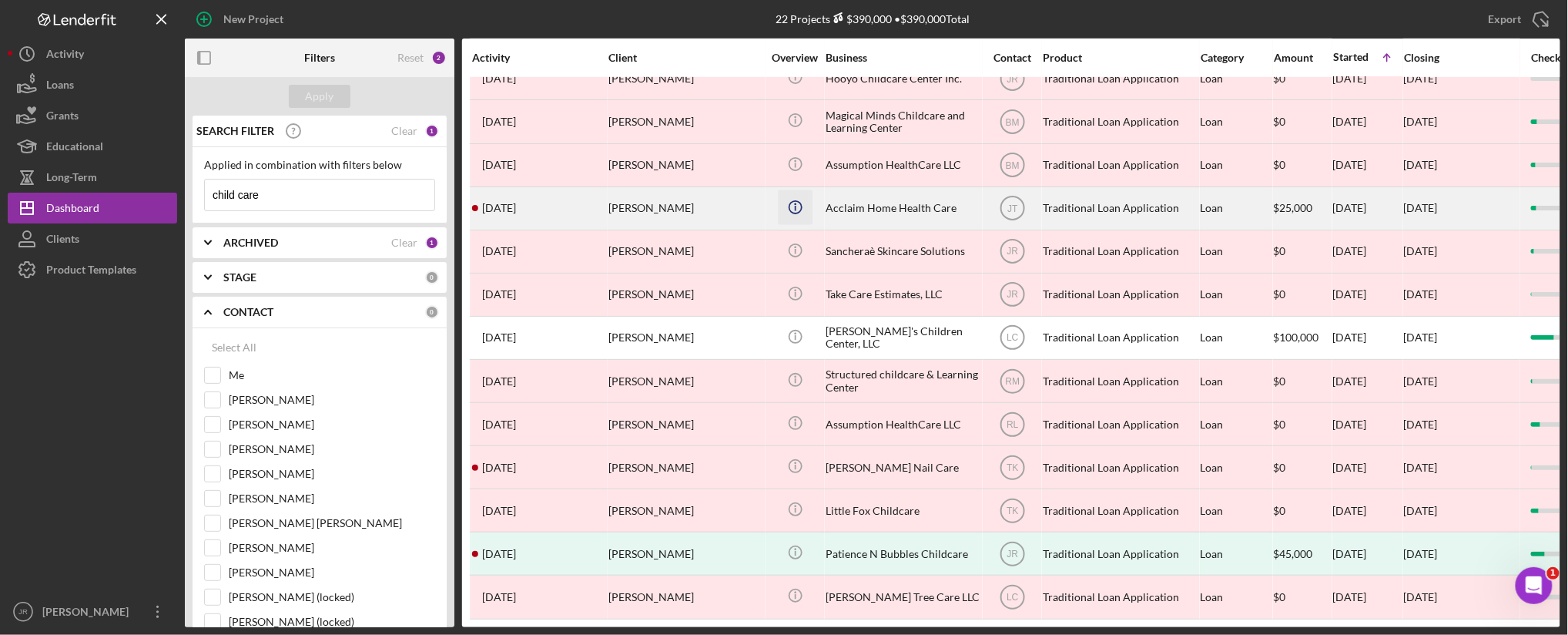
scroll to position [436, 0]
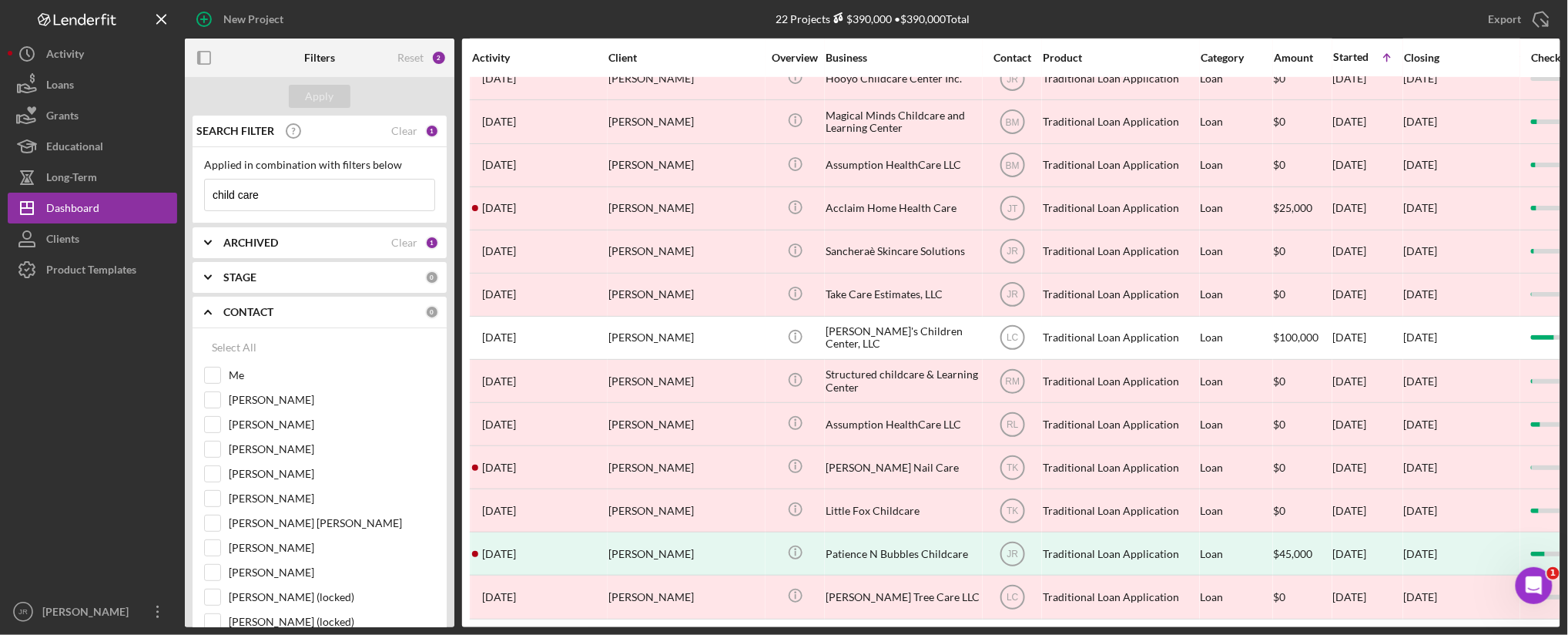
click at [61, 517] on div at bounding box center [92, 441] width 169 height 312
click at [285, 191] on input "child care" at bounding box center [320, 195] width 230 height 31
click at [208, 371] on input "Me" at bounding box center [213, 375] width 15 height 15
checkbox input "true"
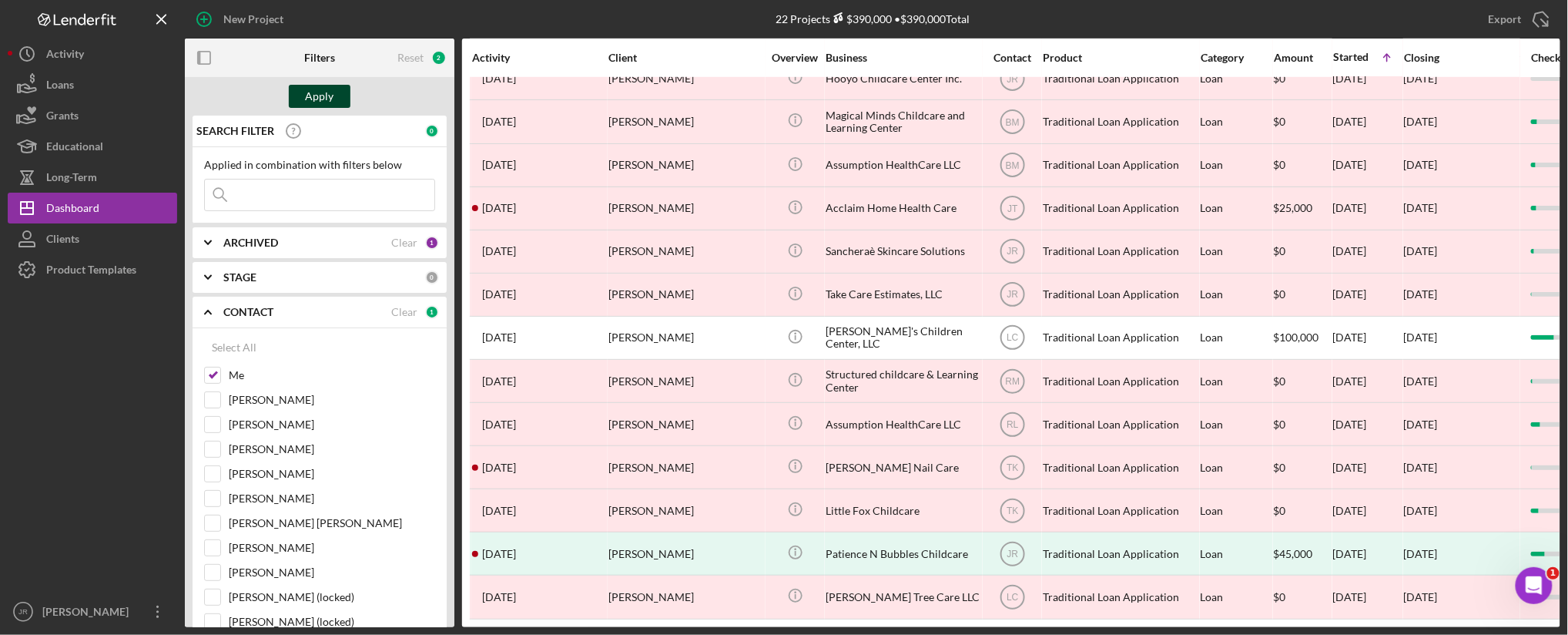
click at [316, 98] on div "Apply" at bounding box center [319, 96] width 28 height 23
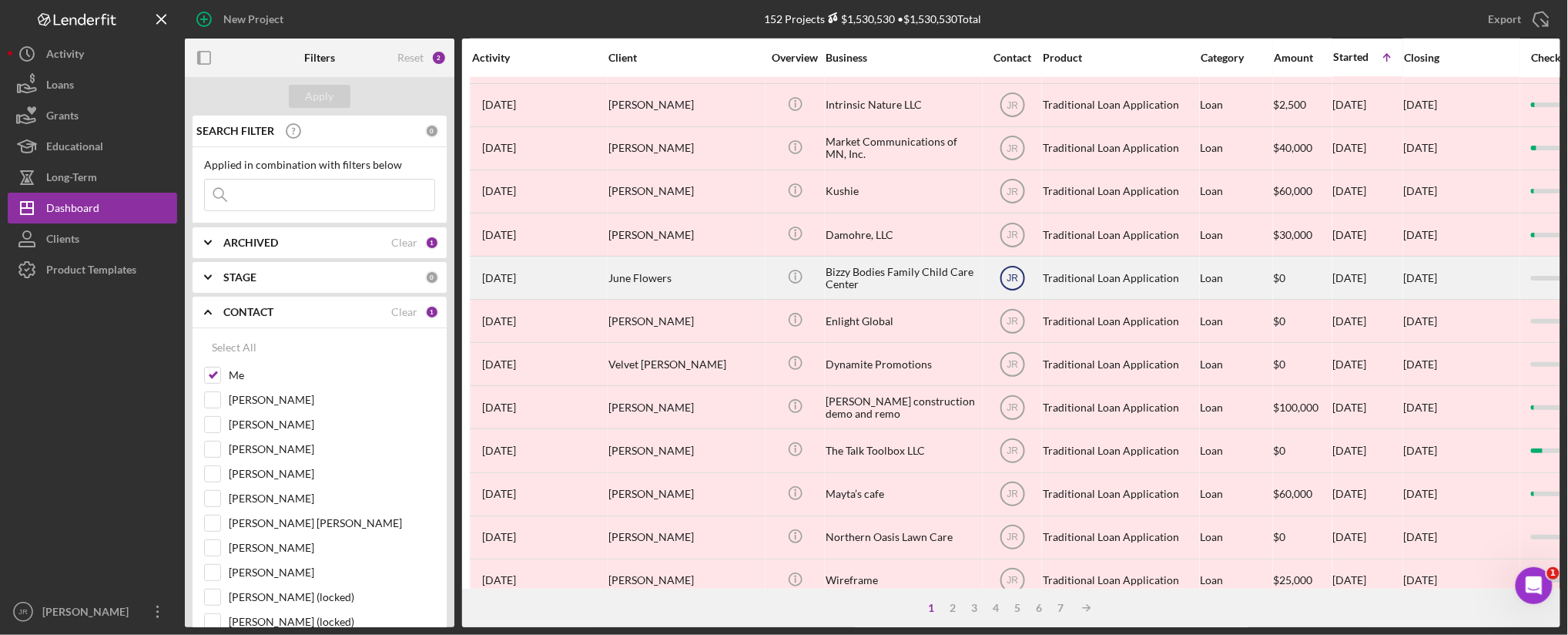
scroll to position [606, 0]
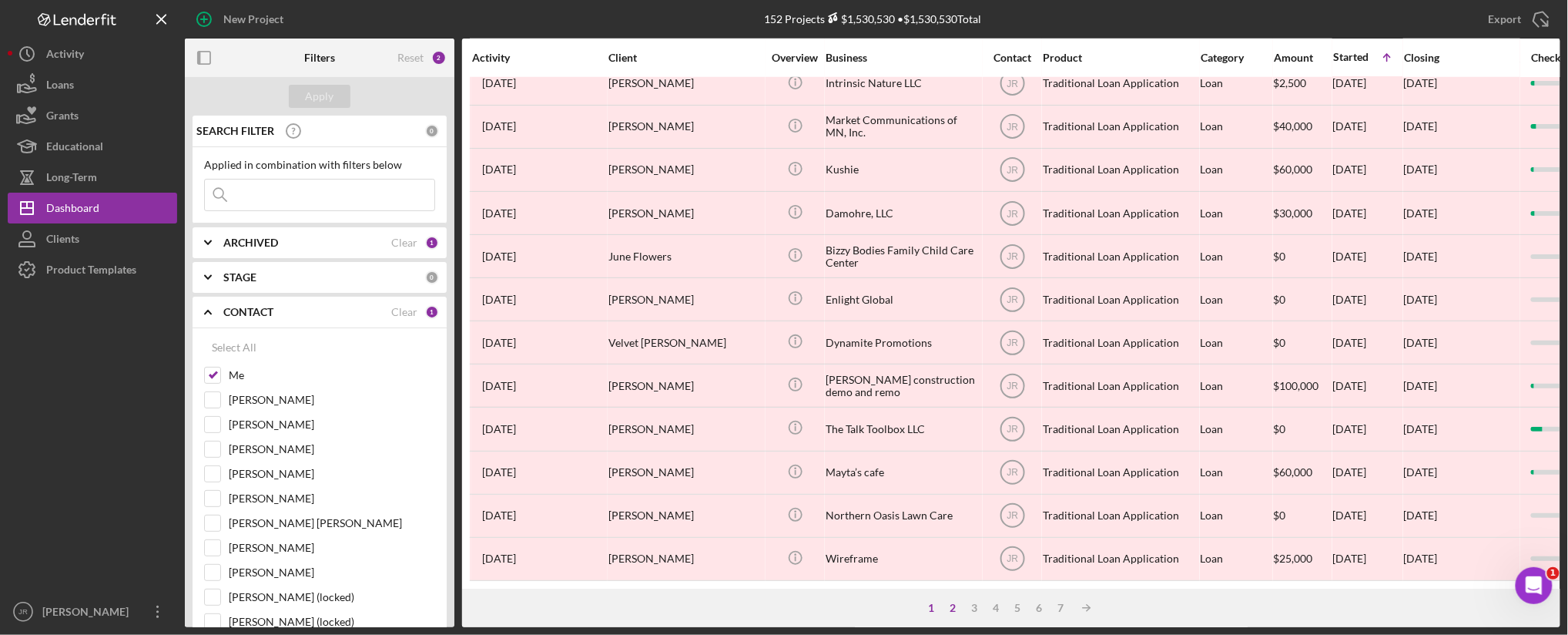
click at [956, 607] on div "2" at bounding box center [952, 608] width 21 height 12
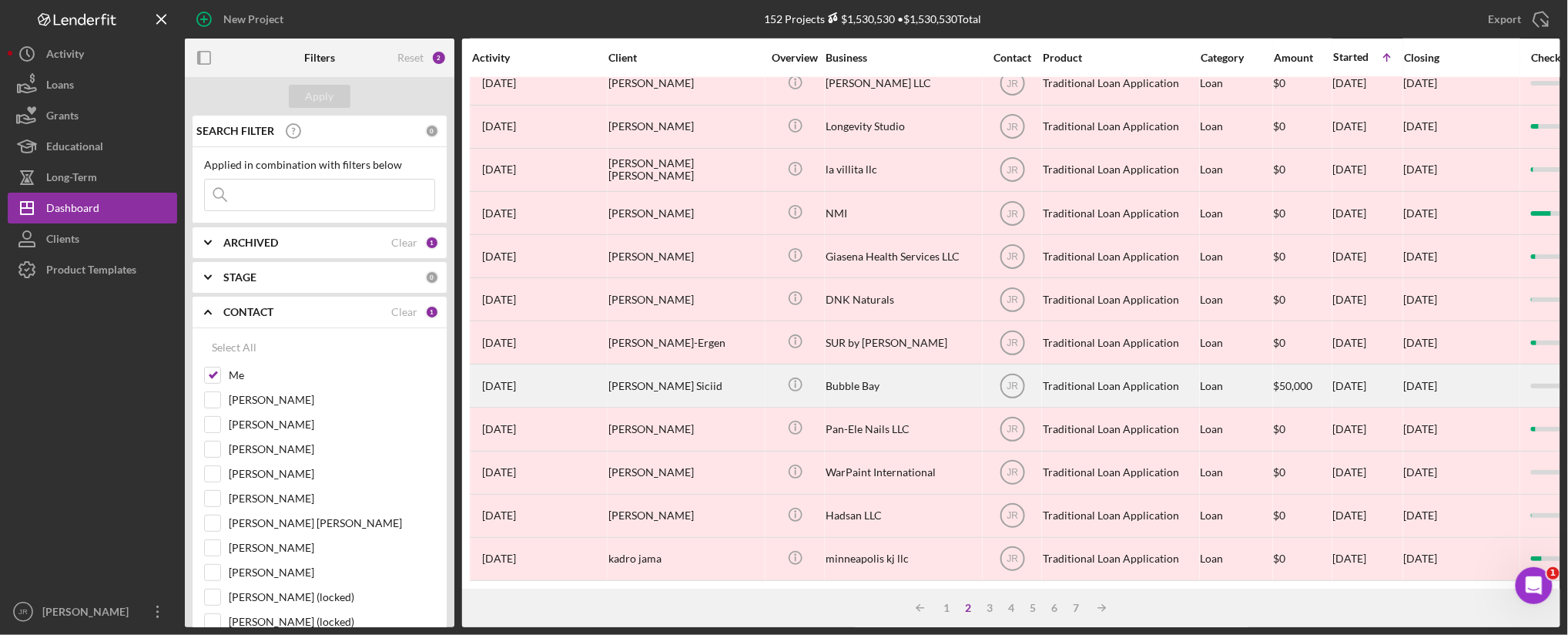
click at [849, 365] on div "Bubble Bay" at bounding box center [903, 386] width 154 height 41
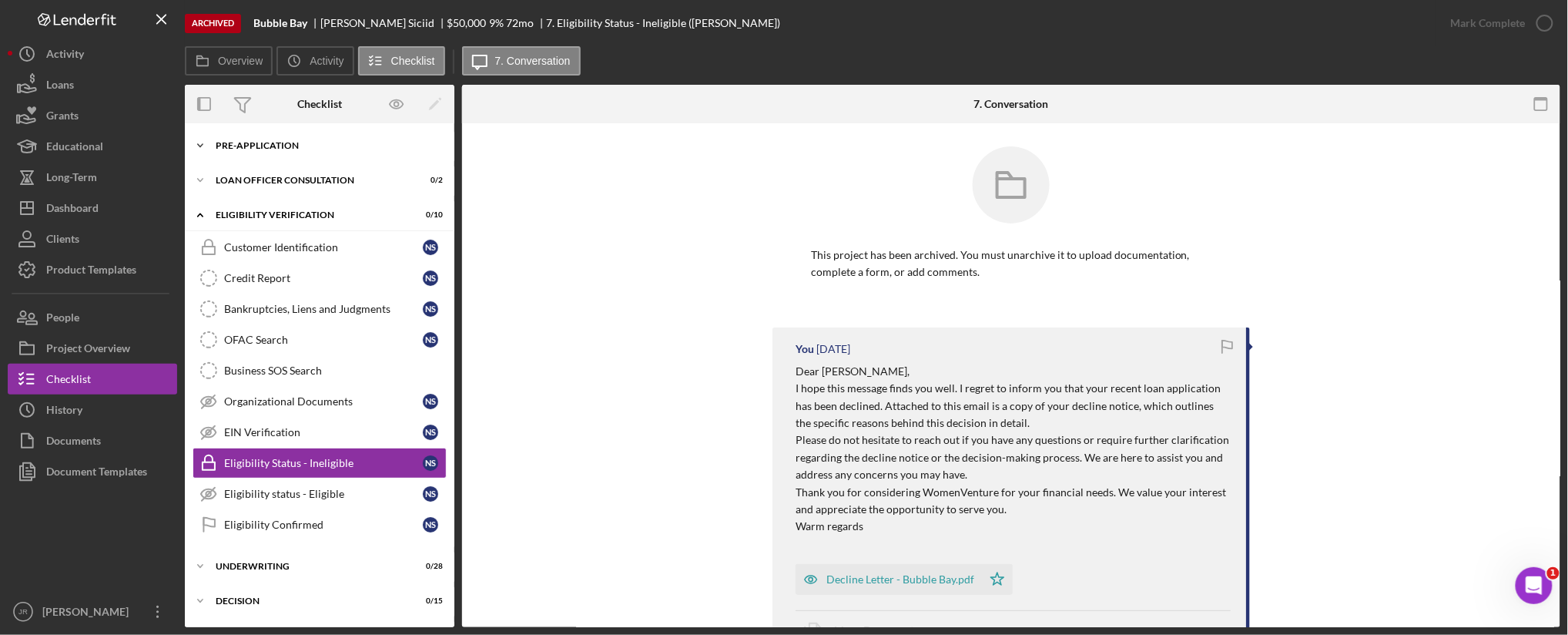
click at [200, 142] on icon "Icon/Expander" at bounding box center [200, 146] width 31 height 31
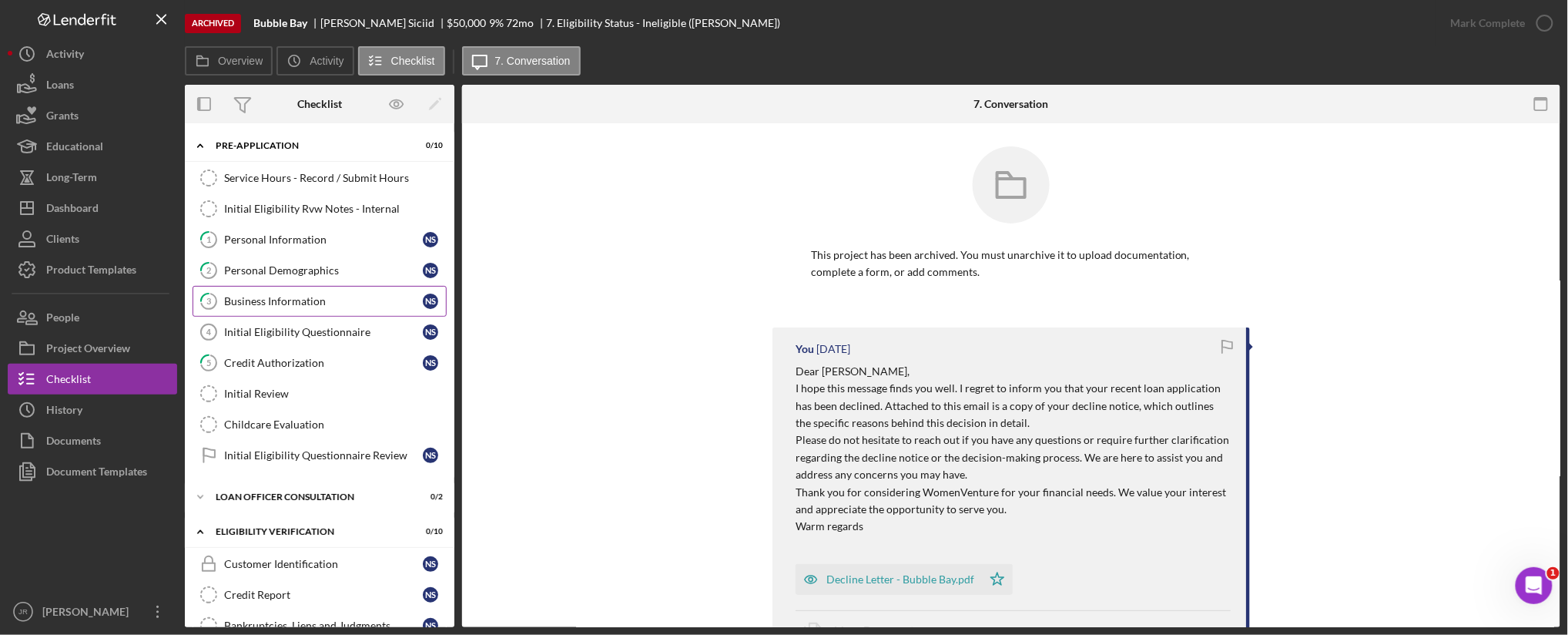
click at [282, 297] on div "Business Information" at bounding box center [323, 301] width 199 height 12
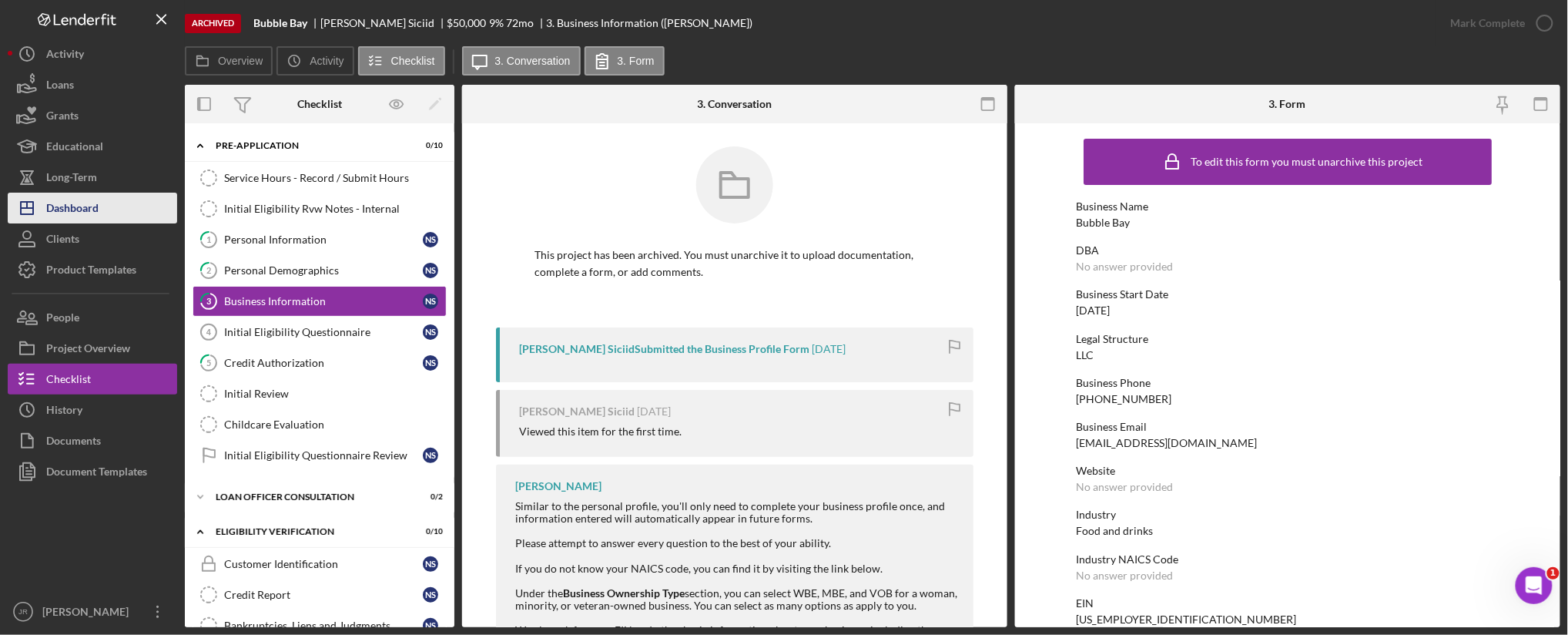
click at [90, 207] on div "Dashboard" at bounding box center [72, 209] width 53 height 35
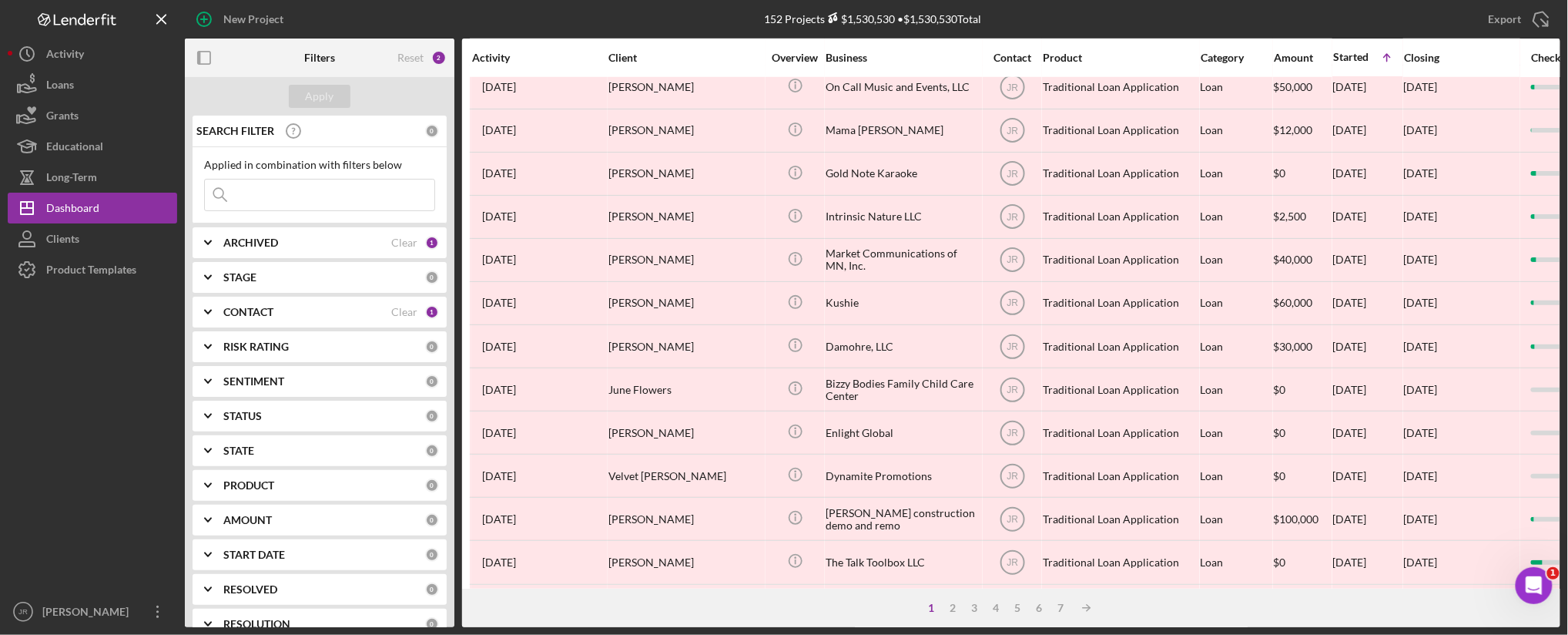
scroll to position [513, 0]
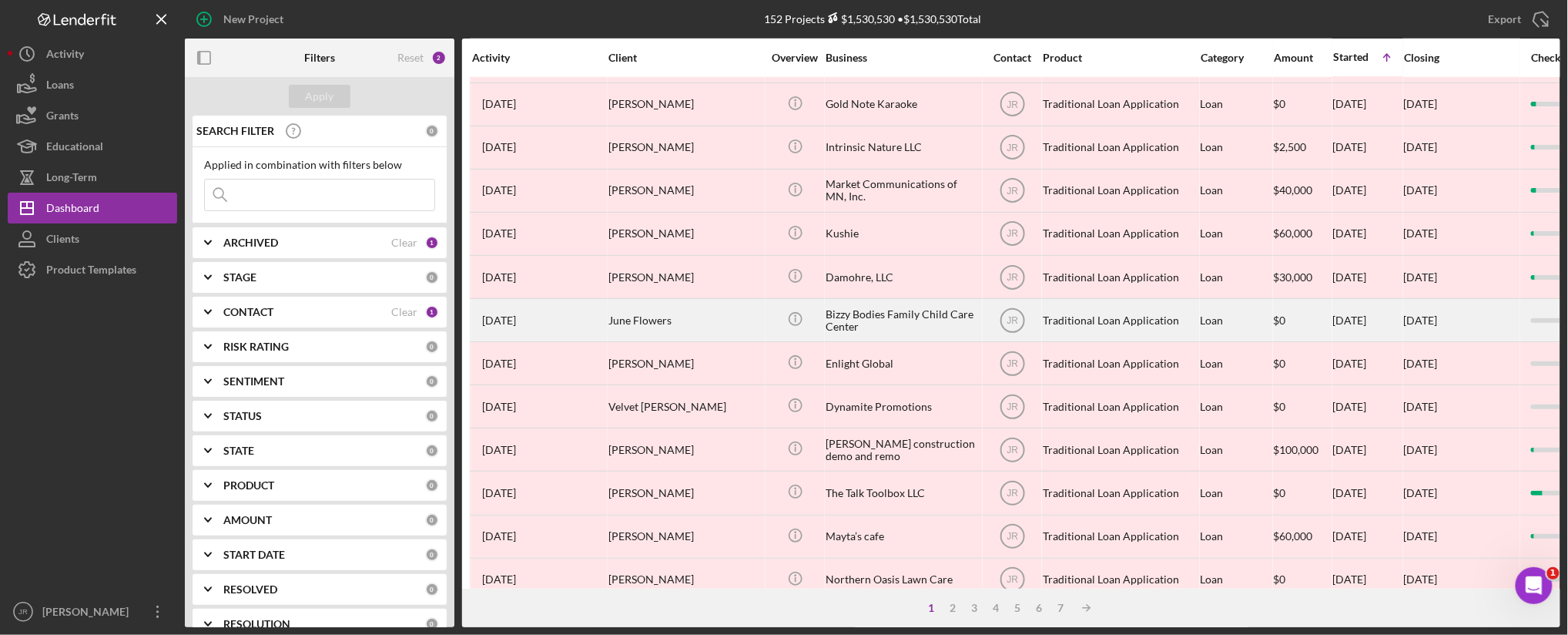
click at [859, 318] on div "Bizzy Bodies Family Child Care Center" at bounding box center [903, 320] width 154 height 41
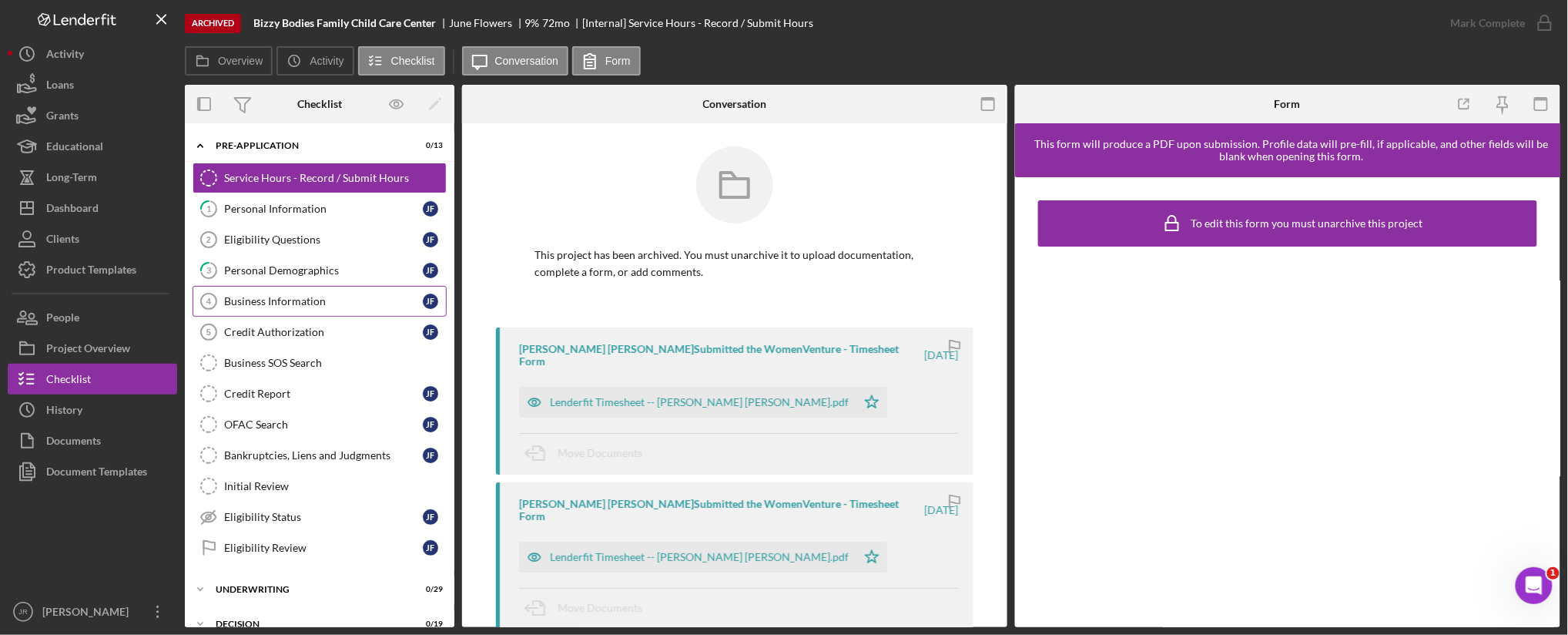
click at [282, 293] on link "Business Information 4 Business Information [PERSON_NAME]" at bounding box center [319, 301] width 254 height 31
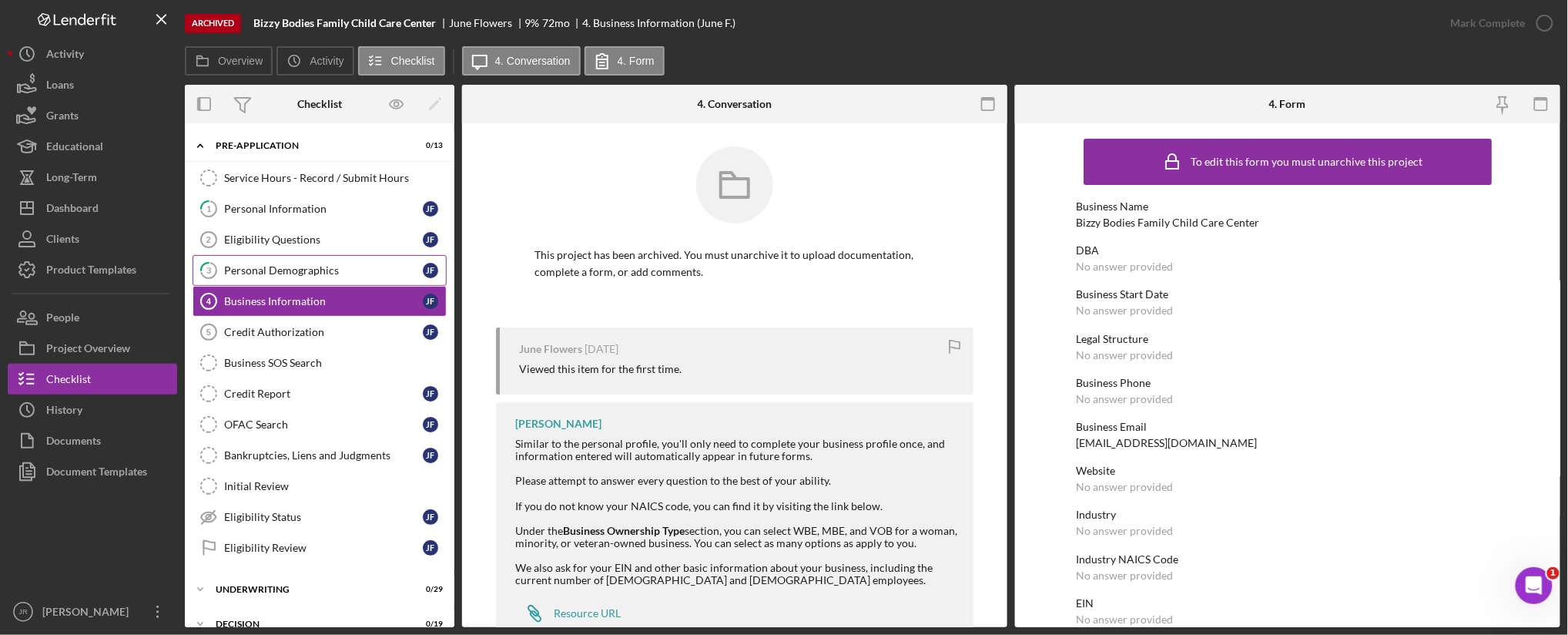
click at [316, 272] on div "Personal Demographics" at bounding box center [323, 271] width 199 height 12
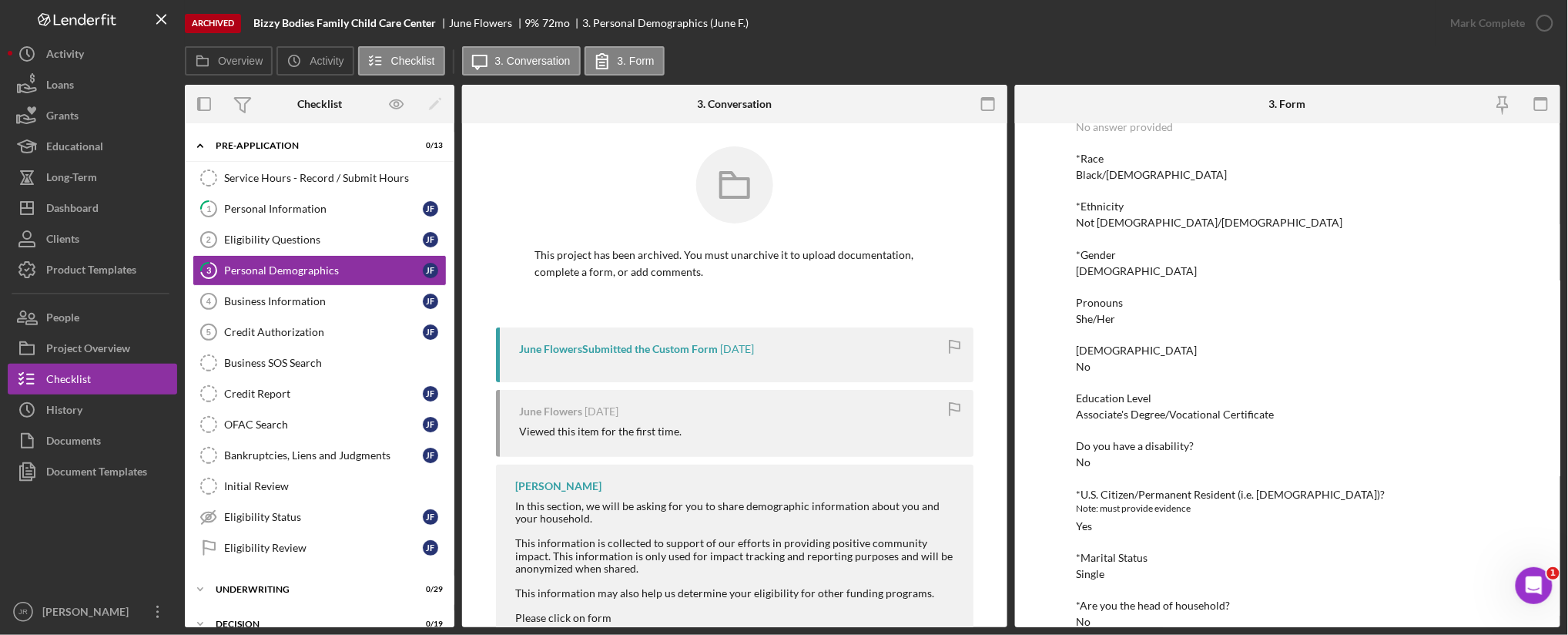
scroll to position [263, 0]
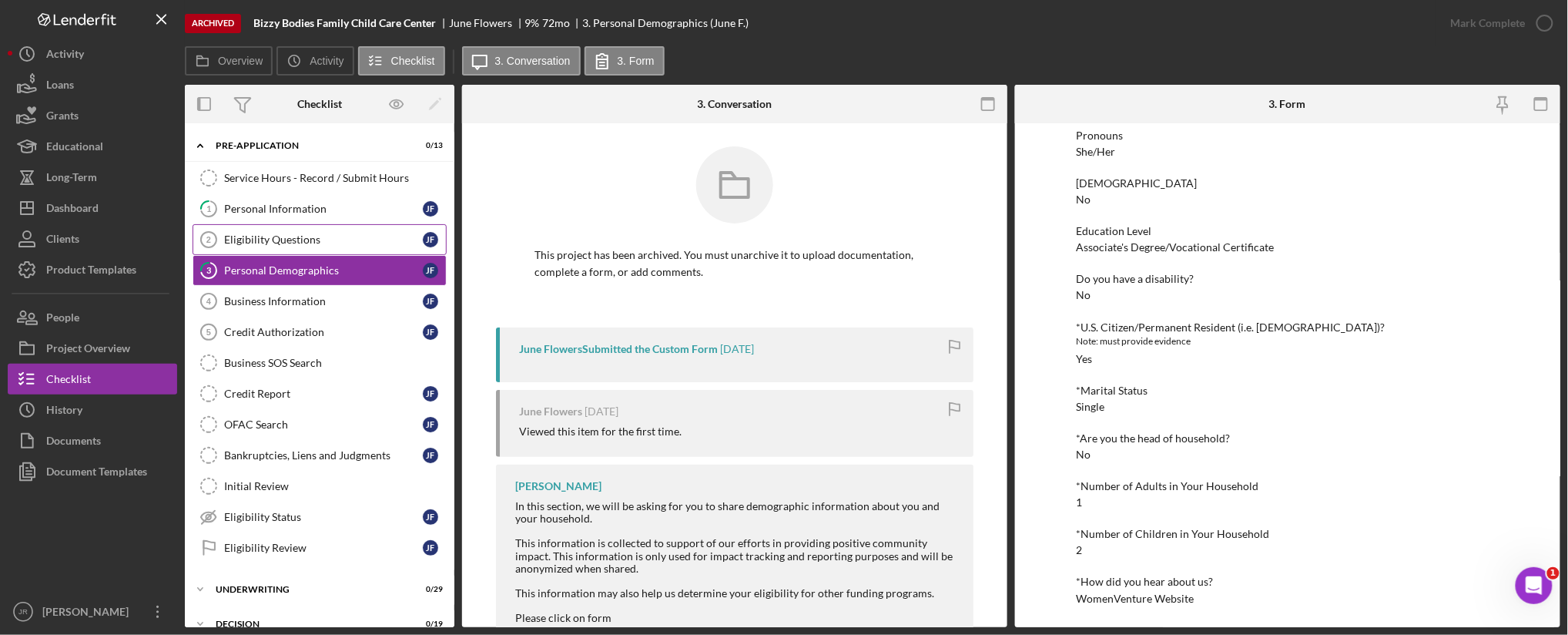
click at [275, 234] on div "Eligibility Questions" at bounding box center [323, 239] width 199 height 12
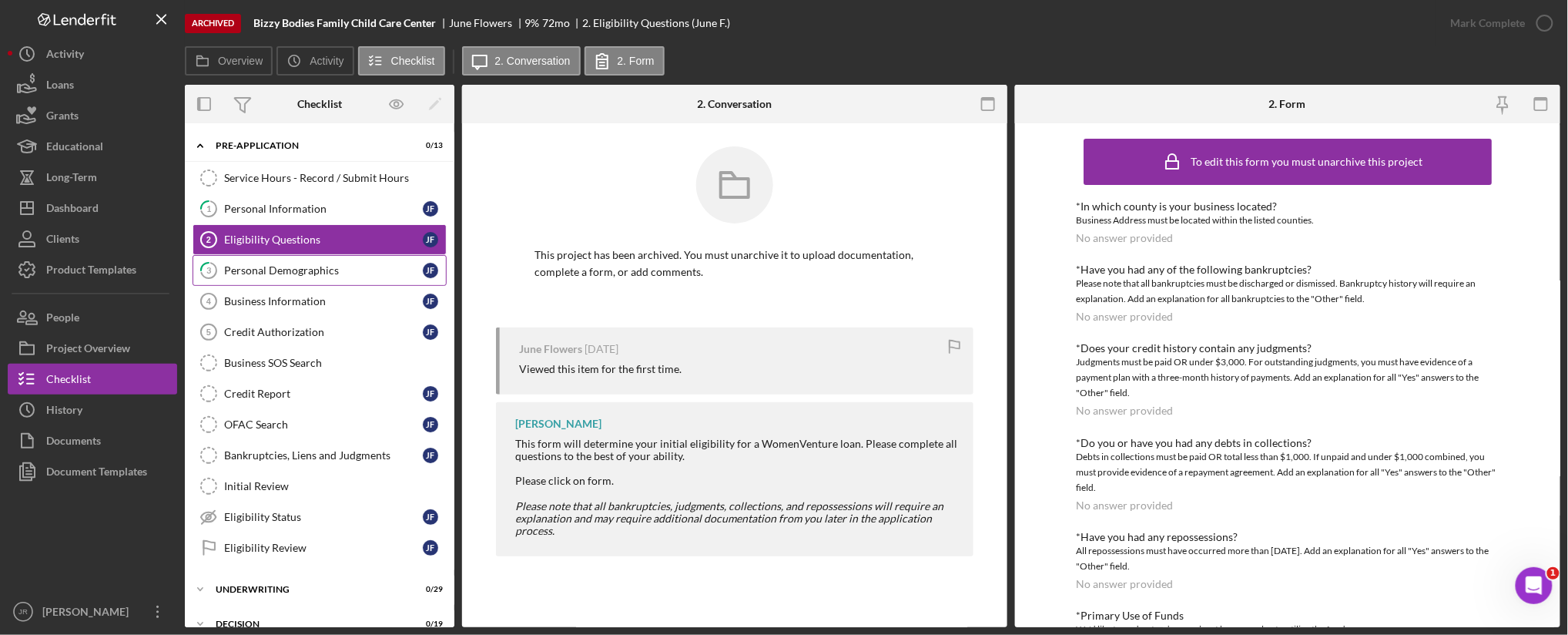
click at [336, 266] on div "Personal Demographics" at bounding box center [323, 271] width 199 height 12
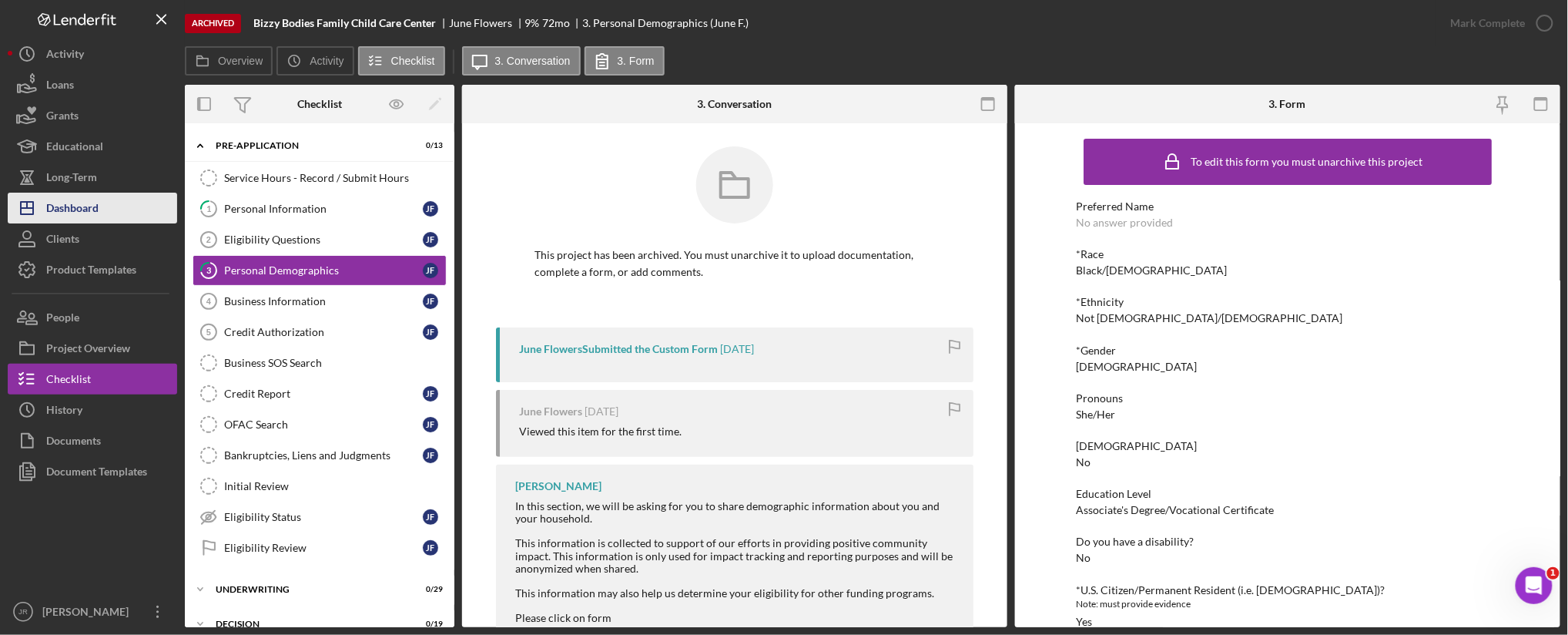
click at [71, 199] on div "Dashboard" at bounding box center [72, 209] width 53 height 35
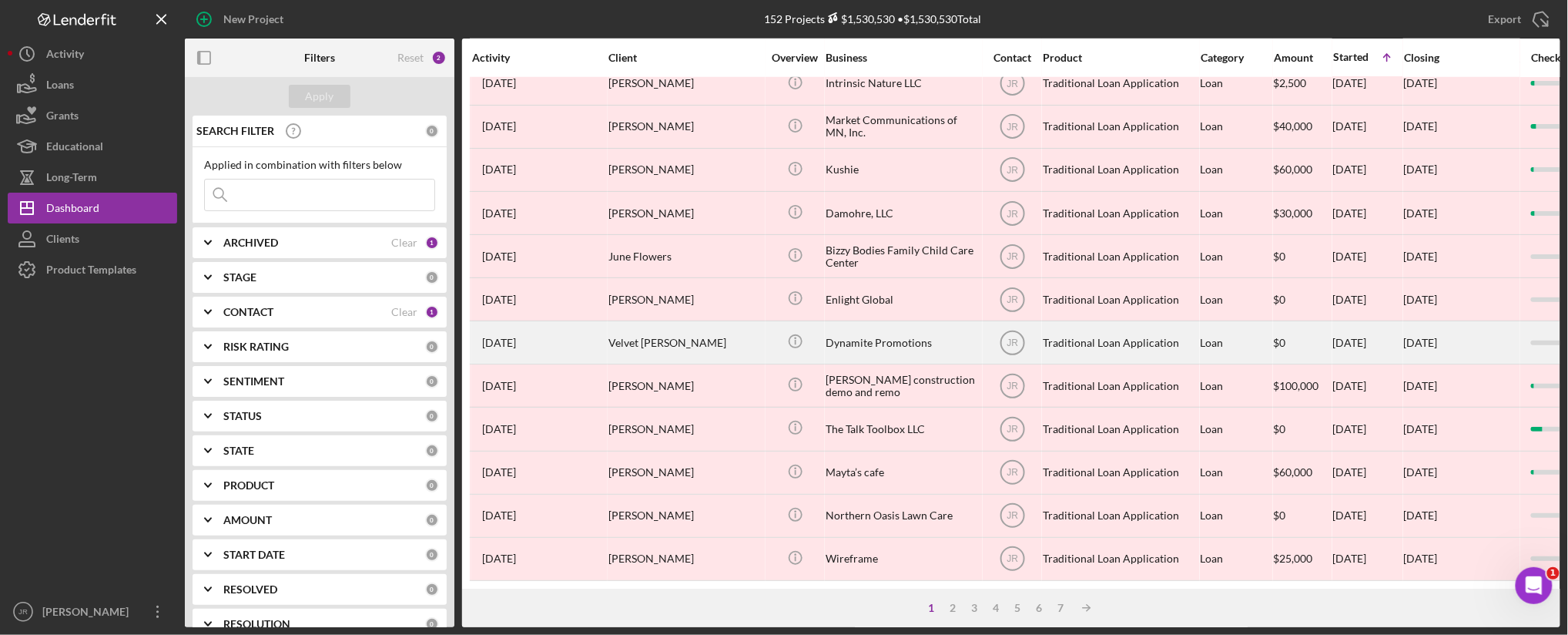
scroll to position [606, 0]
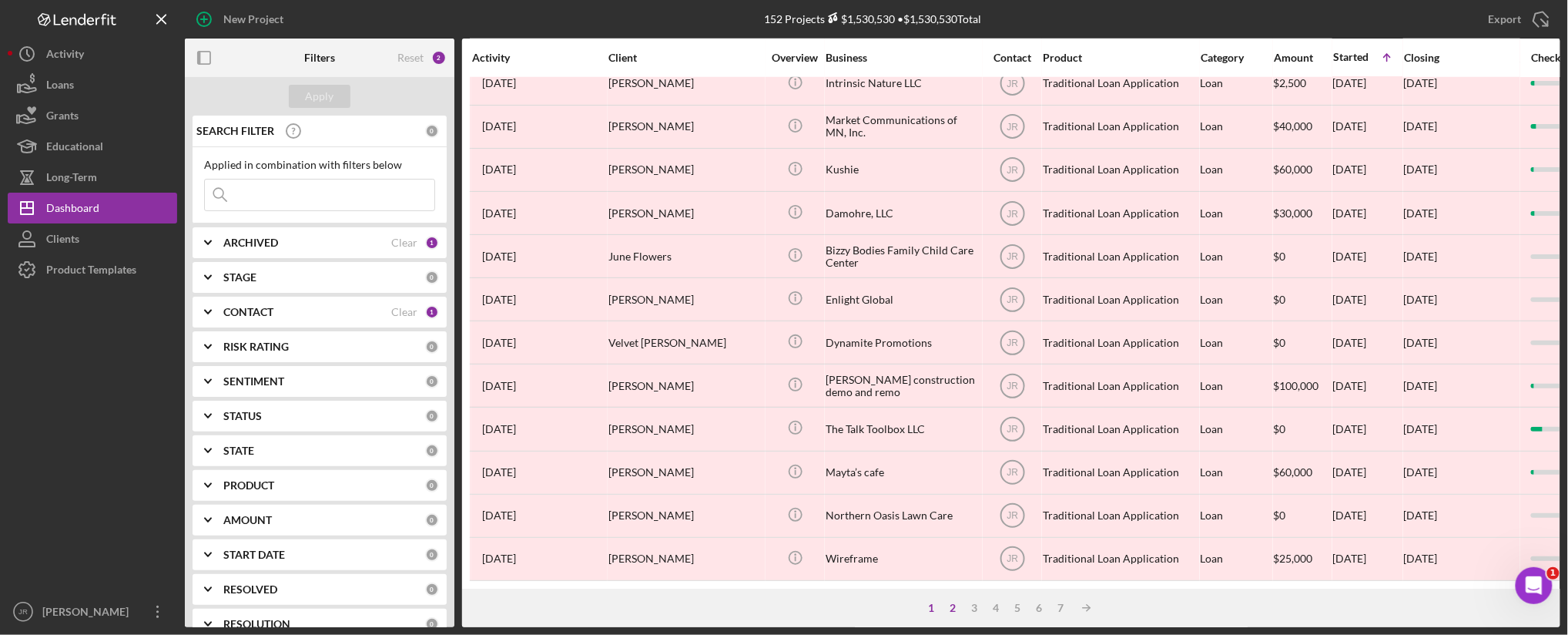
click at [949, 605] on div "2" at bounding box center [952, 608] width 21 height 12
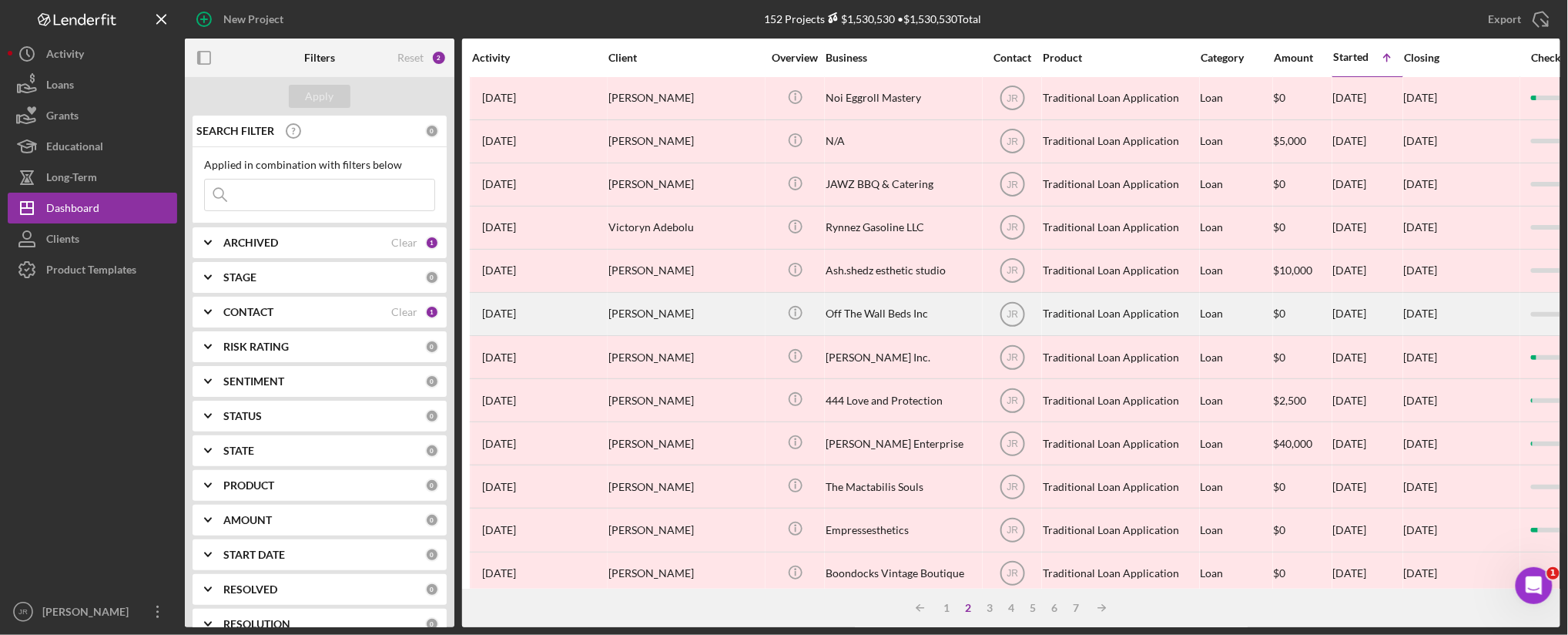
scroll to position [0, 0]
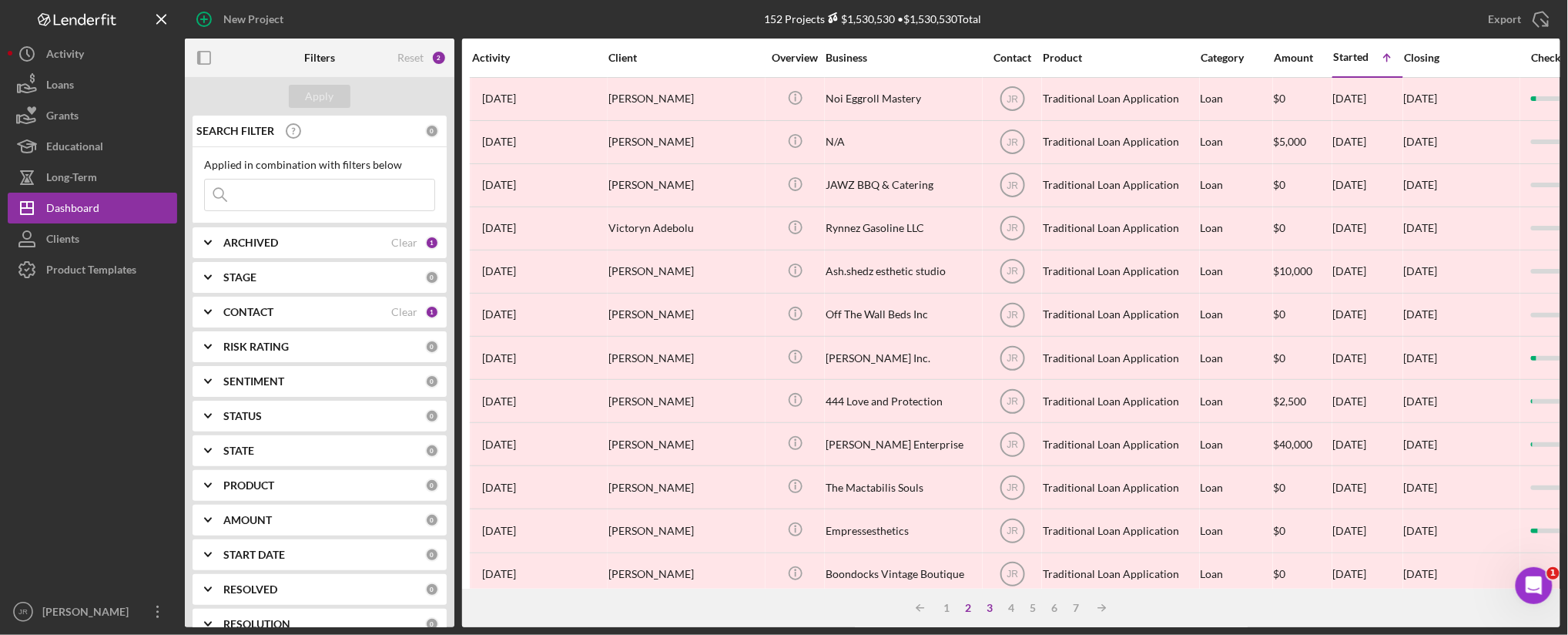
click at [997, 603] on div "3" at bounding box center [989, 608] width 21 height 12
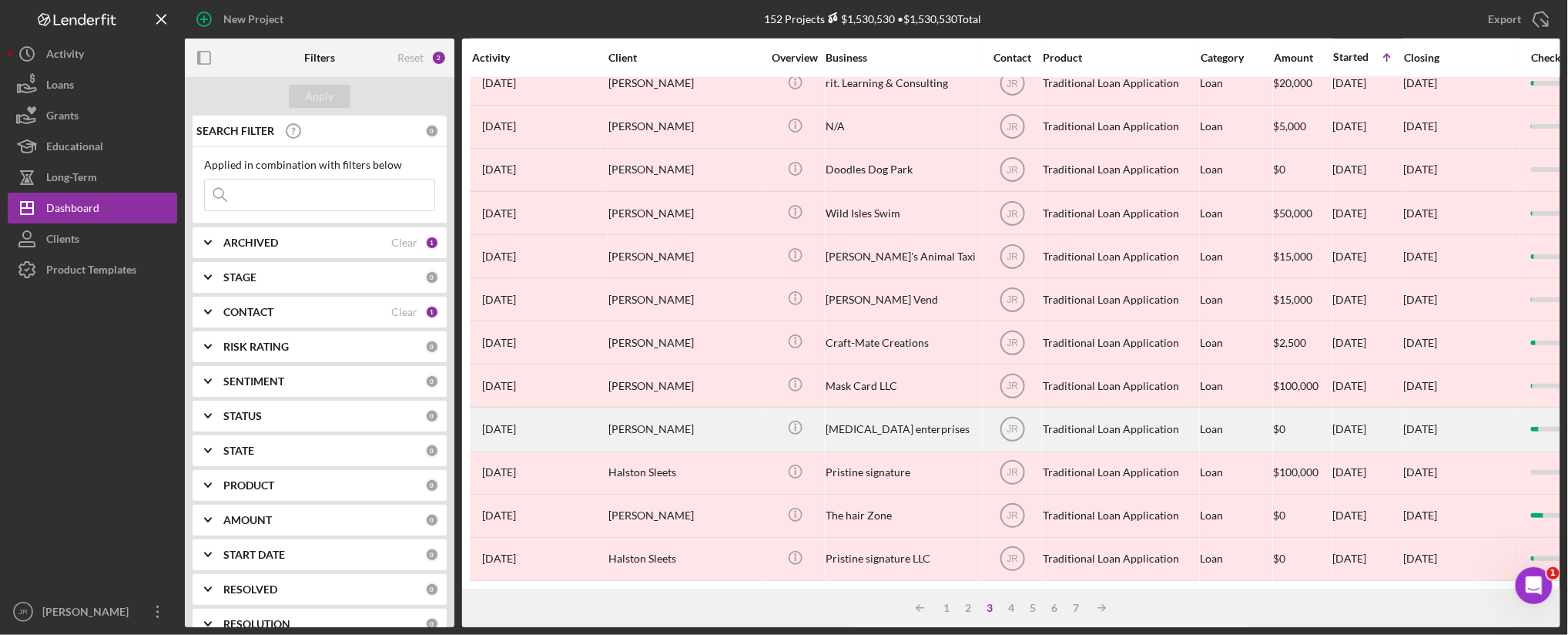
scroll to position [606, 0]
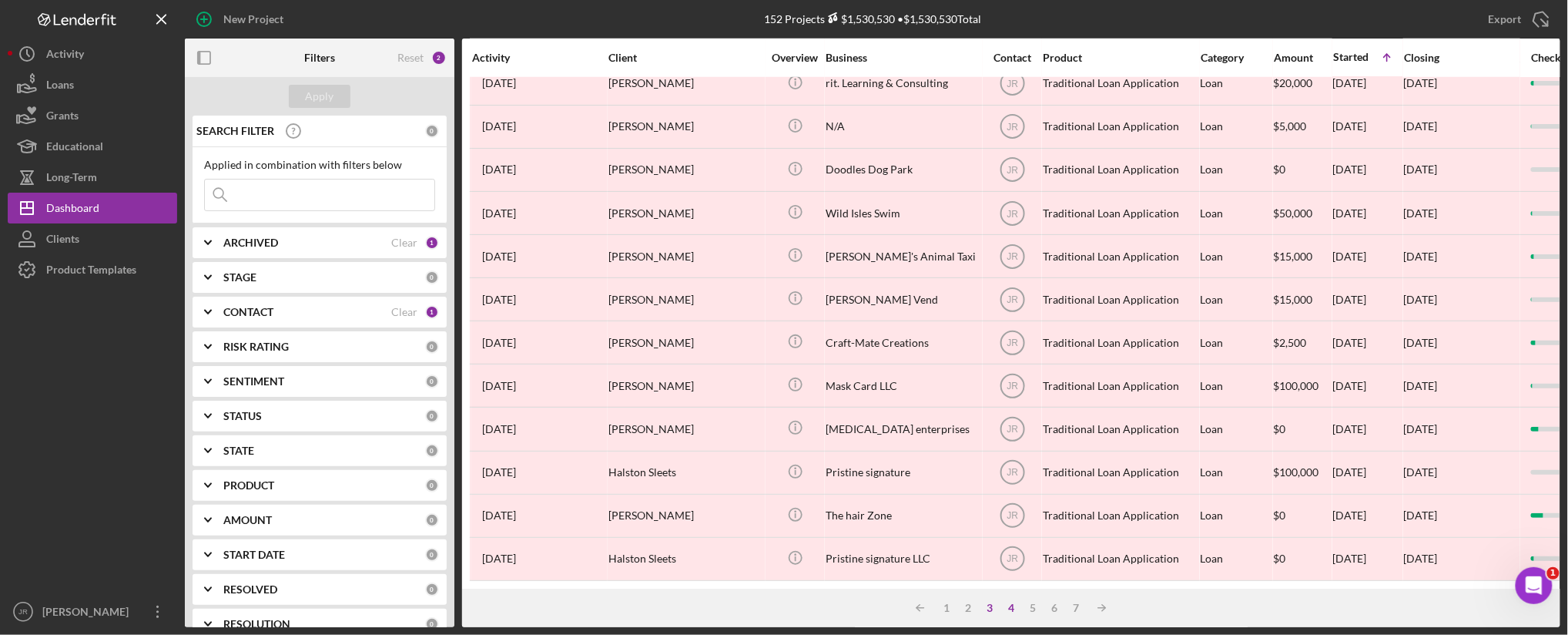
click at [1007, 606] on div "4" at bounding box center [1011, 608] width 21 height 12
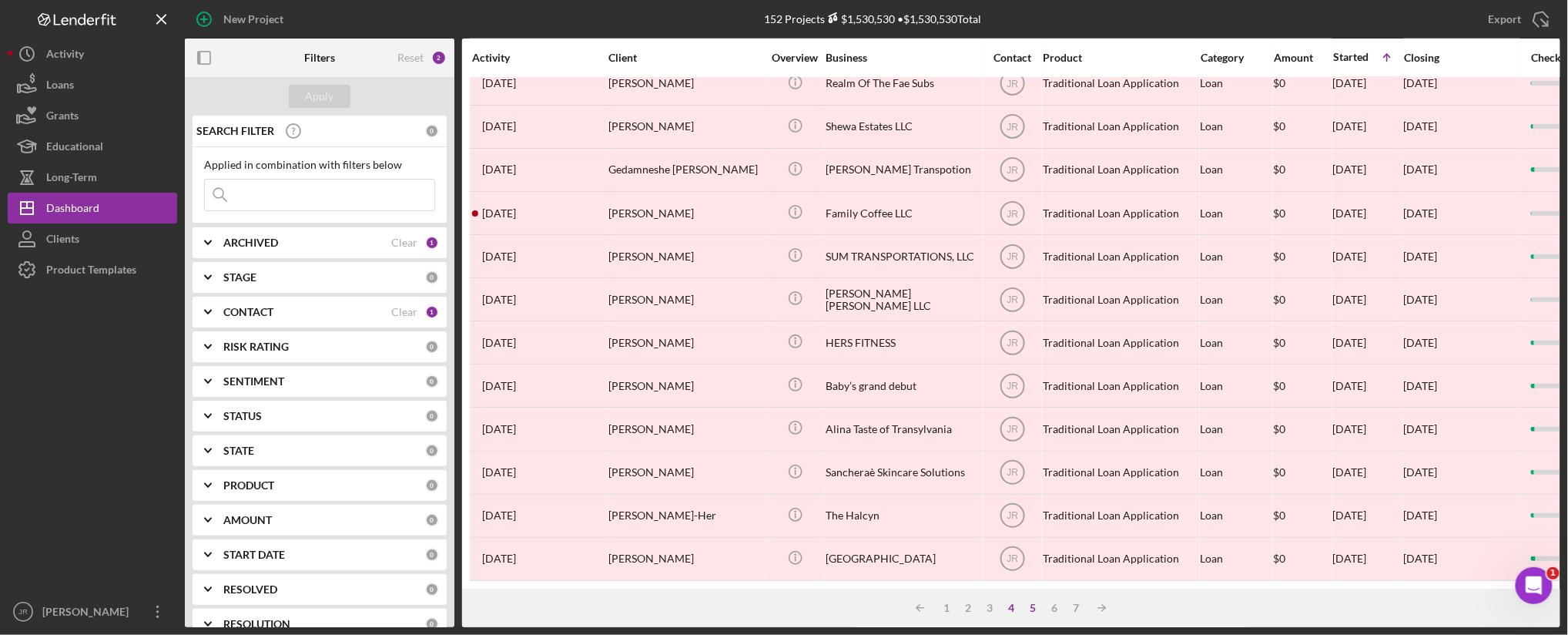
click at [1033, 604] on div "5" at bounding box center [1032, 608] width 21 height 12
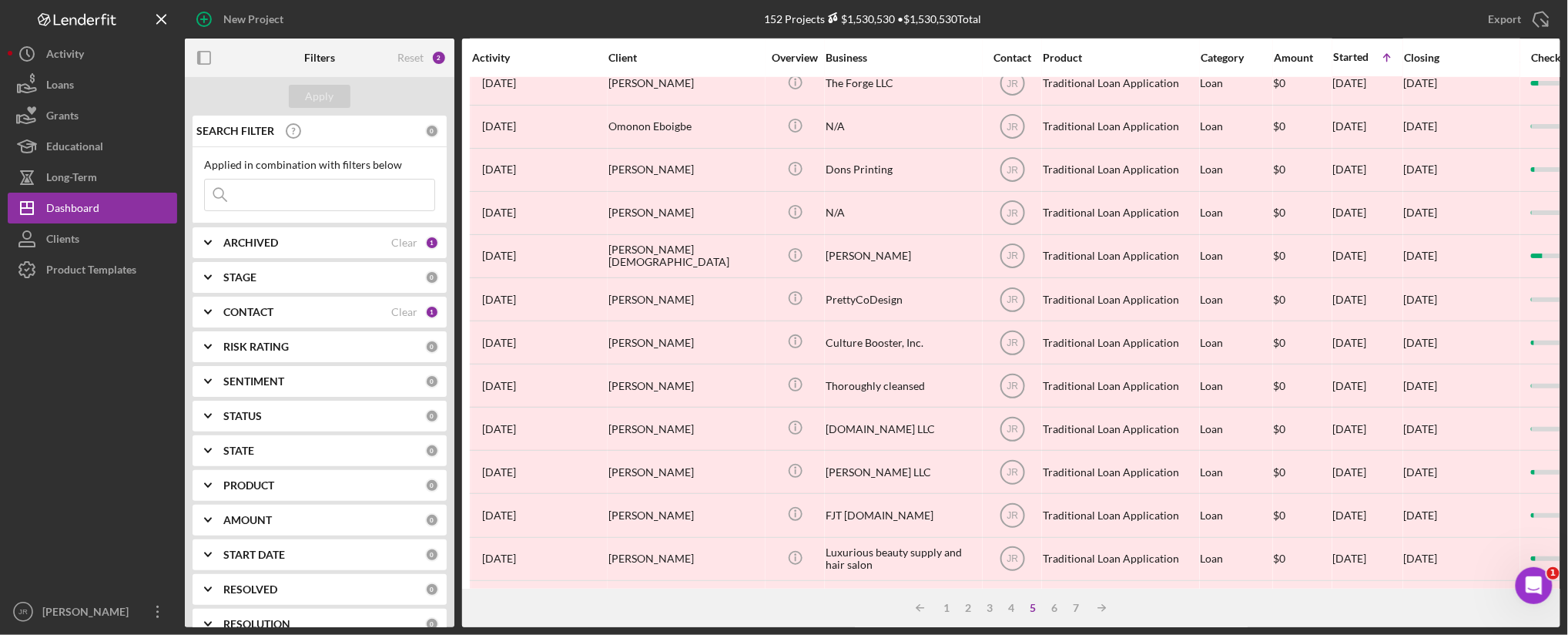
scroll to position [598, 0]
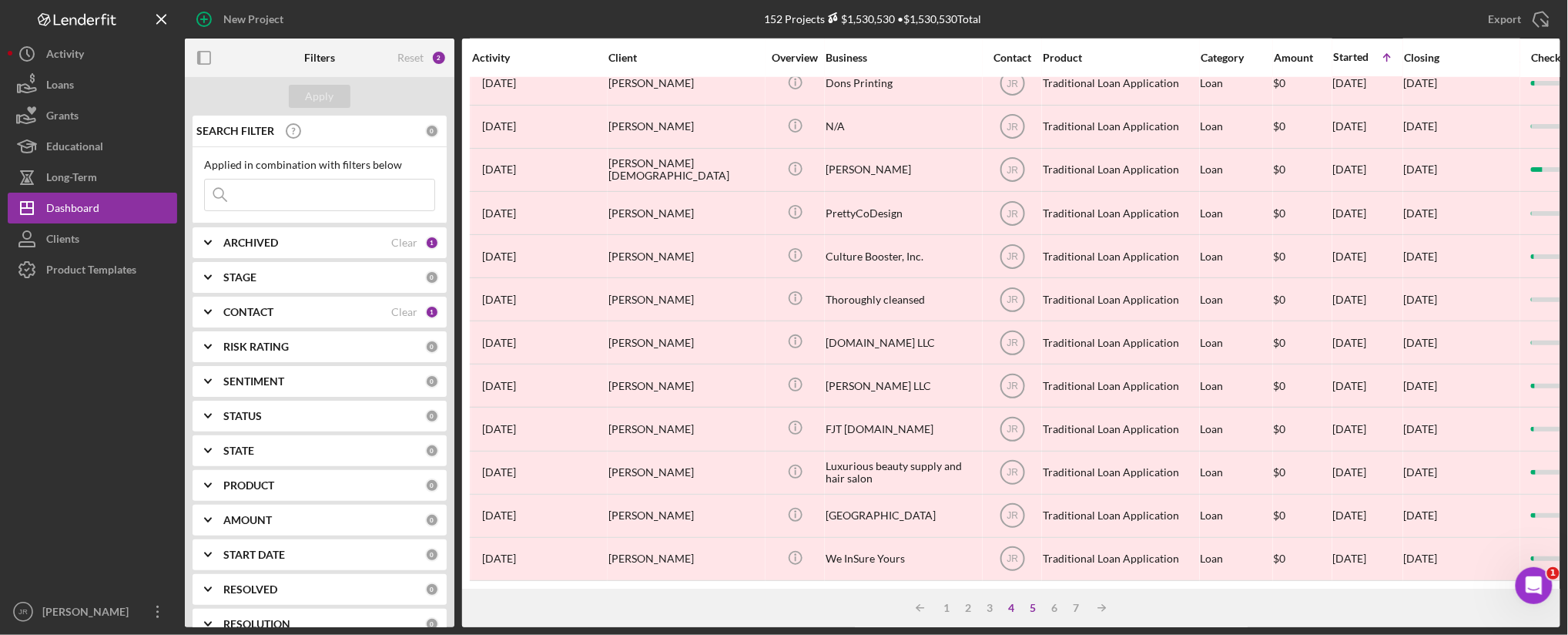
click at [1014, 607] on div "4" at bounding box center [1011, 608] width 21 height 12
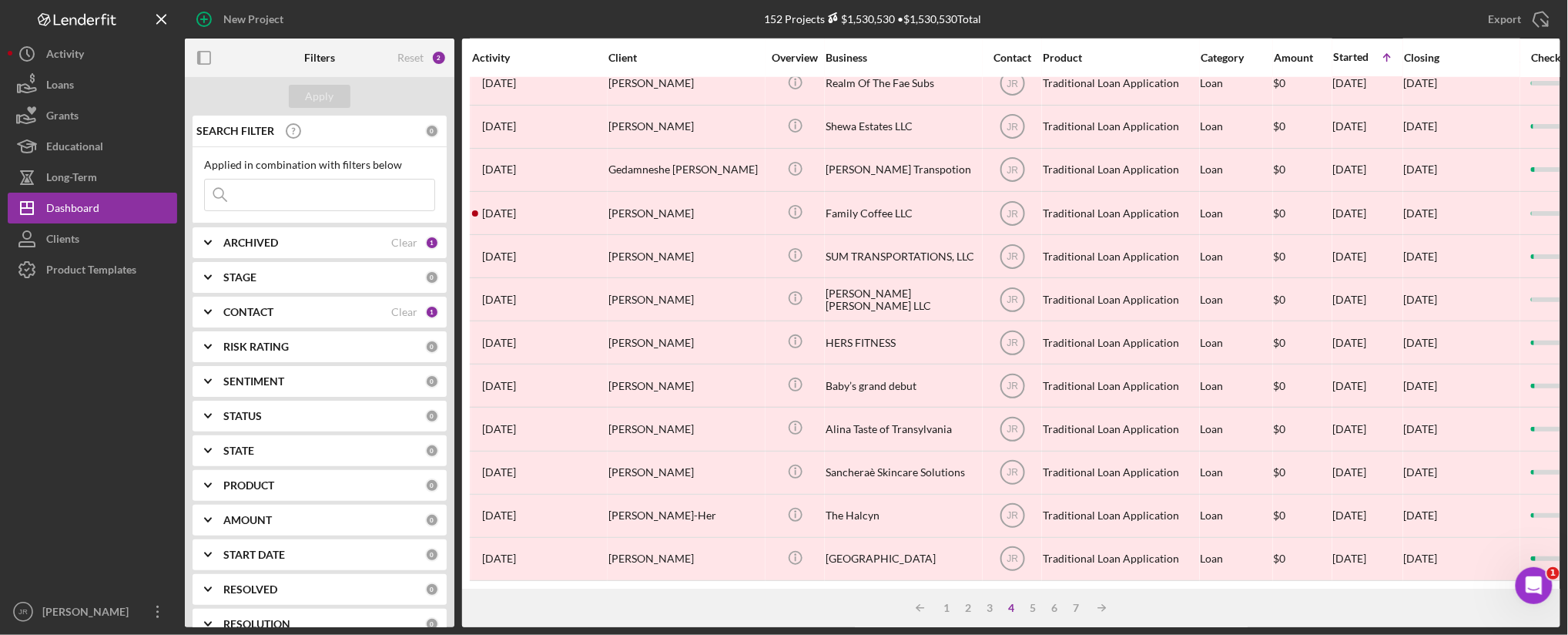
scroll to position [606, 0]
click at [1057, 607] on div "6" at bounding box center [1054, 608] width 21 height 12
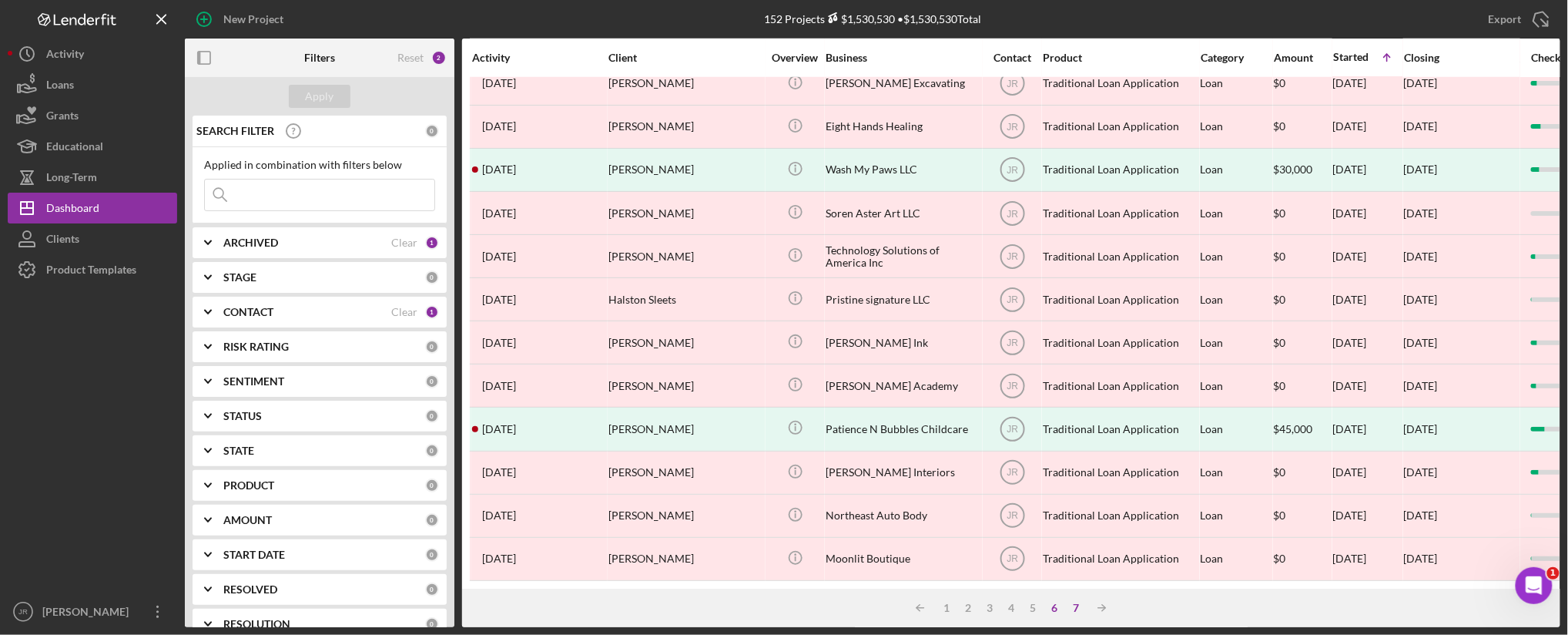
click at [1075, 610] on div "7" at bounding box center [1075, 608] width 21 height 12
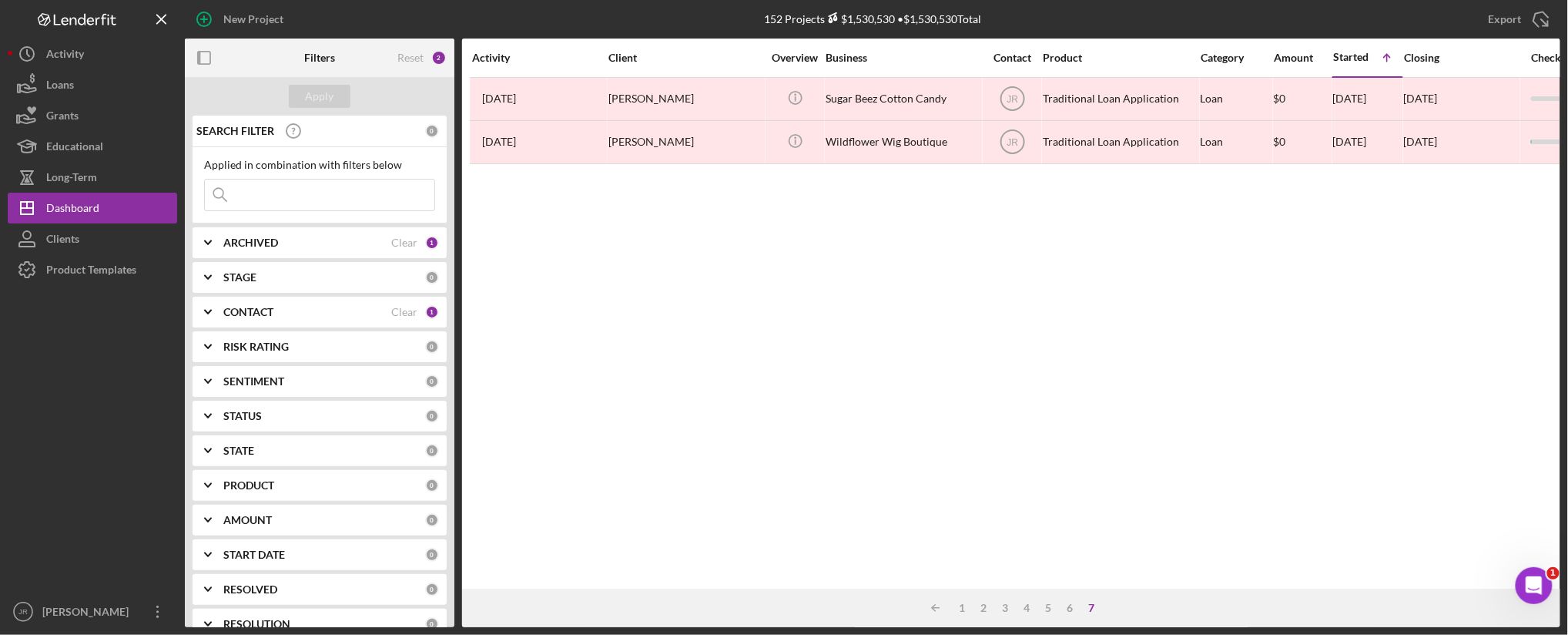
scroll to position [0, 0]
click at [965, 613] on div "1" at bounding box center [961, 608] width 21 height 12
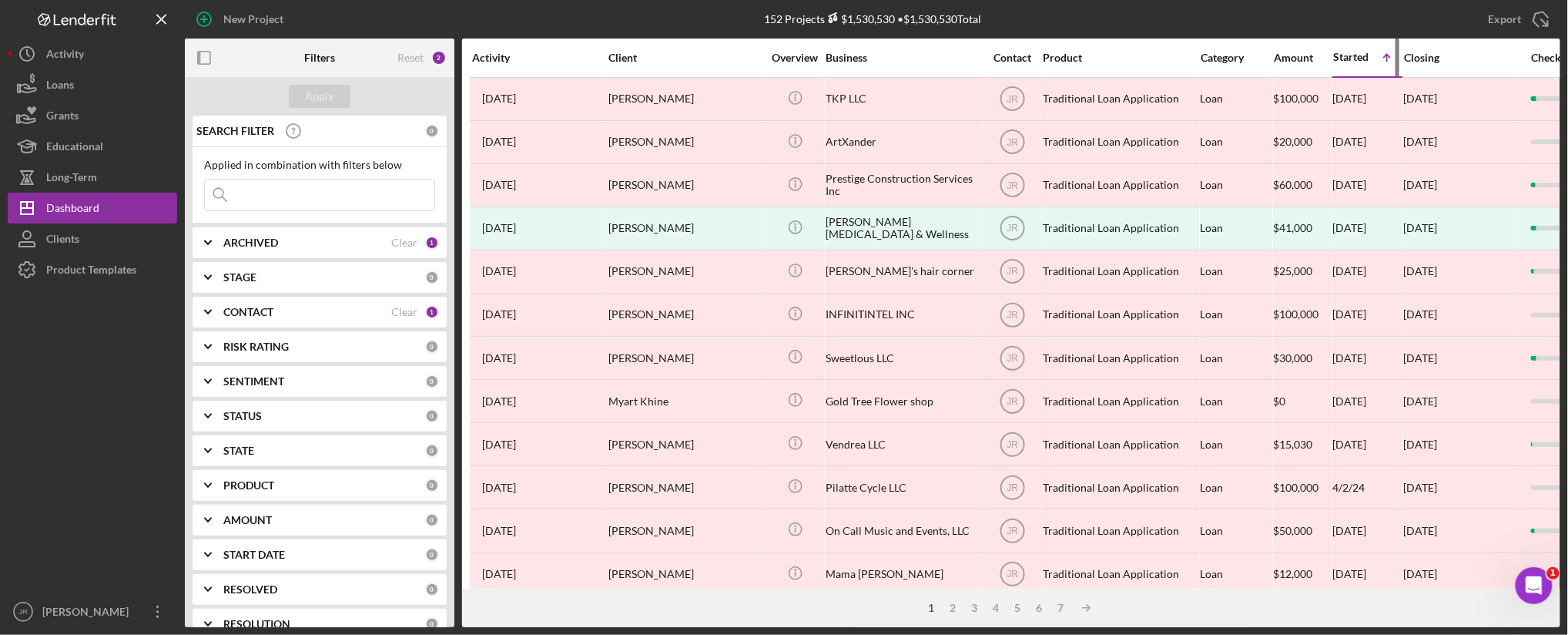
click at [1357, 54] on div "Started" at bounding box center [1351, 57] width 36 height 12
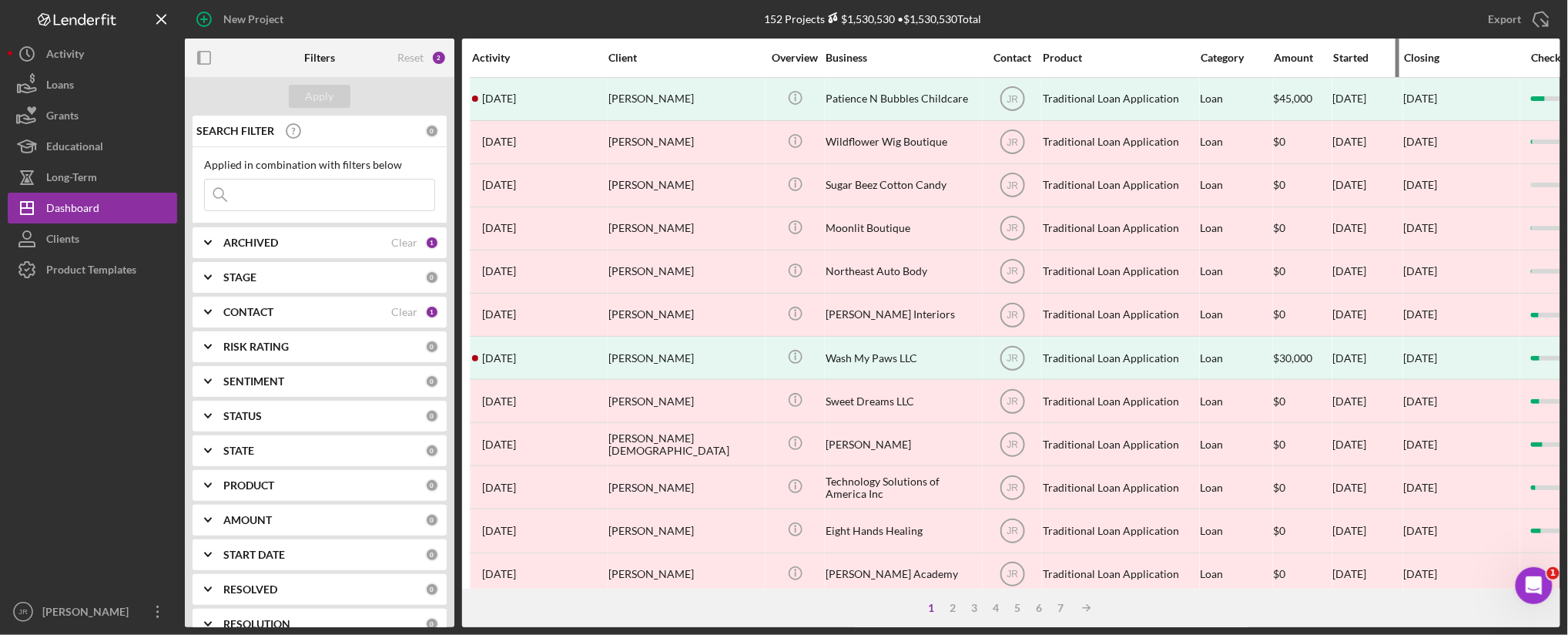
click at [1354, 54] on div "Started" at bounding box center [1367, 58] width 69 height 12
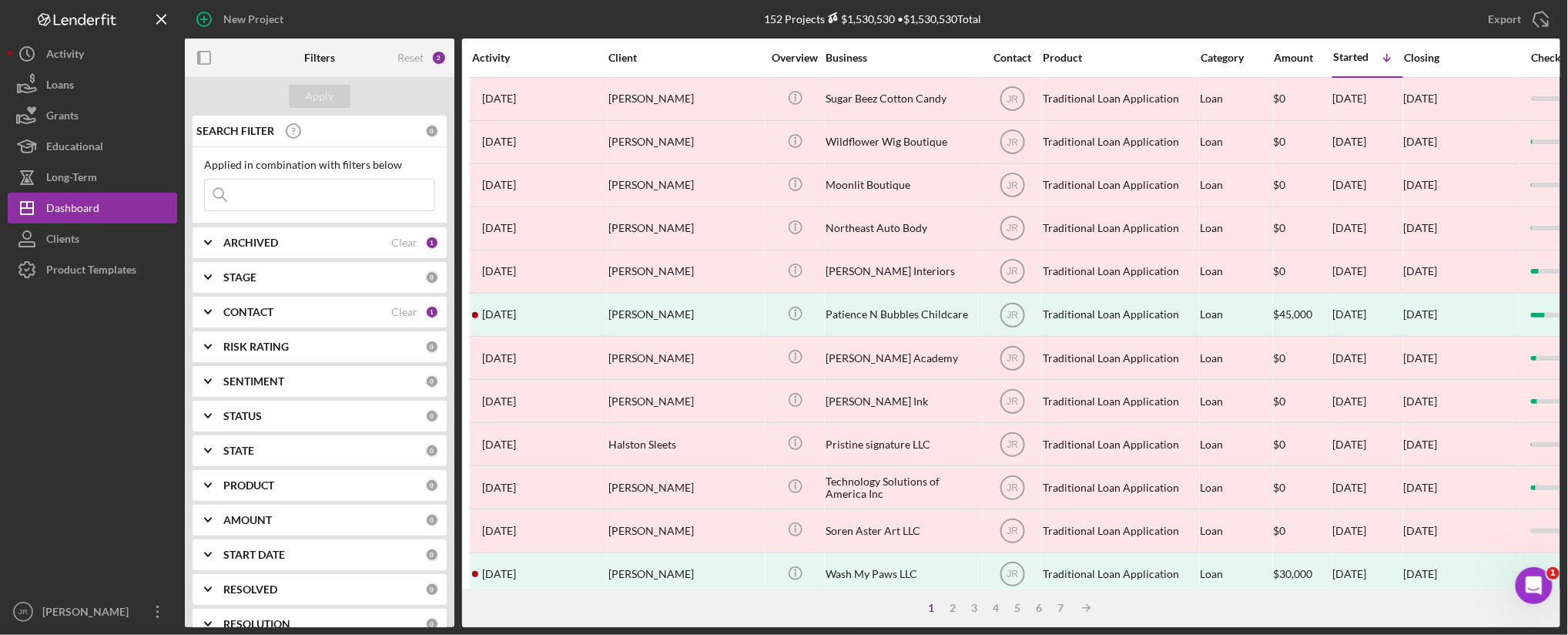
click at [305, 197] on input at bounding box center [320, 195] width 230 height 31
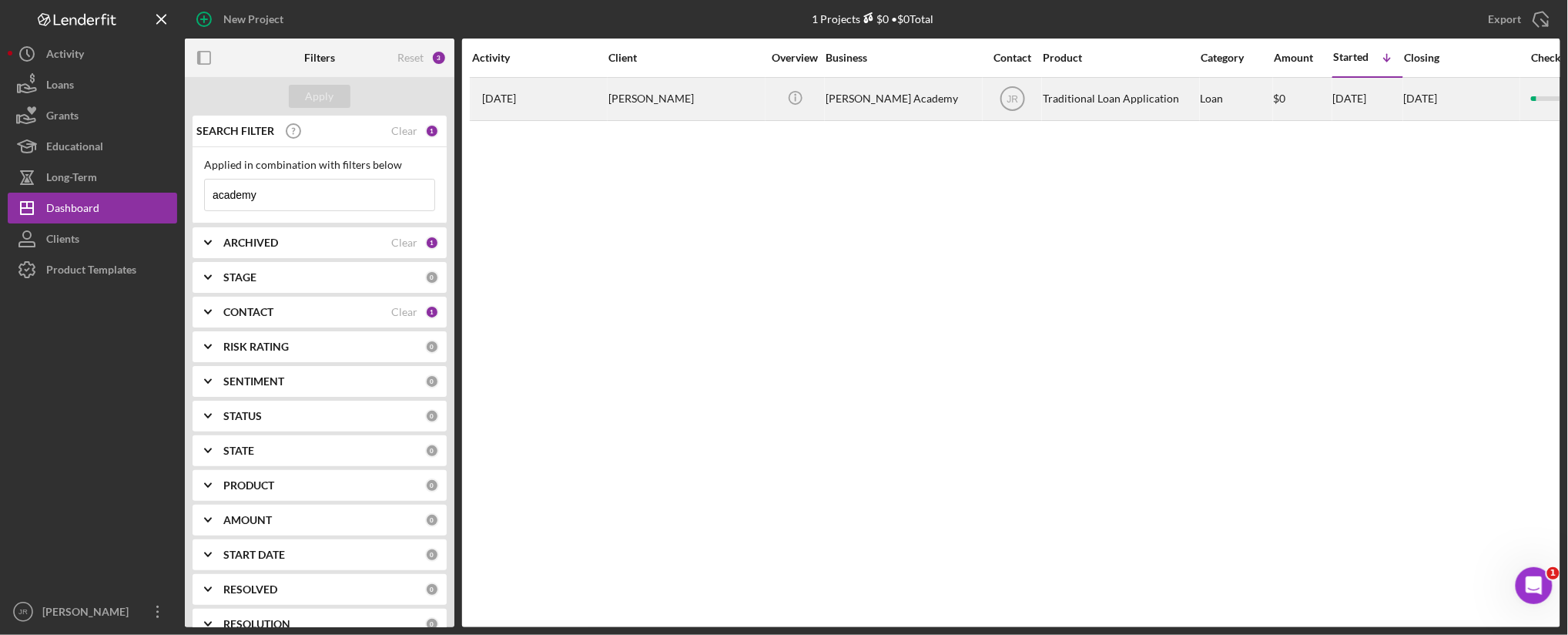
type input "academy"
click at [898, 102] on div "[PERSON_NAME] Academy" at bounding box center [903, 99] width 154 height 41
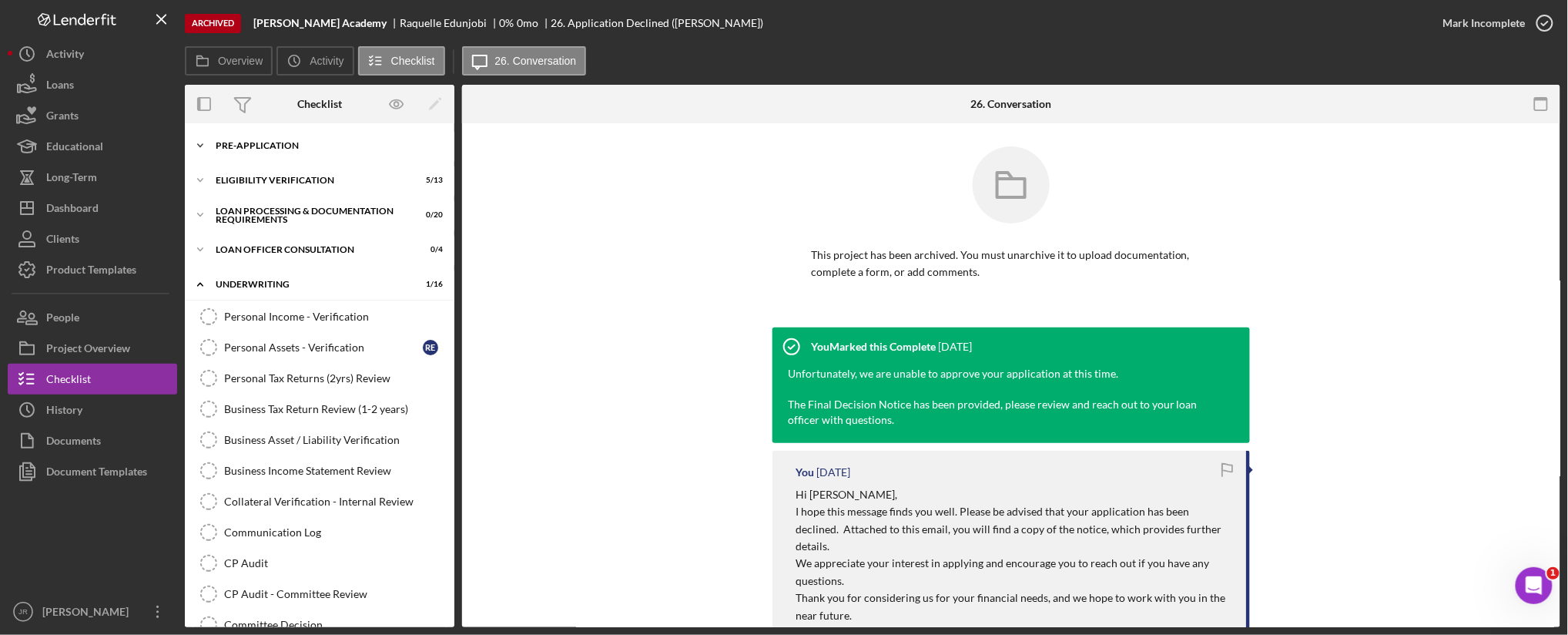
click at [254, 143] on div "Pre-Application" at bounding box center [326, 146] width 220 height 9
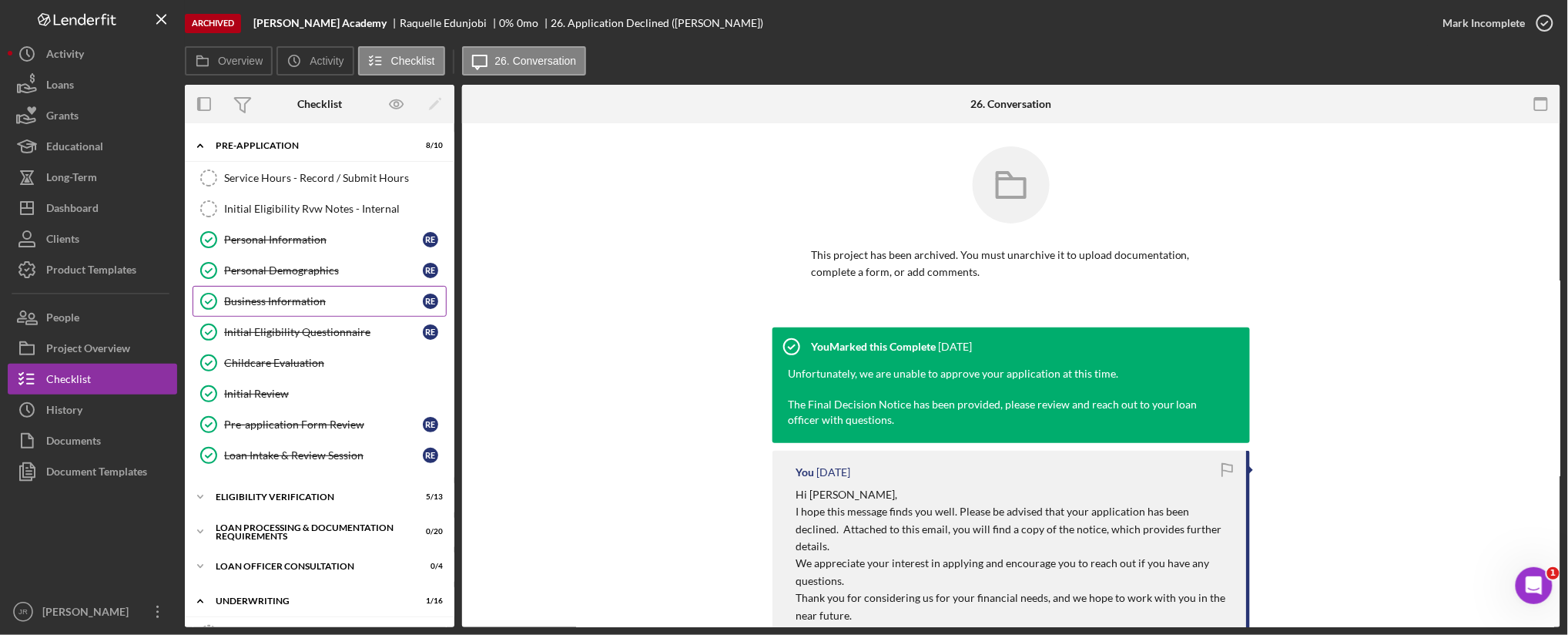
click at [297, 301] on div "Business Information" at bounding box center [323, 301] width 199 height 12
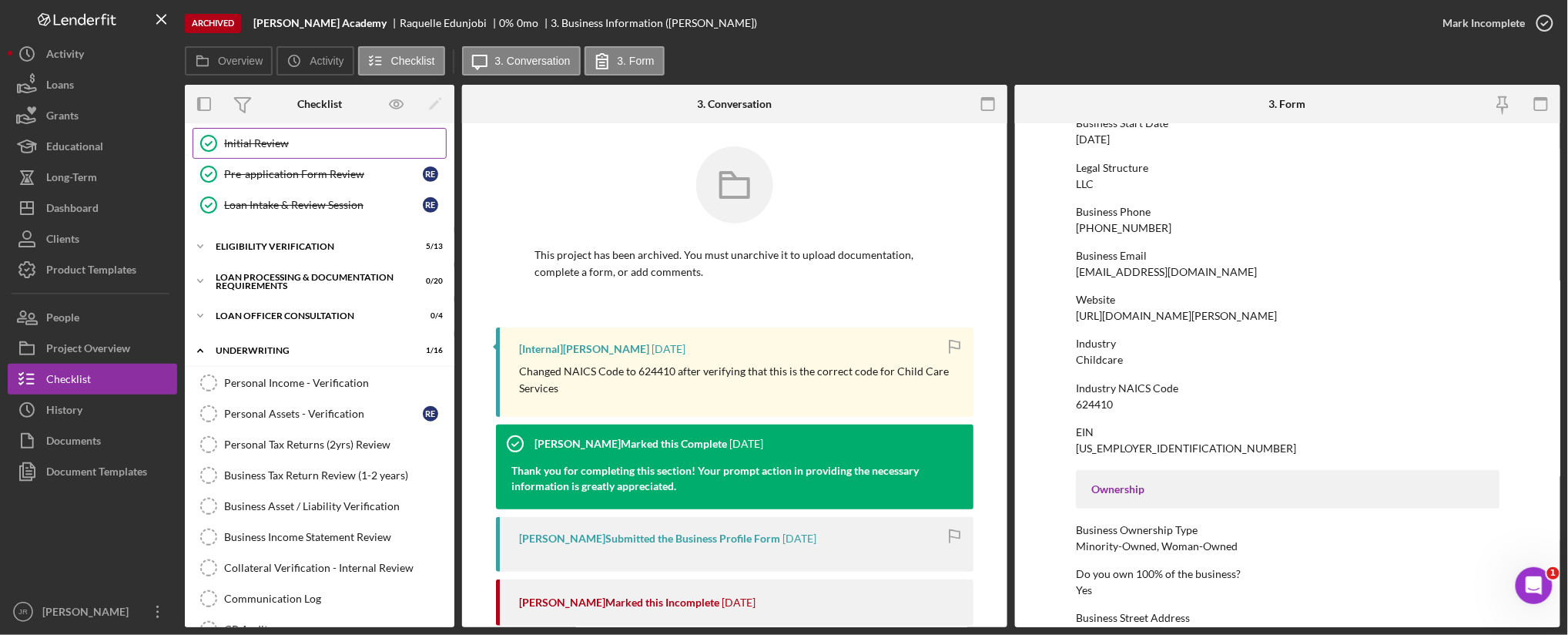
scroll to position [256, 0]
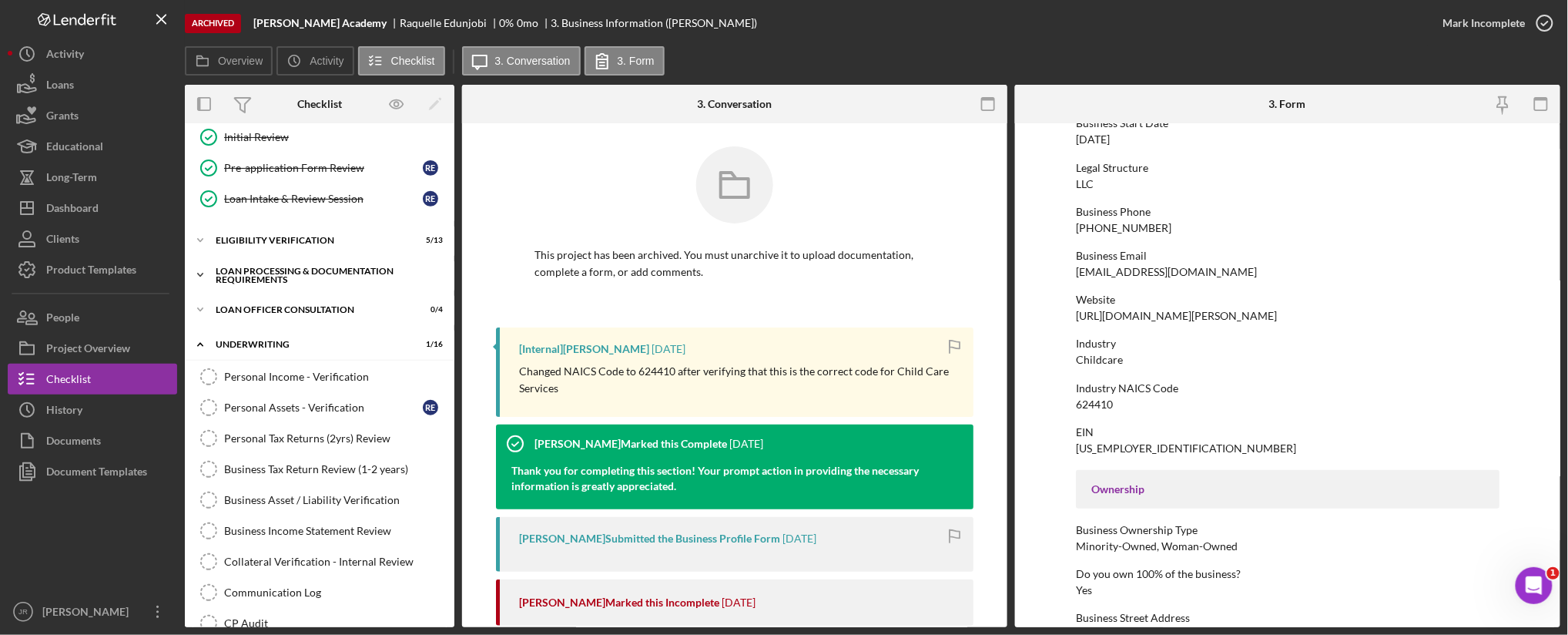
click at [208, 274] on icon "Icon/Expander" at bounding box center [200, 275] width 31 height 31
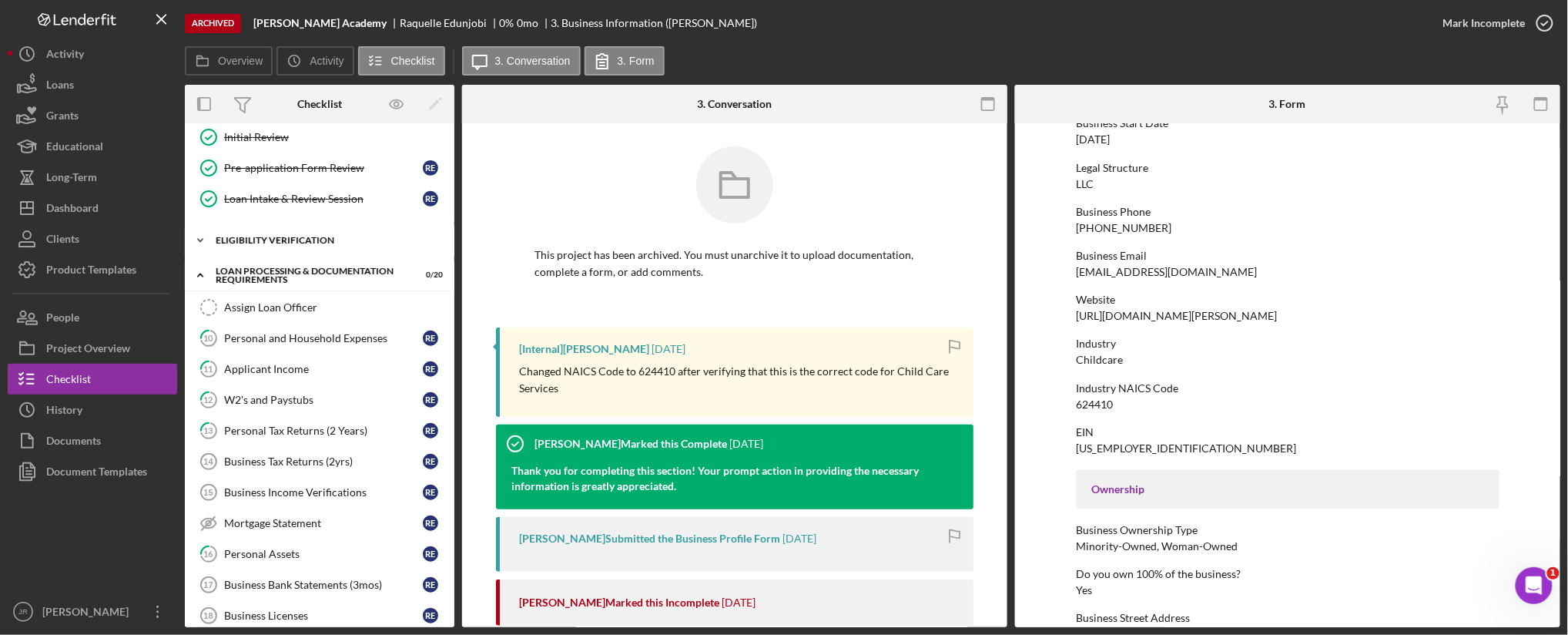
click at [198, 243] on icon "Icon/Expander" at bounding box center [200, 240] width 31 height 31
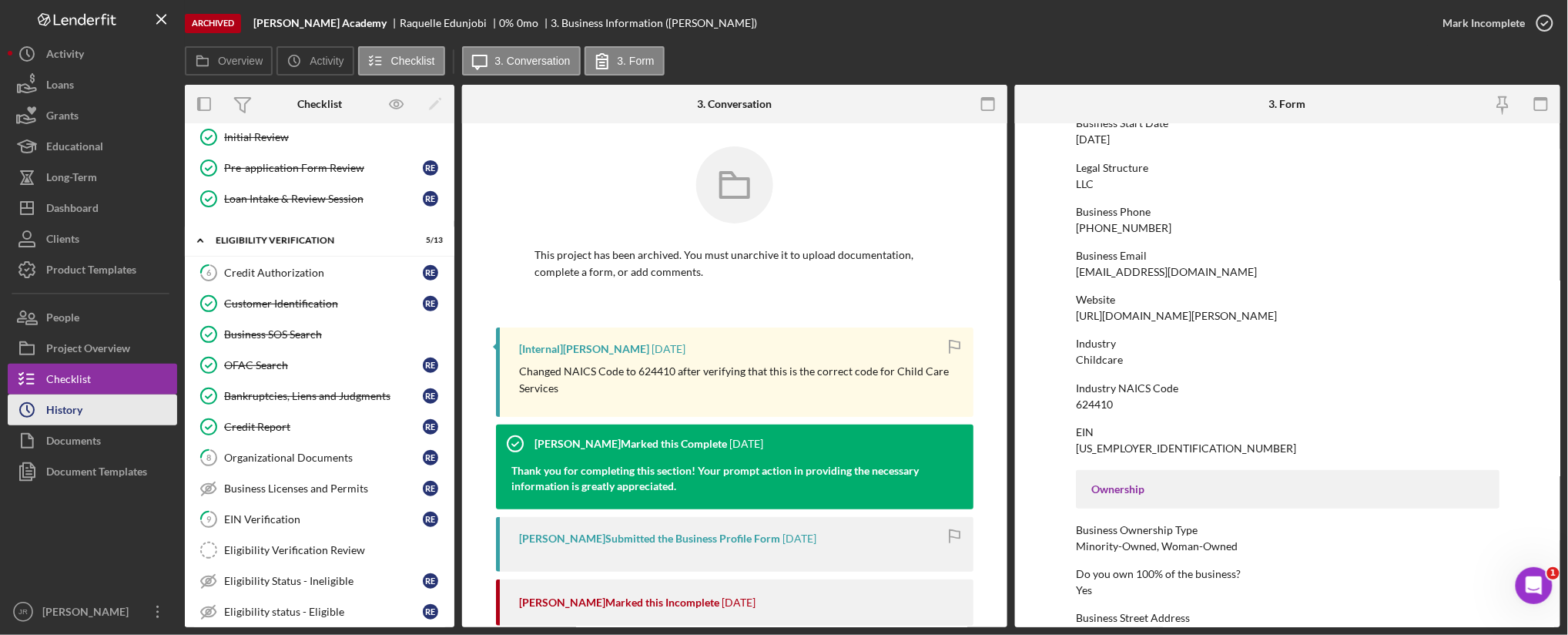
click at [85, 403] on button "Icon/History History" at bounding box center [92, 410] width 169 height 31
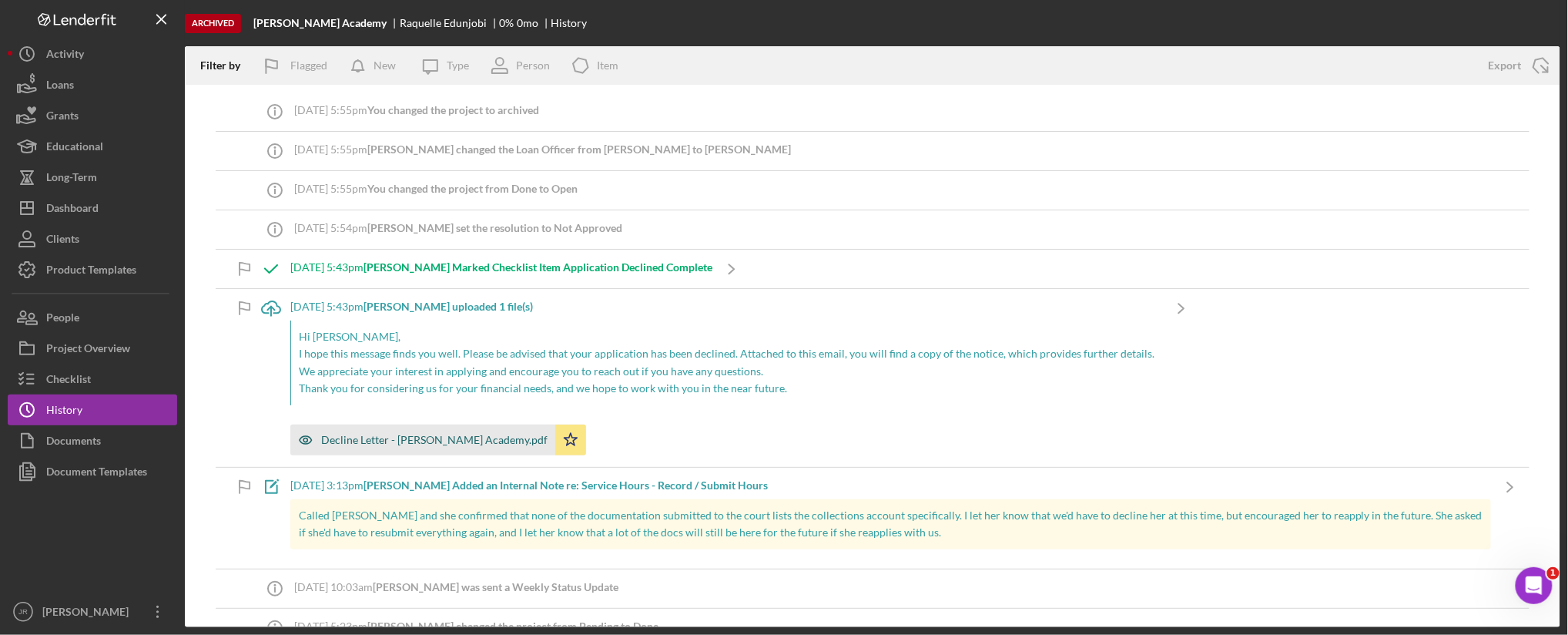
click at [420, 435] on div "Decline Letter - [PERSON_NAME] Academy.pdf" at bounding box center [435, 440] width 226 height 12
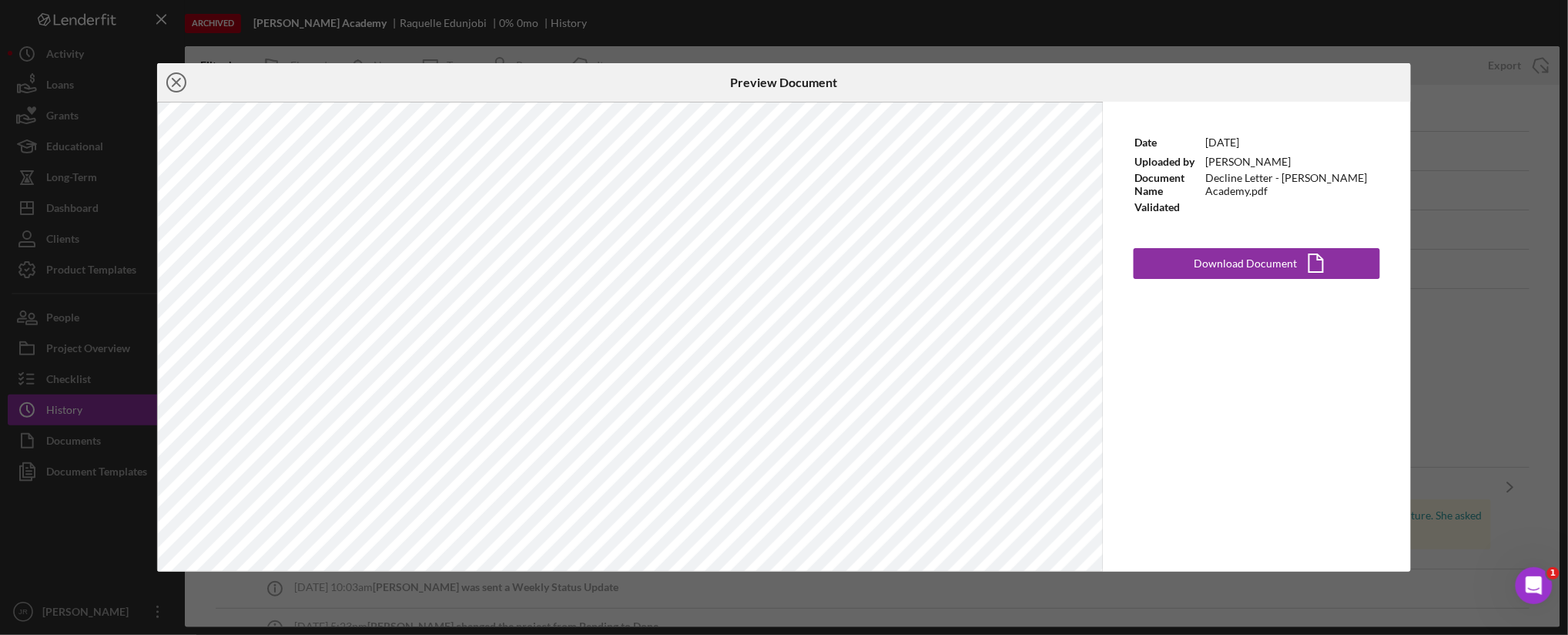
click at [175, 83] on line at bounding box center [176, 82] width 8 height 8
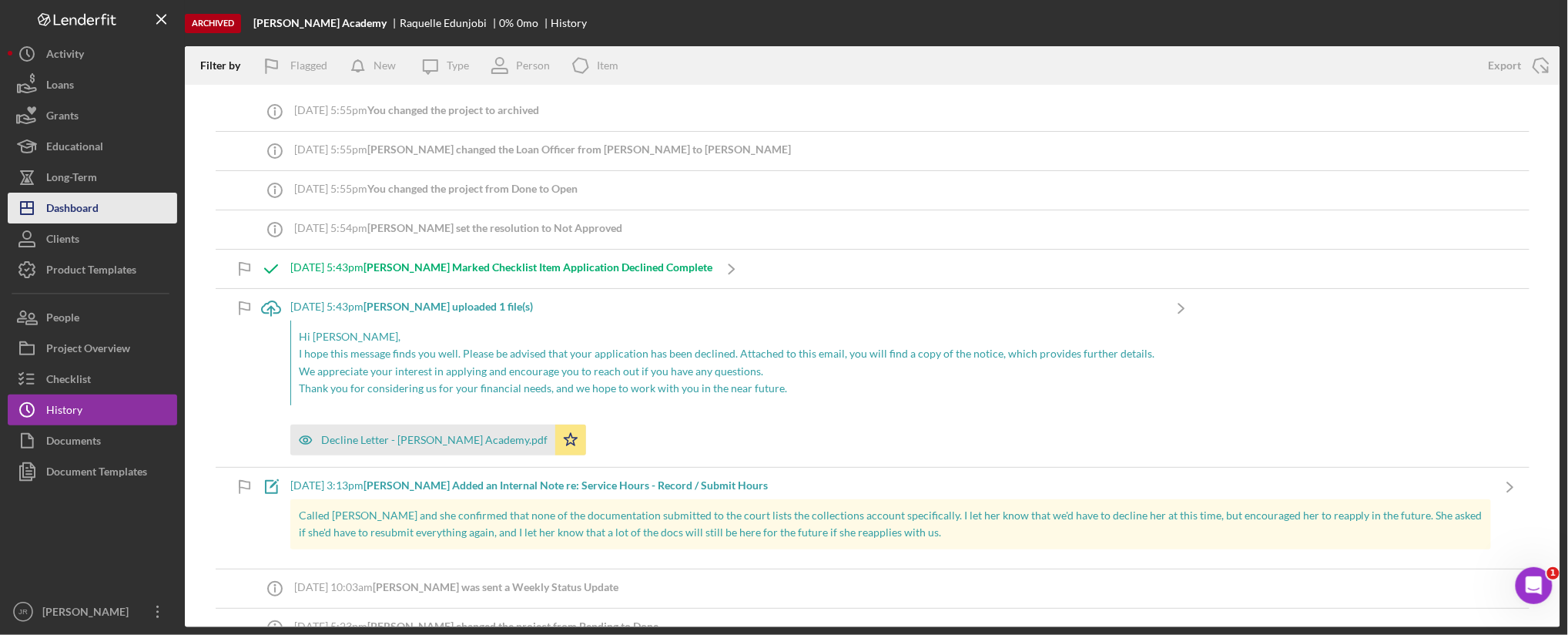
click at [113, 208] on button "Icon/Dashboard Dashboard" at bounding box center [92, 208] width 169 height 31
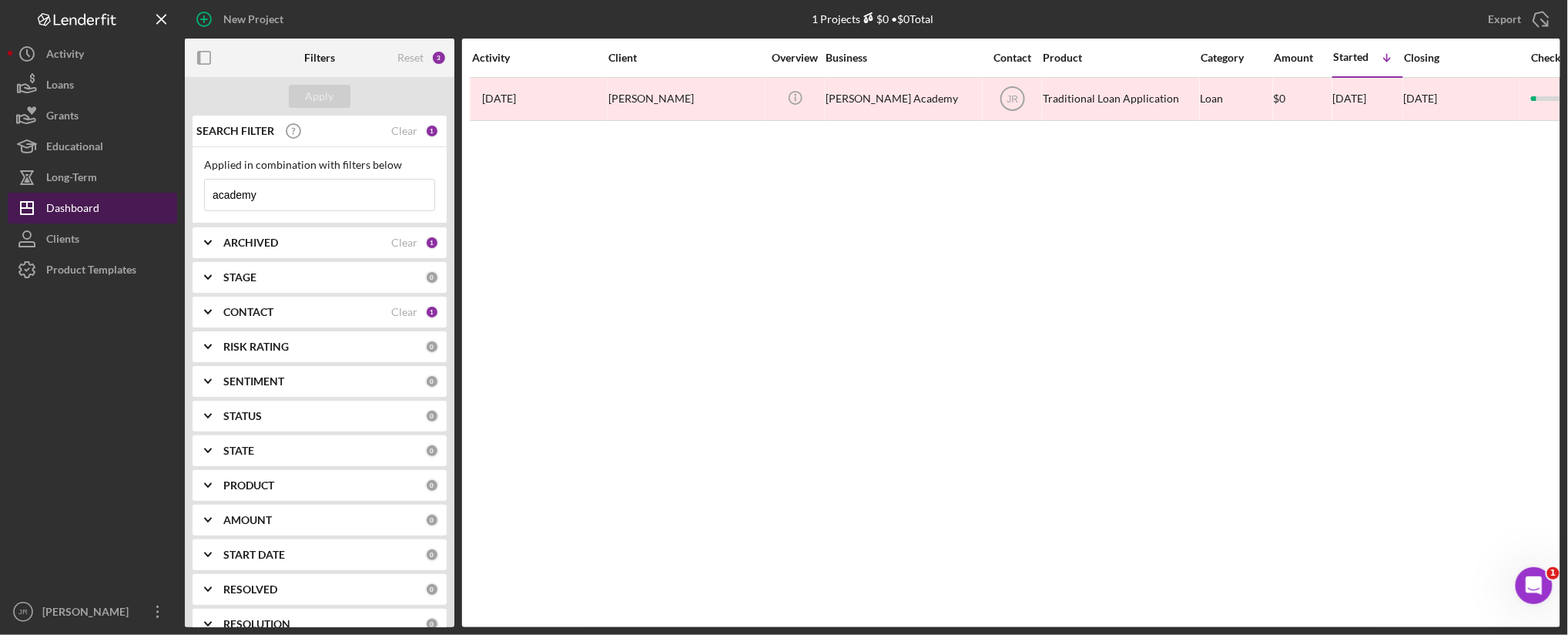
drag, startPoint x: 274, startPoint y: 197, endPoint x: 57, endPoint y: 221, distance: 218.3
click at [57, 221] on div "New Project 1 Projects $0 • $0 Total academy Export Icon/Export Filters Reset 3…" at bounding box center [784, 313] width 1553 height 627
click at [325, 102] on div "Apply" at bounding box center [319, 96] width 28 height 23
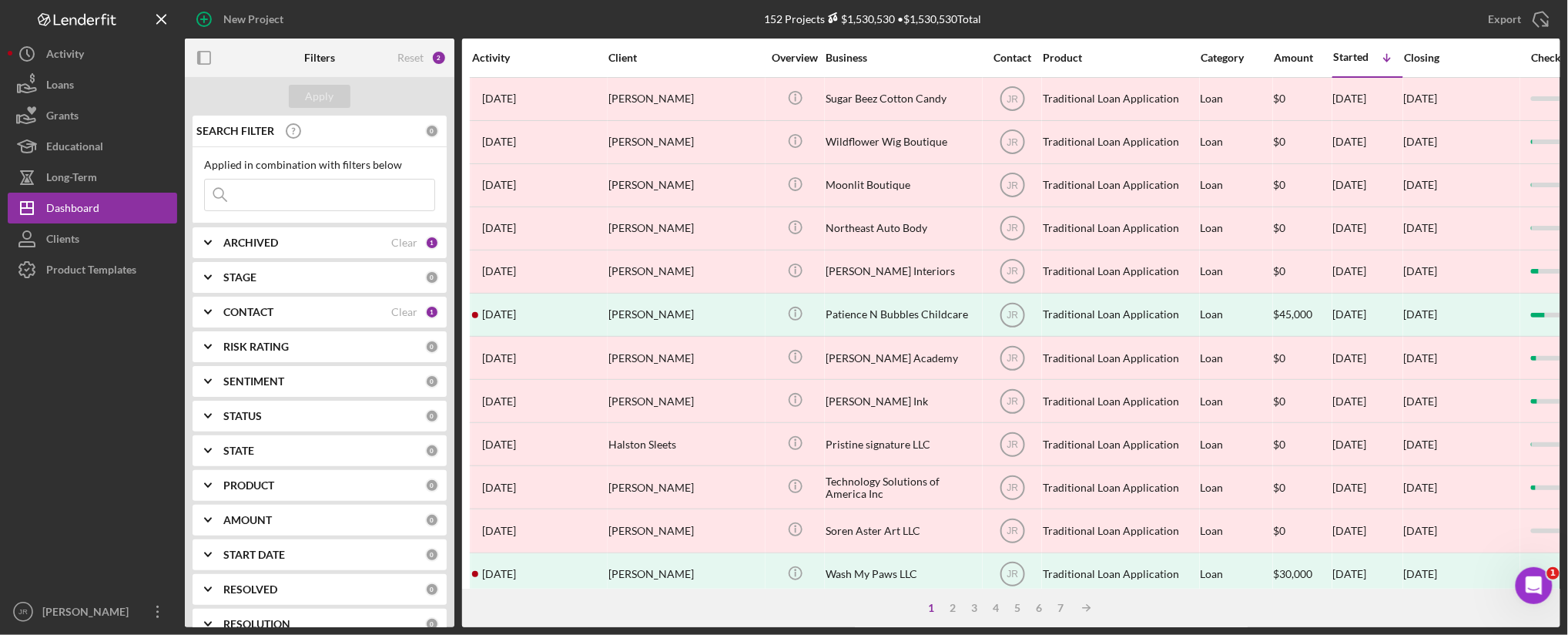
click at [212, 275] on icon "Icon/Expander" at bounding box center [208, 277] width 38 height 38
click at [213, 279] on icon "Icon/Expander" at bounding box center [208, 277] width 38 height 38
click at [204, 308] on icon "Icon/Expander" at bounding box center [208, 312] width 38 height 38
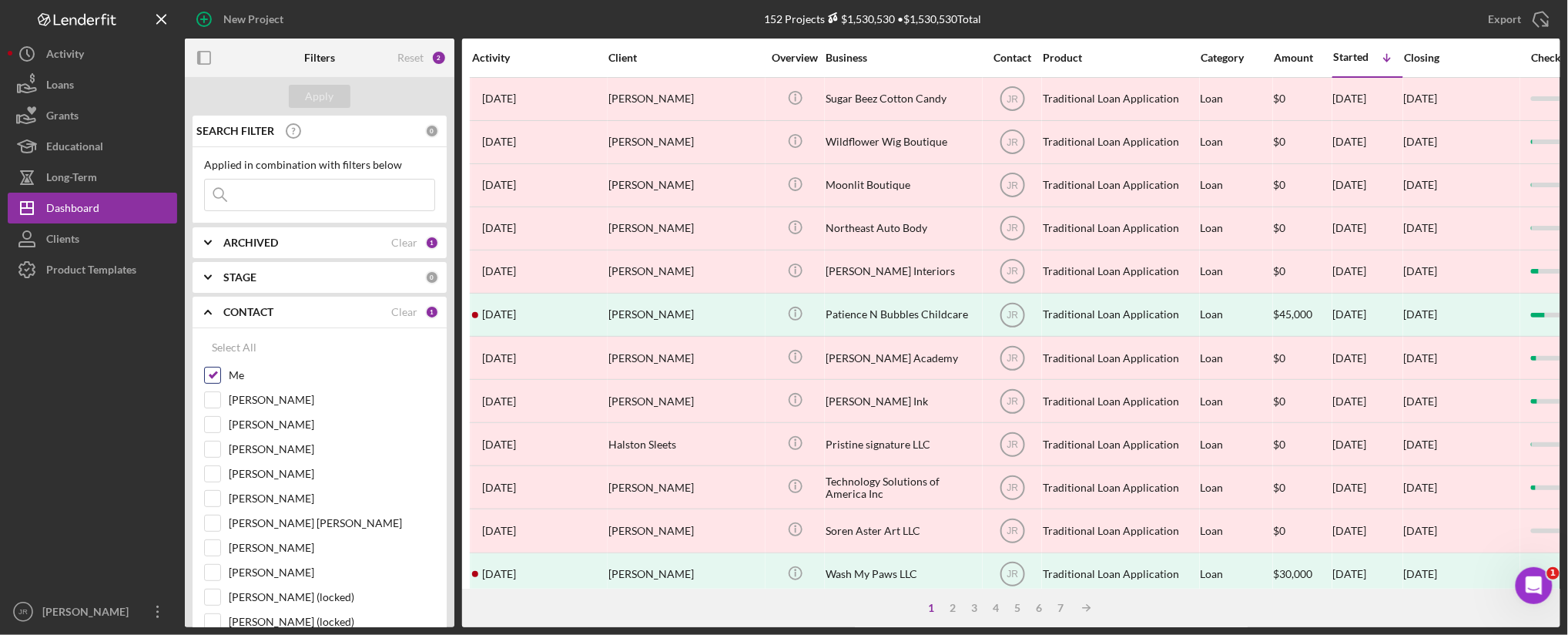
click at [213, 374] on input "Me" at bounding box center [213, 375] width 15 height 15
checkbox input "false"
click at [302, 94] on button "Apply" at bounding box center [320, 96] width 61 height 23
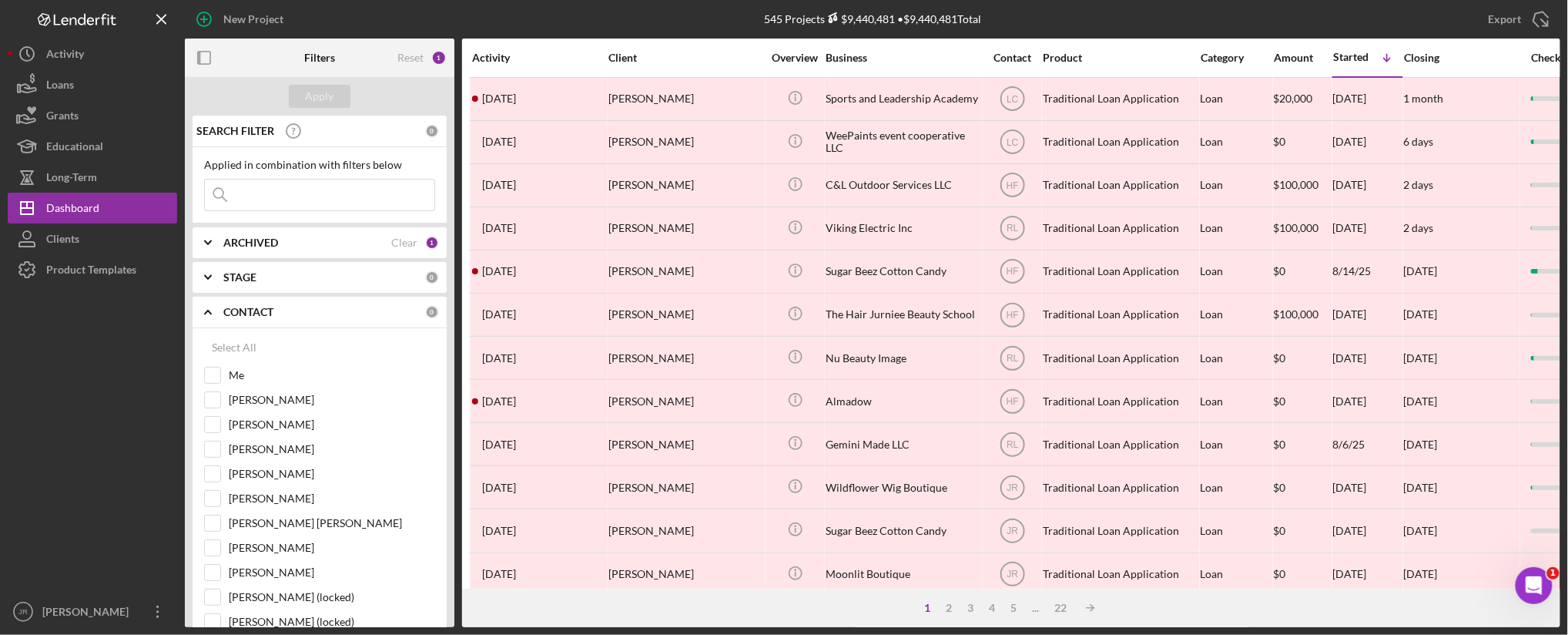
click at [314, 185] on input at bounding box center [320, 195] width 230 height 31
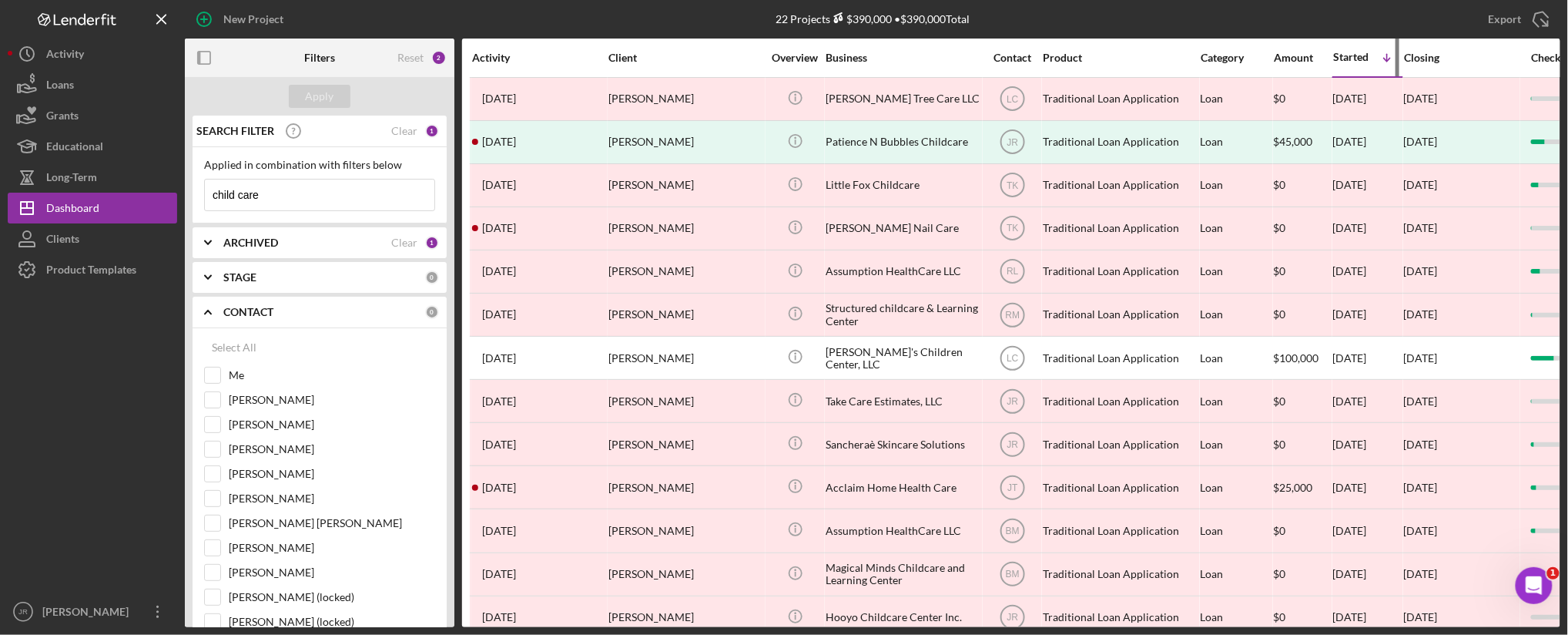
type input "child care"
click at [1347, 50] on div "Started Icon/Table Sort Arrow" at bounding box center [1367, 57] width 69 height 37
click at [1349, 59] on div "Started" at bounding box center [1351, 57] width 36 height 12
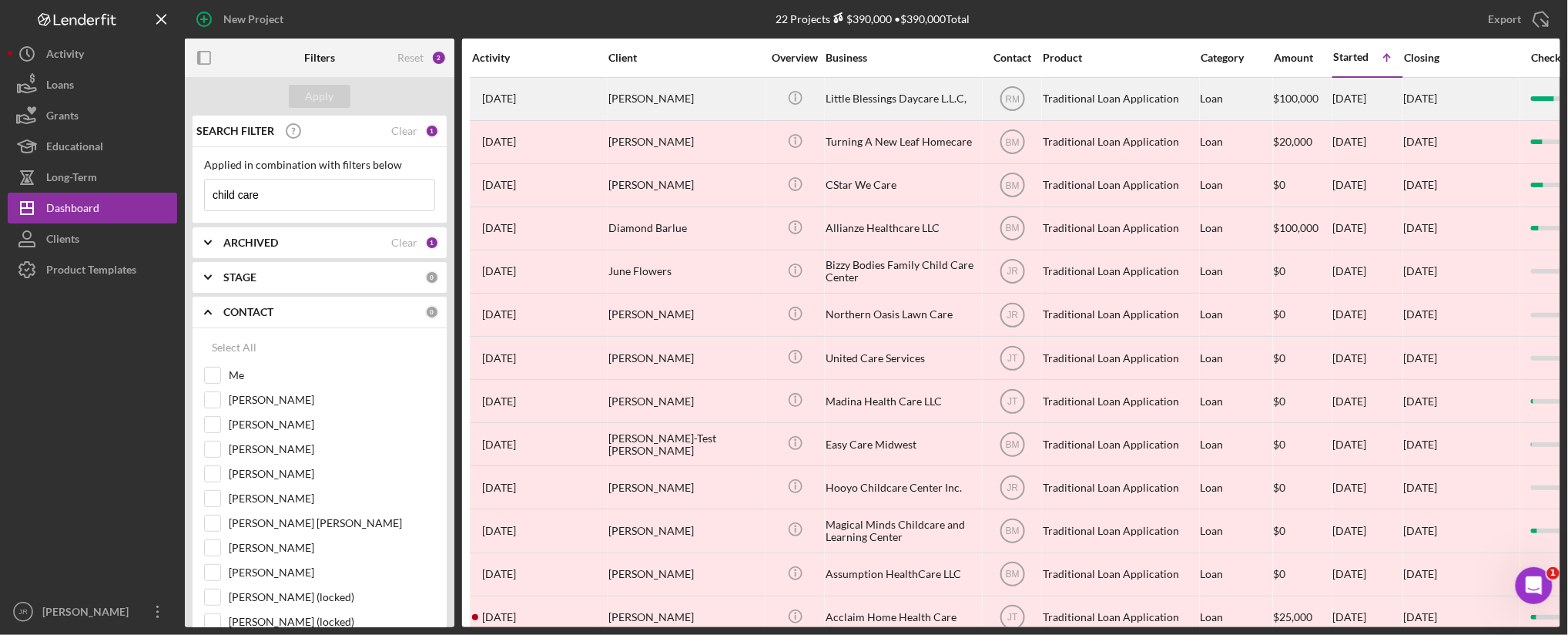
click at [912, 87] on div "Little Blessings Daycare L.L.C," at bounding box center [903, 99] width 154 height 41
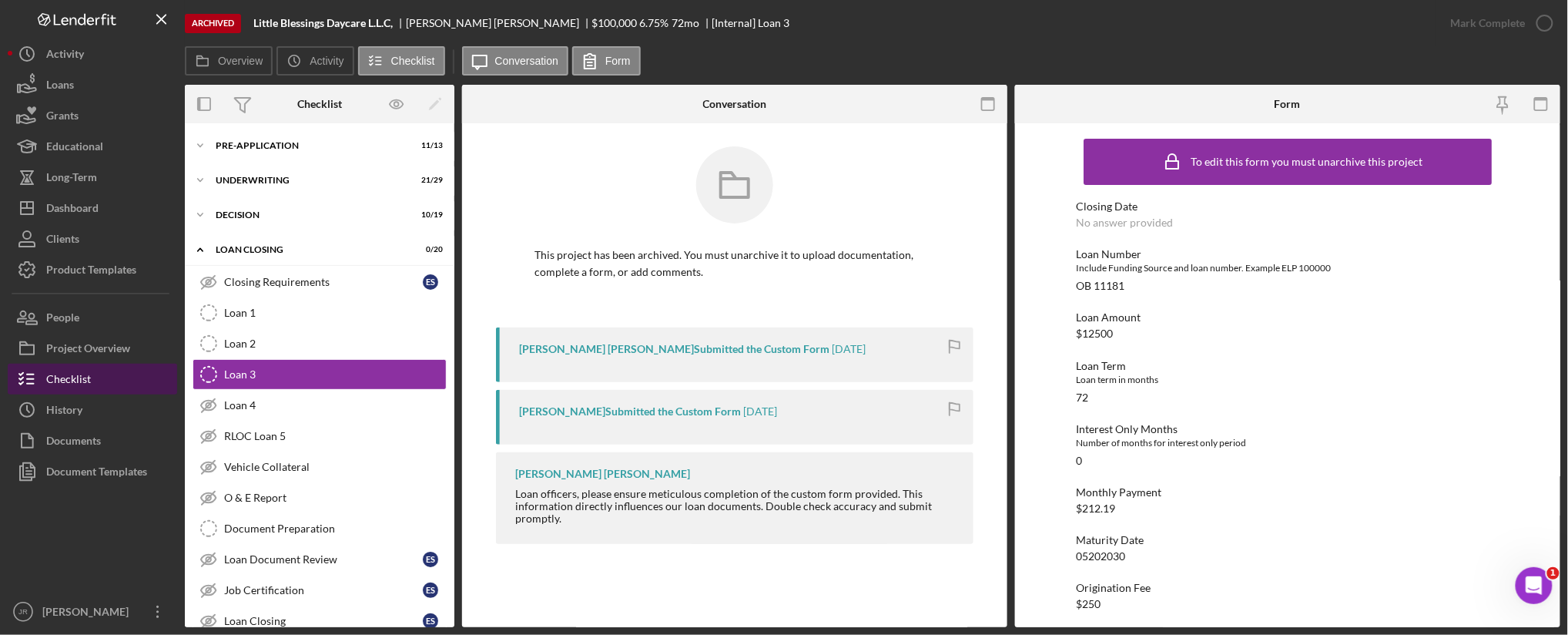
drag, startPoint x: 93, startPoint y: 415, endPoint x: 146, endPoint y: 386, distance: 60.4
click at [93, 415] on button "Icon/History History" at bounding box center [92, 410] width 169 height 31
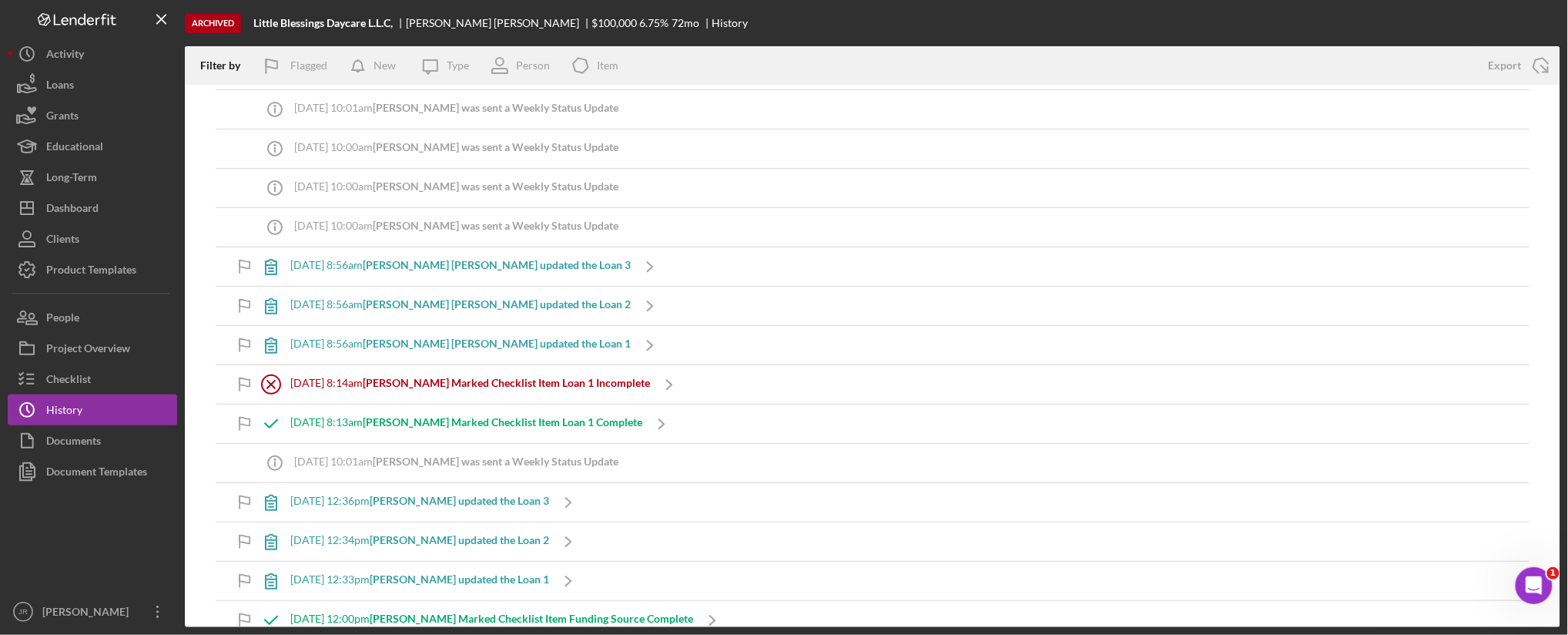
scroll to position [171, 0]
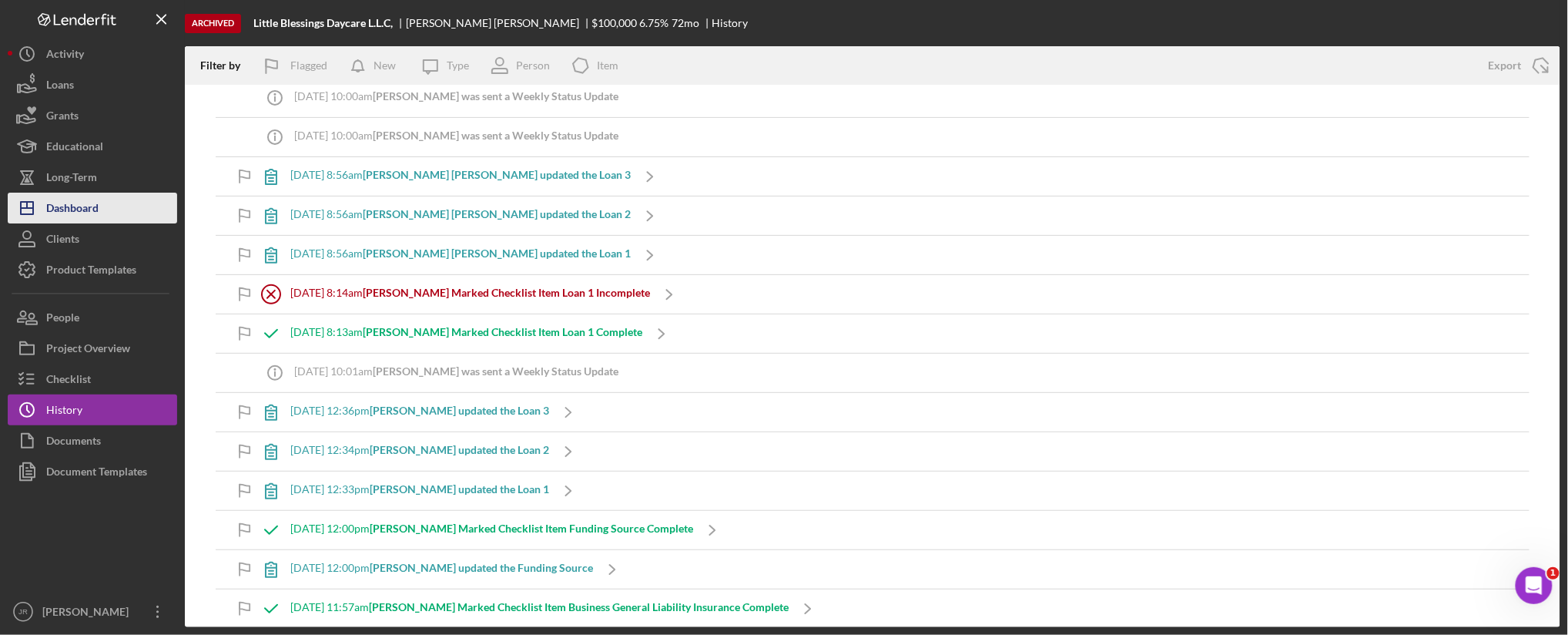
click at [111, 196] on button "Icon/Dashboard Dashboard" at bounding box center [92, 208] width 169 height 31
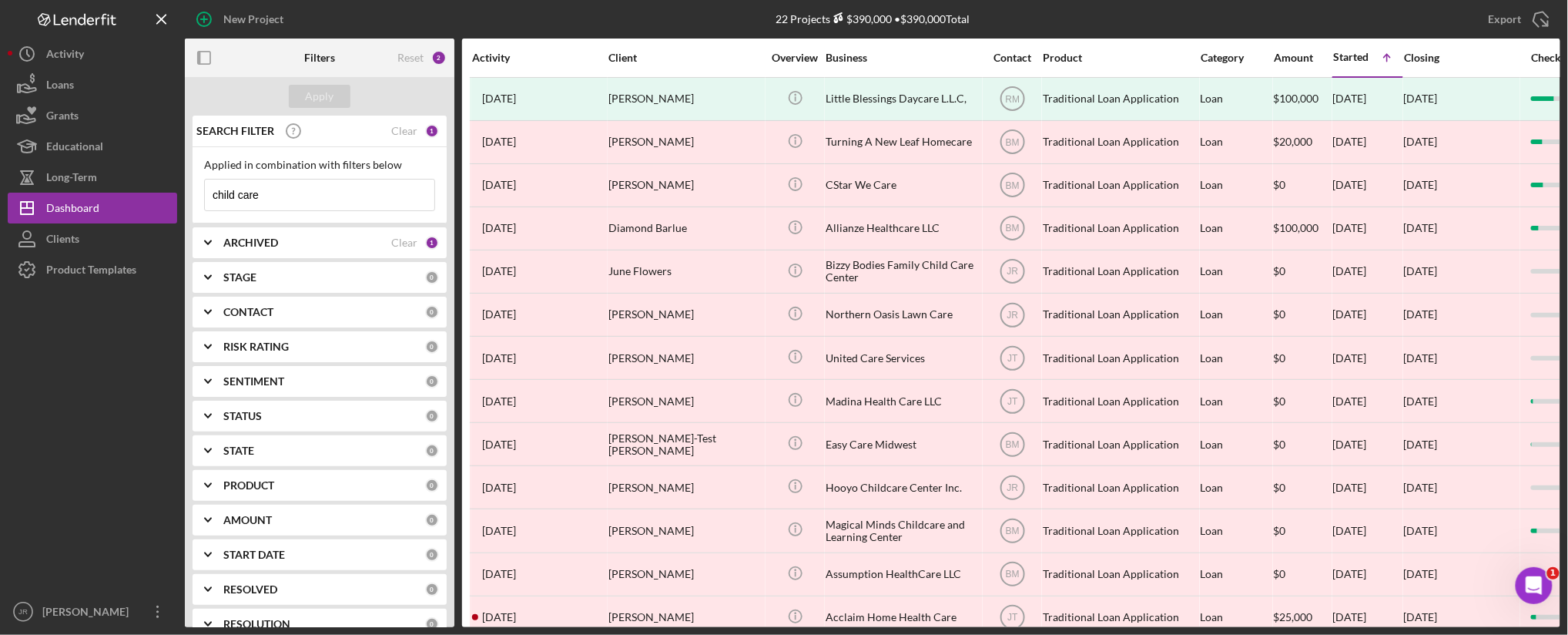
drag, startPoint x: 216, startPoint y: 200, endPoint x: -6, endPoint y: 228, distance: 223.8
click at [0, 228] on html "New Project 22 Projects $390,000 • $390,000 Total child care Export Icon/Export…" at bounding box center [784, 318] width 1568 height 635
click at [76, 533] on div at bounding box center [92, 441] width 169 height 312
click at [316, 202] on input "child care" at bounding box center [320, 195] width 230 height 31
click at [314, 197] on input "child care" at bounding box center [320, 195] width 230 height 31
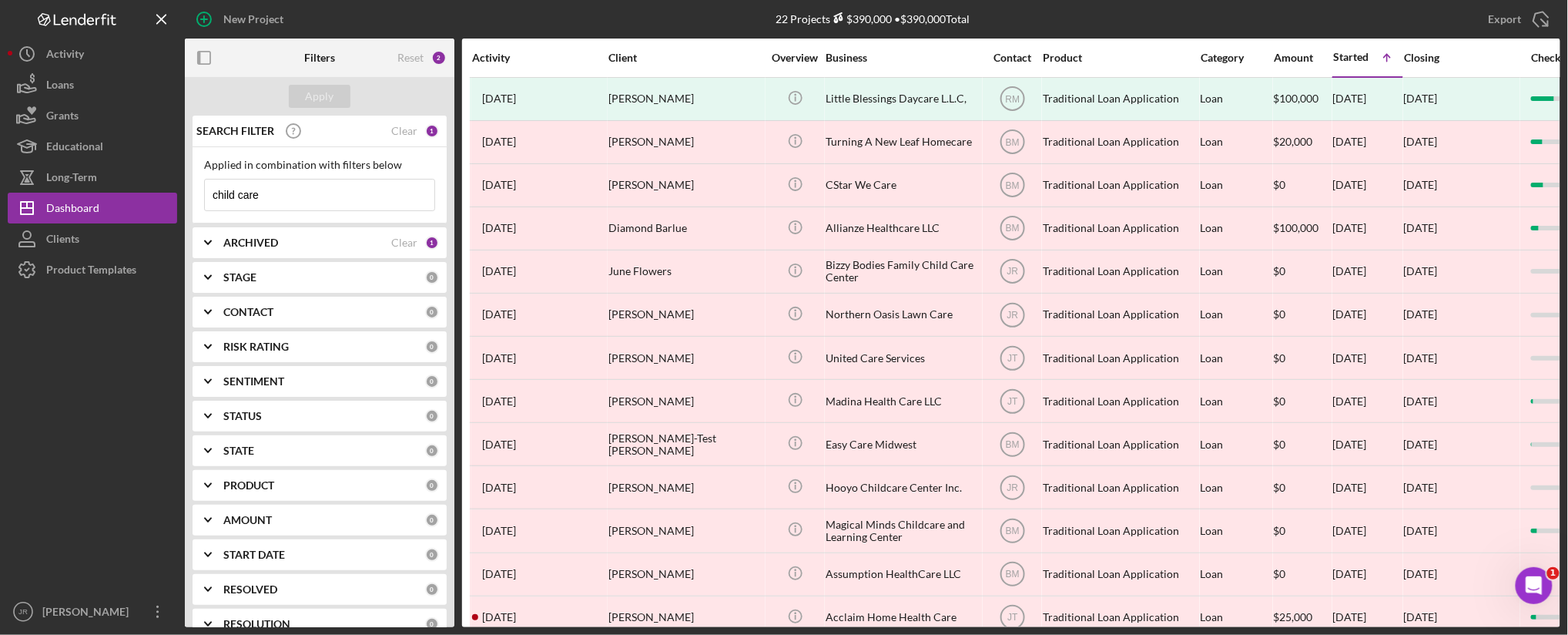
click at [314, 197] on input "child care" at bounding box center [320, 195] width 230 height 31
type input "child car"
click at [300, 197] on input "child car" at bounding box center [320, 195] width 230 height 31
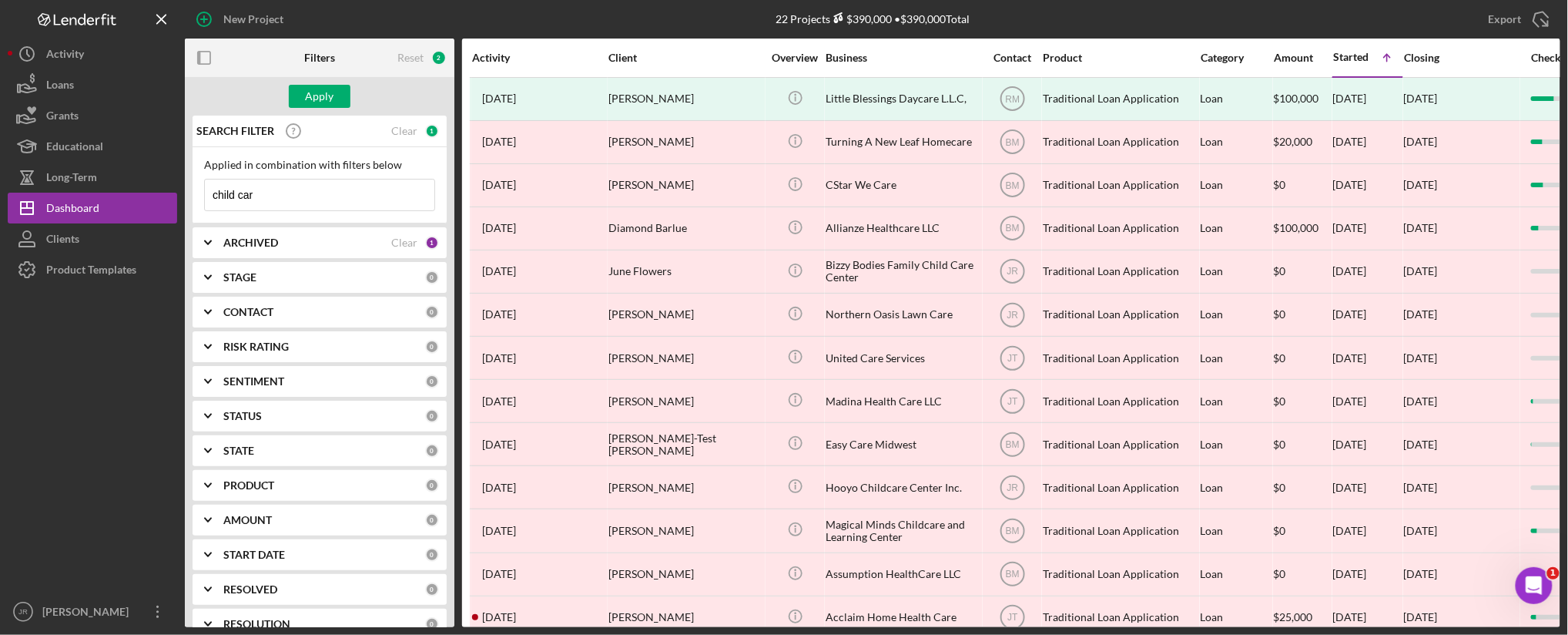
click at [300, 197] on input "child car" at bounding box center [320, 195] width 230 height 31
